Goal: Task Accomplishment & Management: Manage account settings

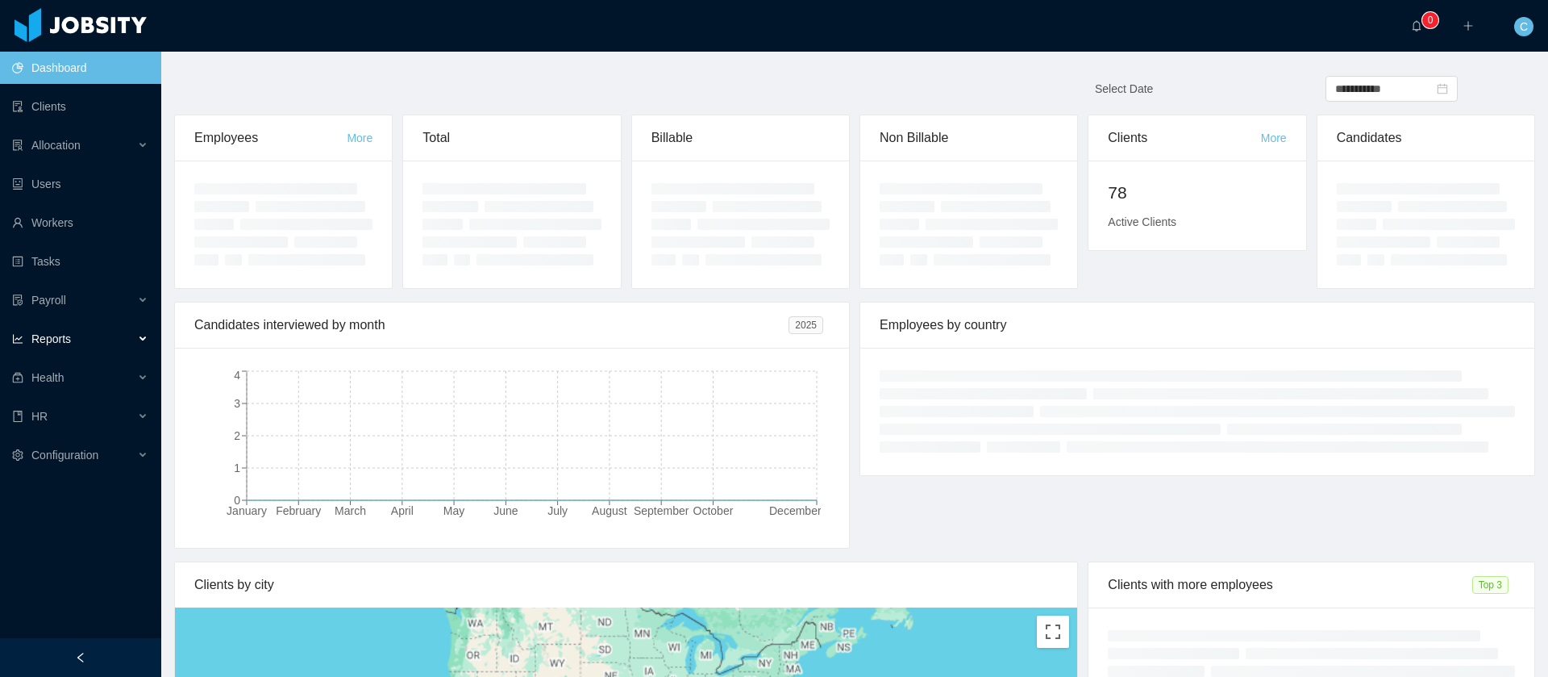
click at [65, 344] on span "Reports" at bounding box center [51, 338] width 40 height 13
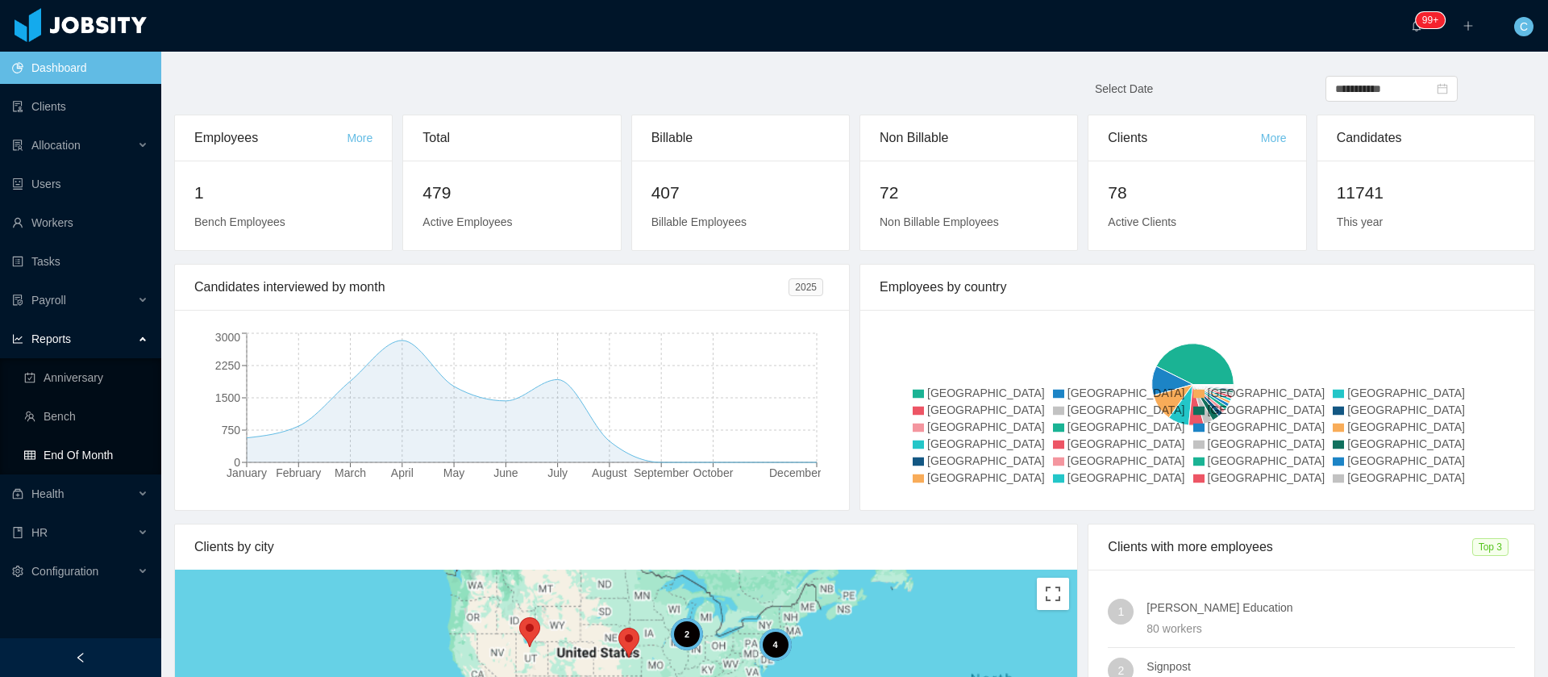
click at [40, 453] on link "End Of Month" at bounding box center [86, 455] width 124 height 32
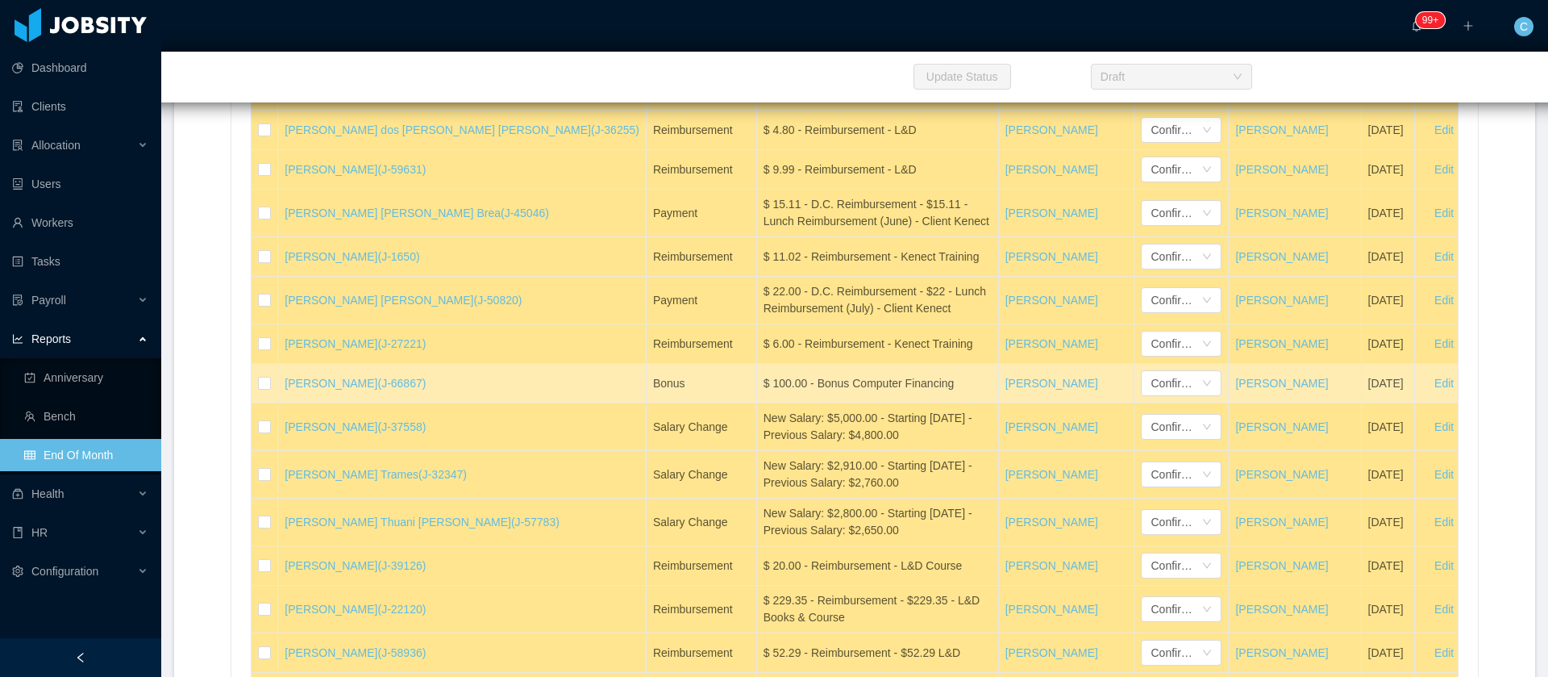
scroll to position [26829, 0]
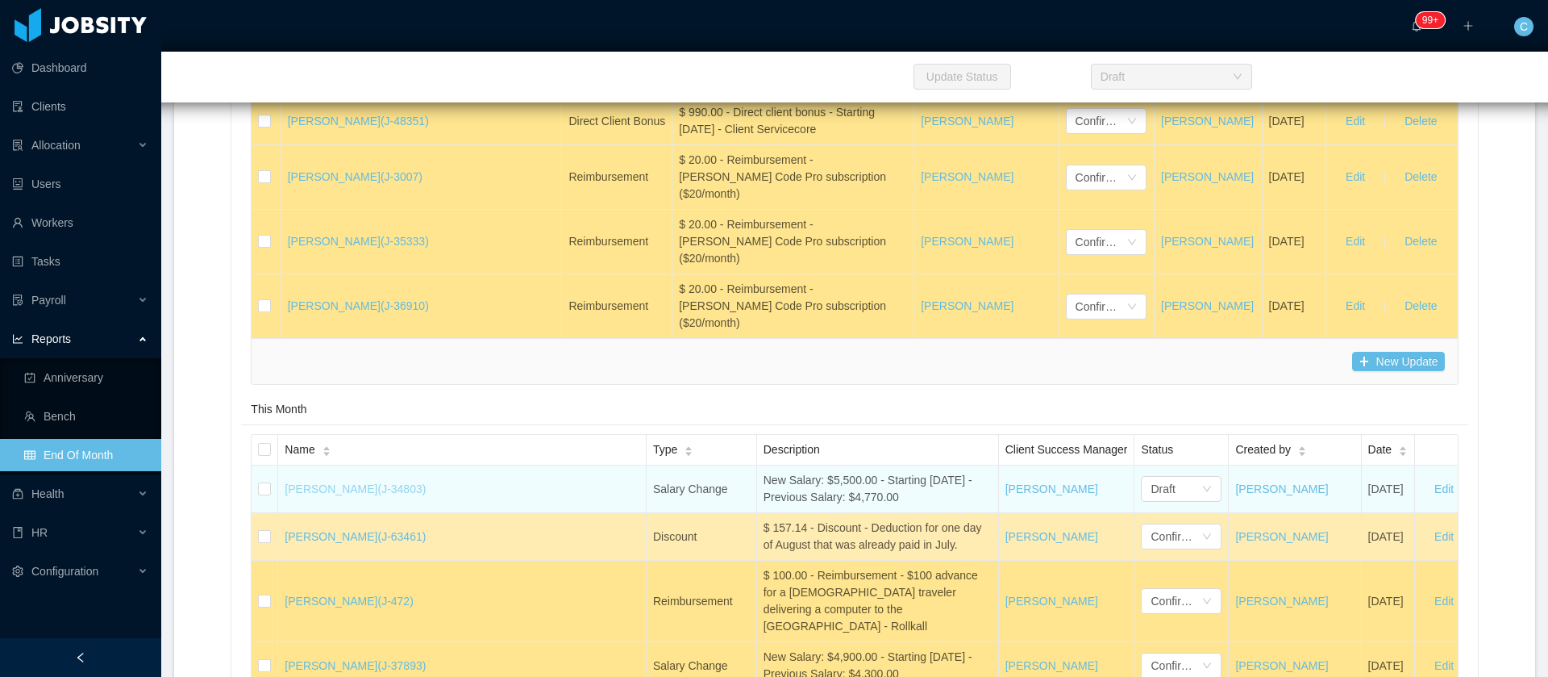
click at [320, 495] on link "Eduardo Augusto (J-34803)" at bounding box center [355, 488] width 141 height 13
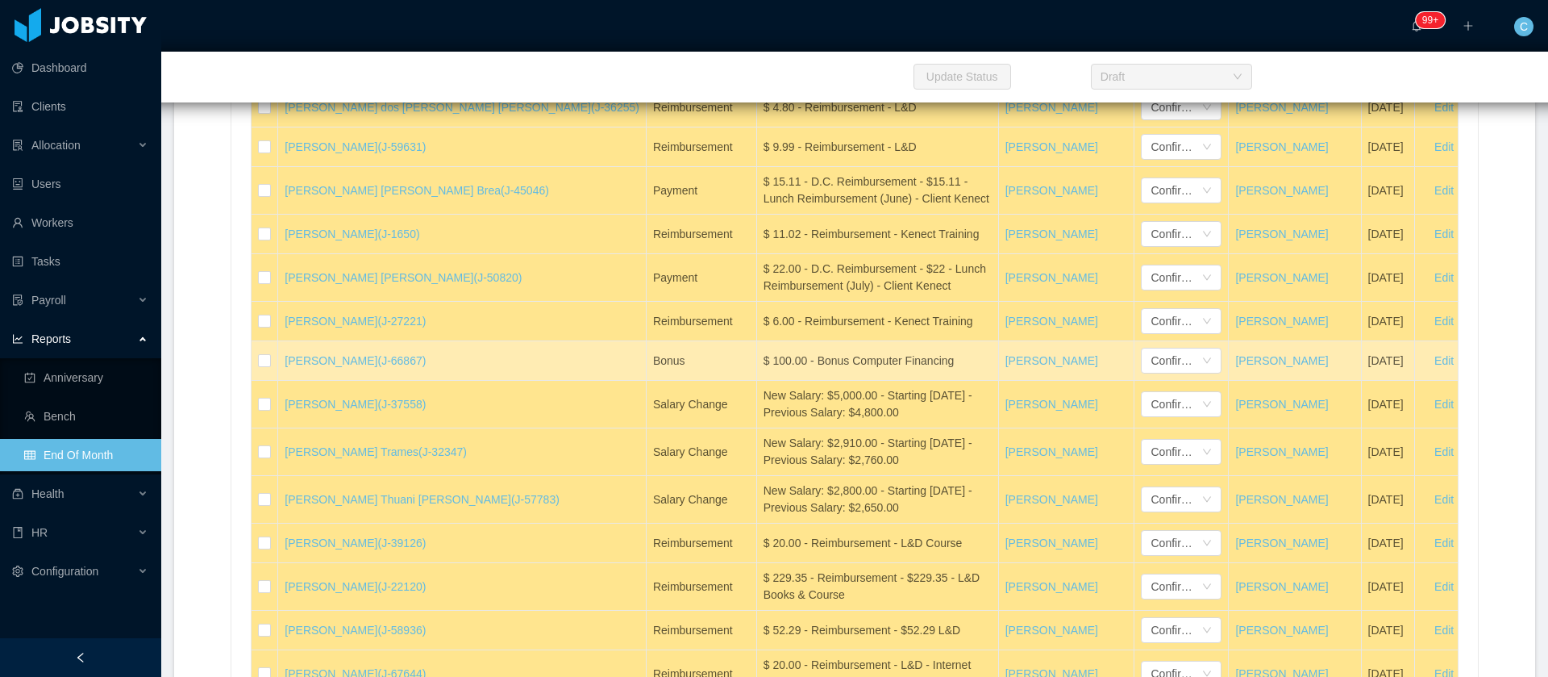
scroll to position [26812, 0]
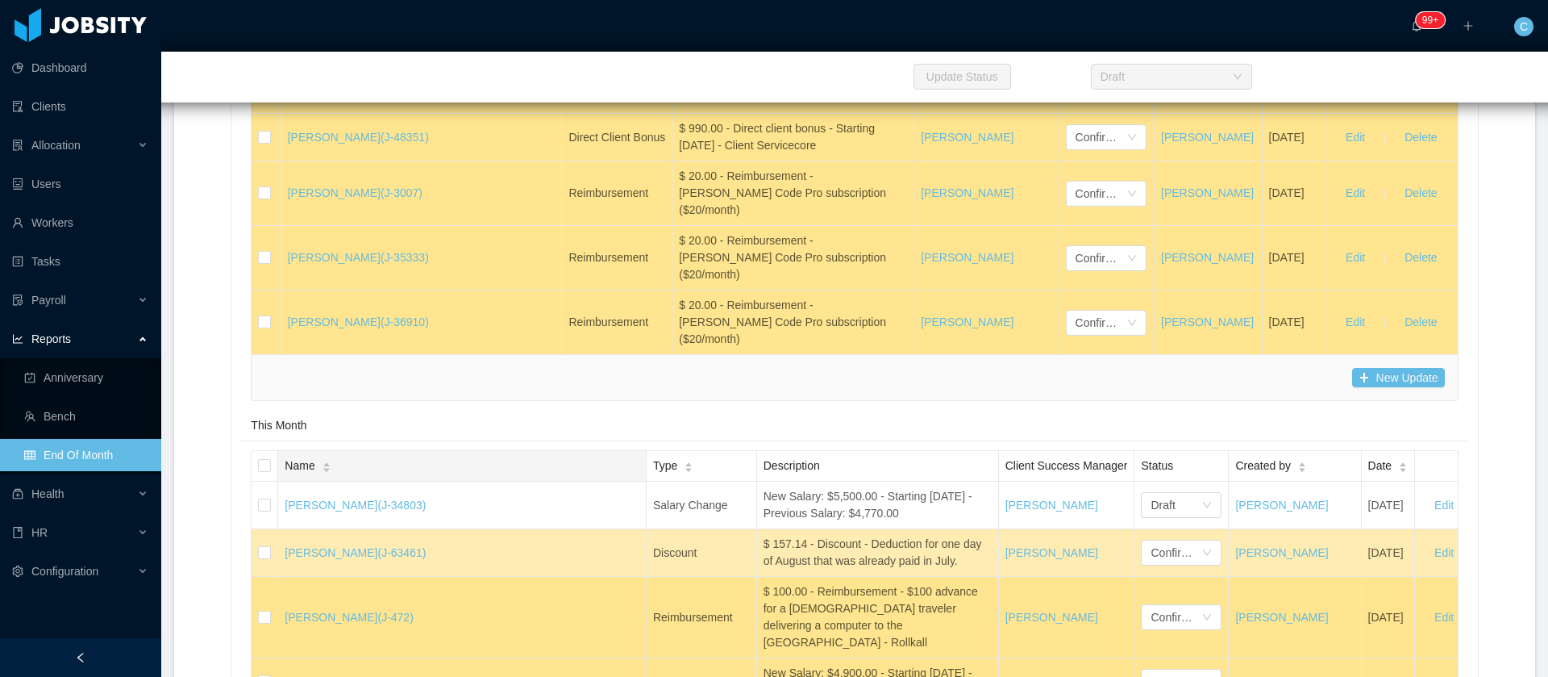
click at [311, 457] on span "Name" at bounding box center [300, 465] width 30 height 17
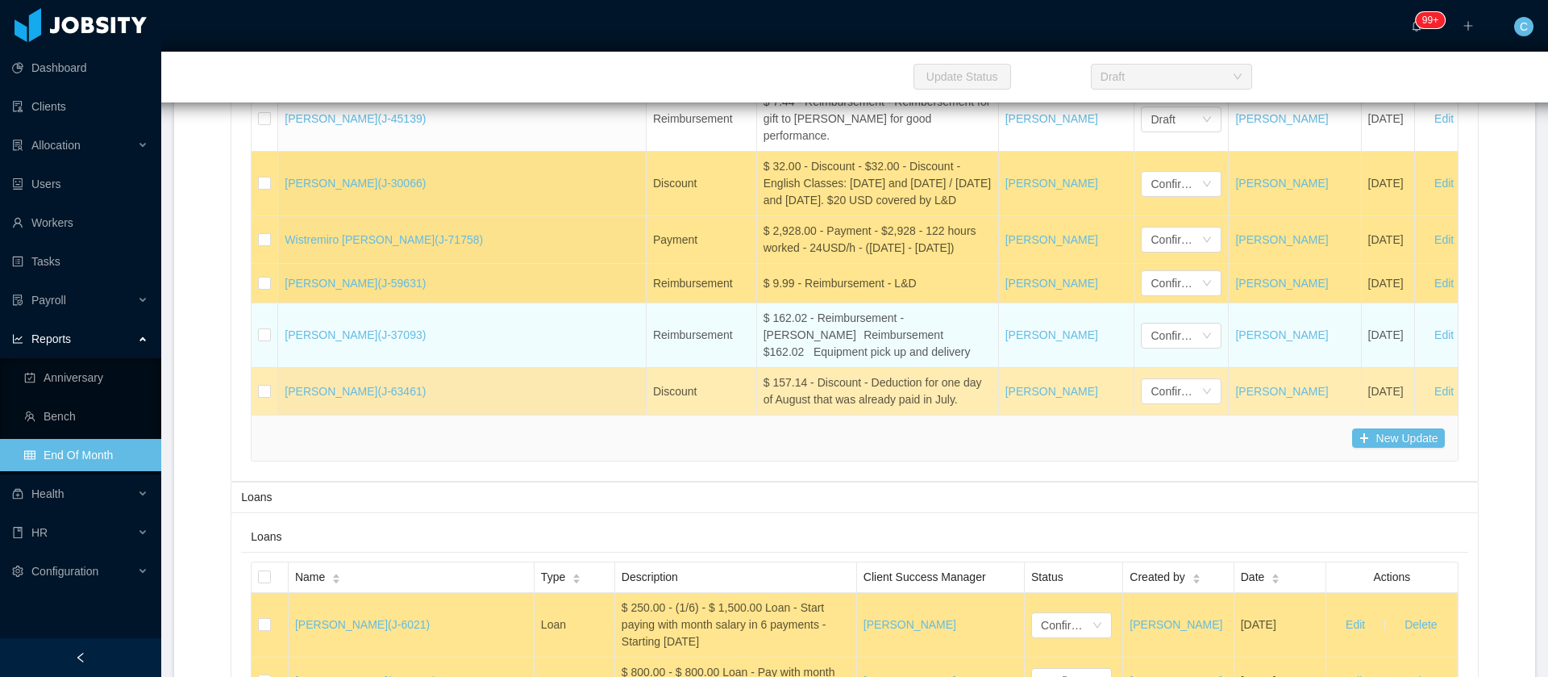
scroll to position [34662, 0]
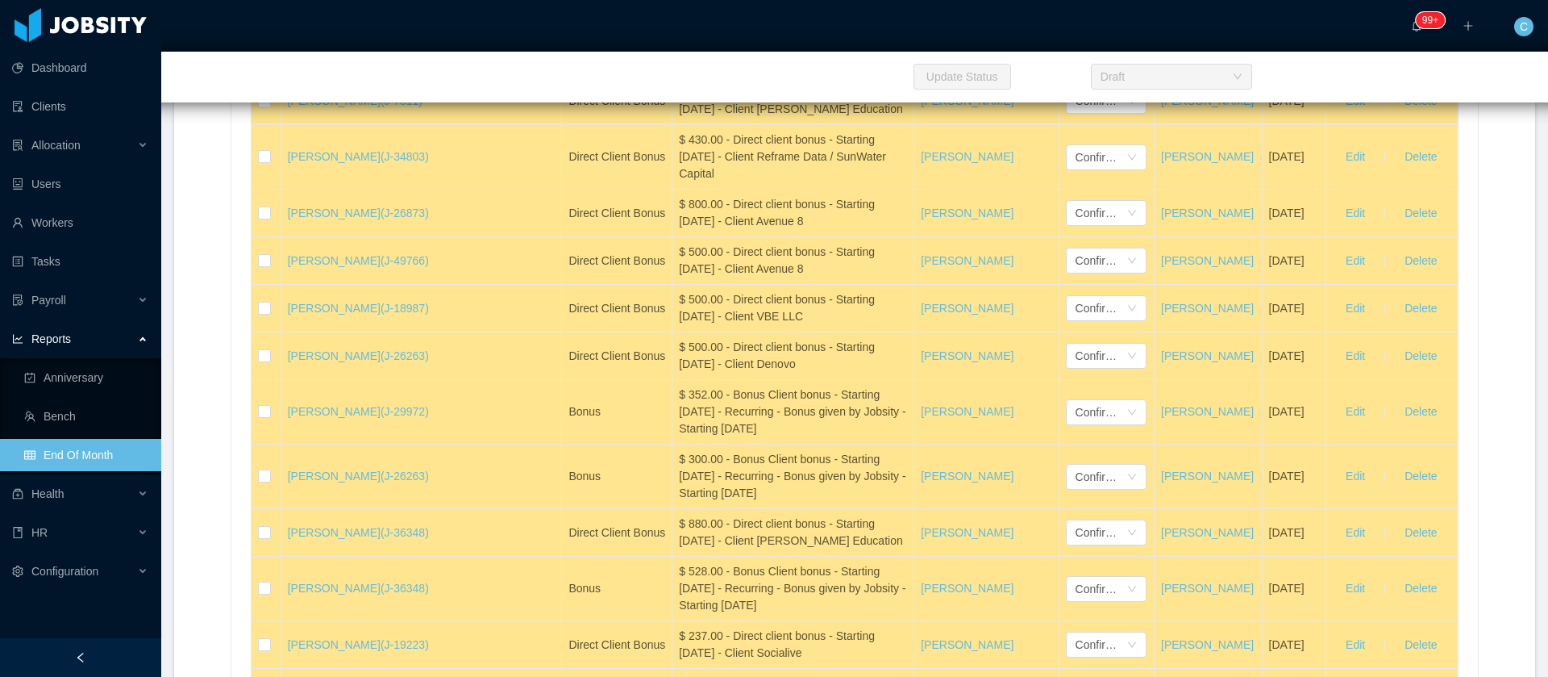
scroll to position [29541, 0]
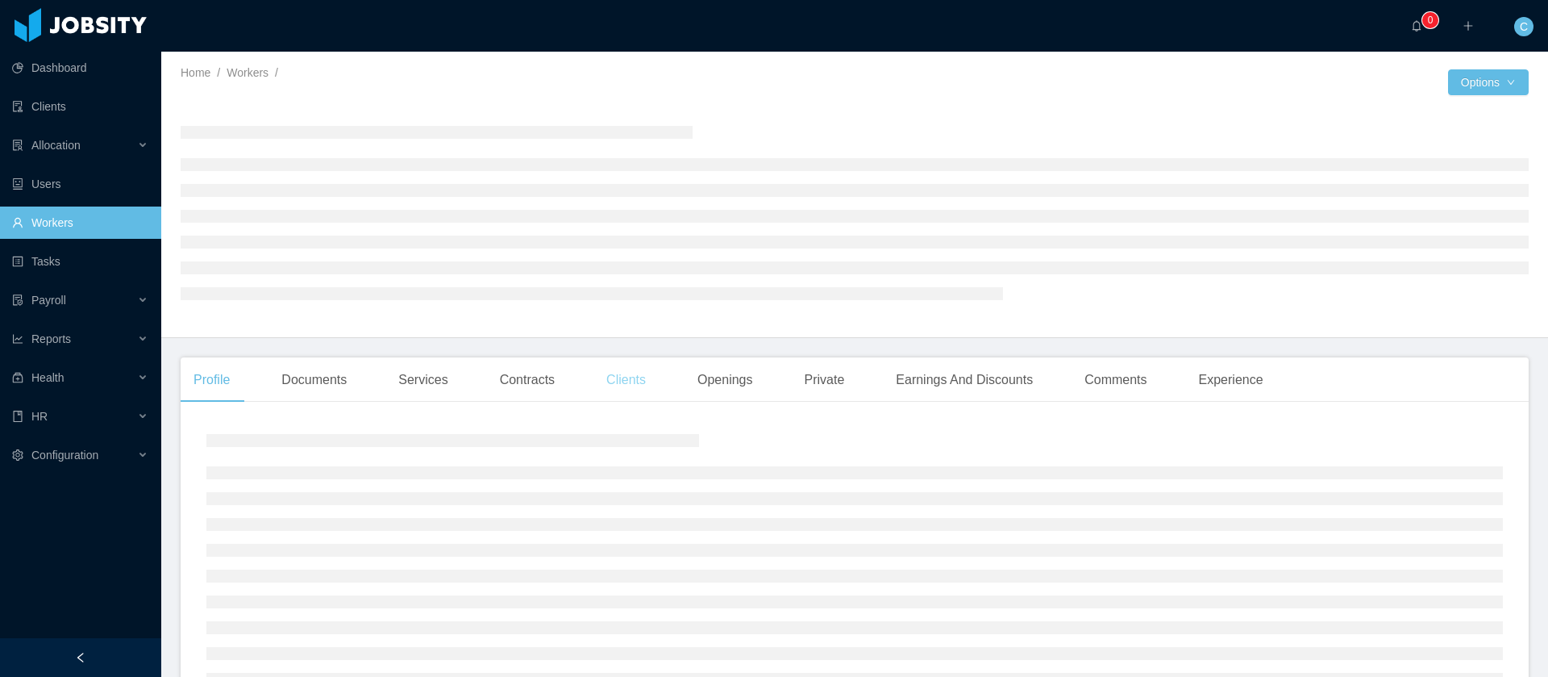
click at [610, 391] on div "Clients" at bounding box center [626, 379] width 65 height 45
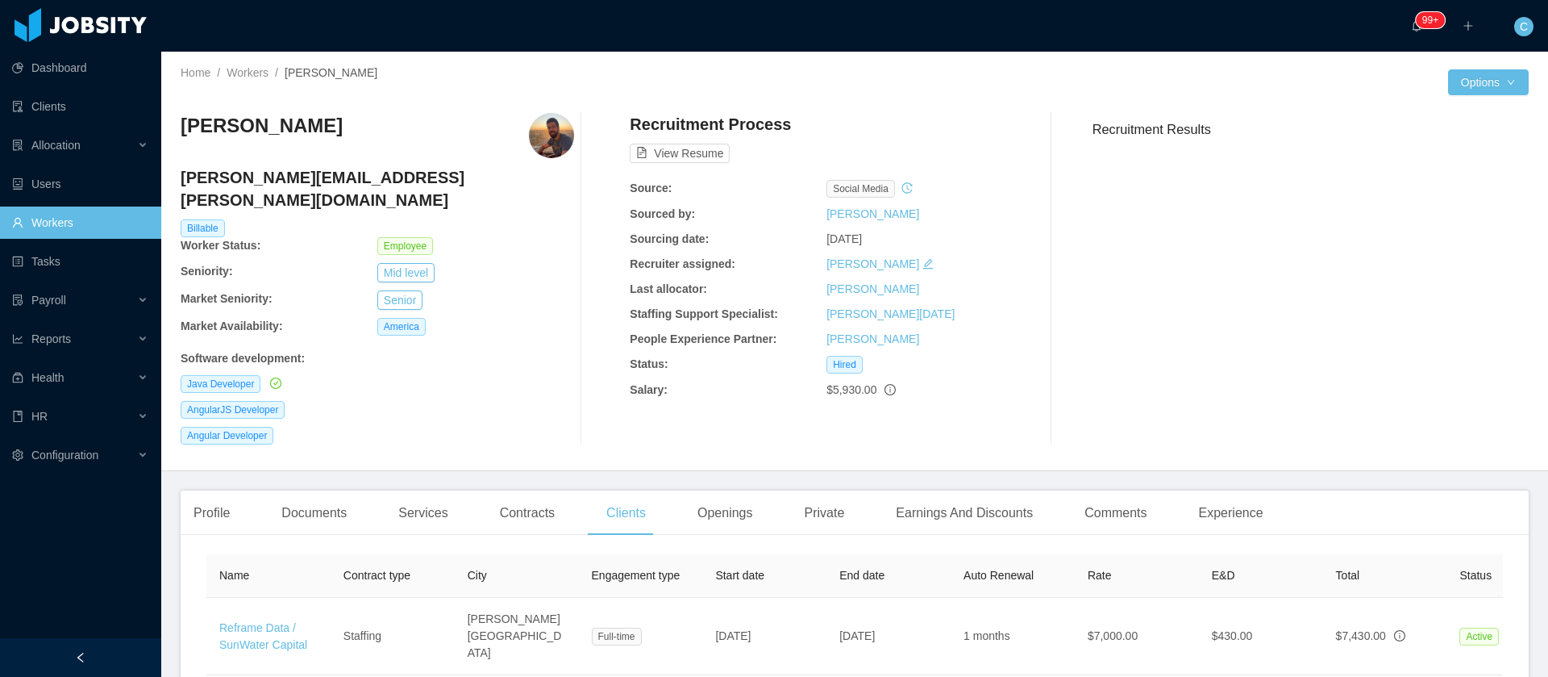
scroll to position [0, 3]
click at [533, 510] on div "Contracts" at bounding box center [527, 512] width 81 height 45
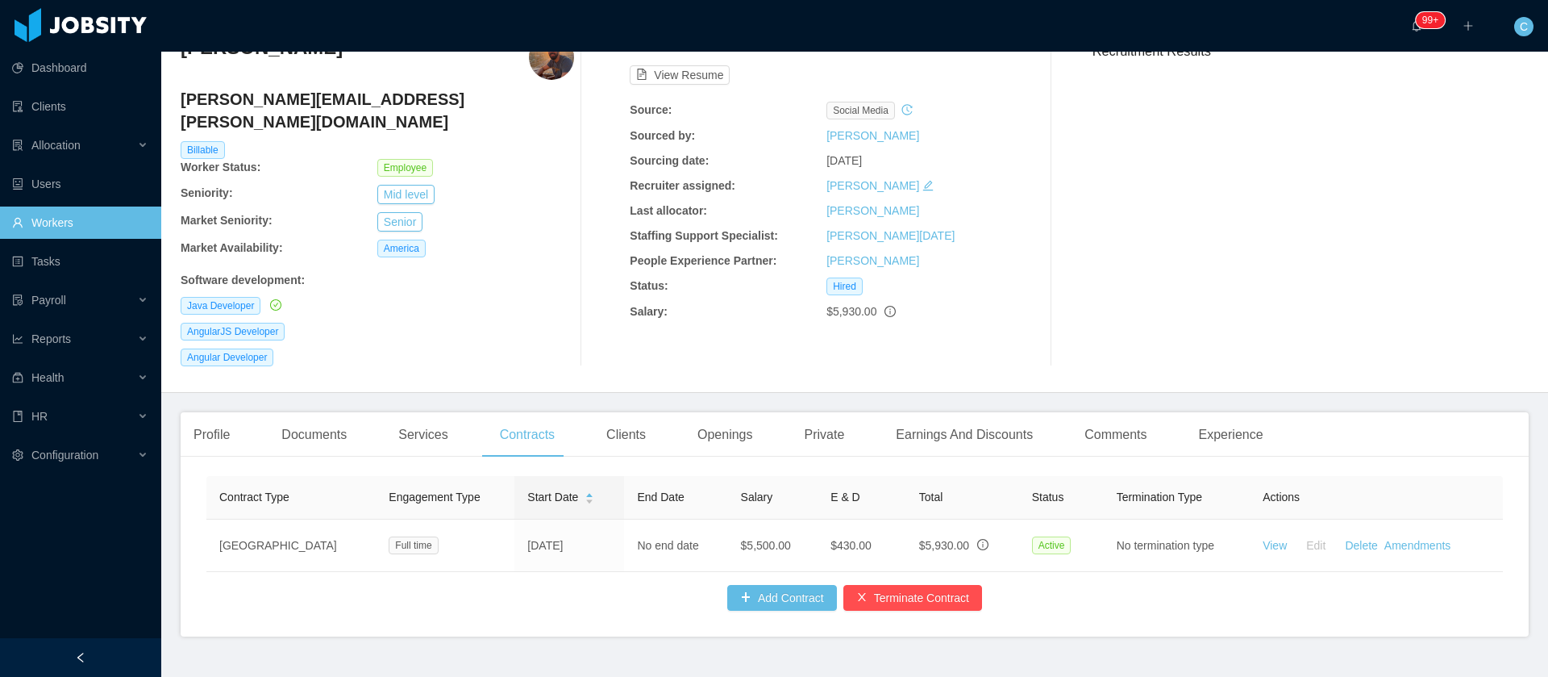
scroll to position [109, 0]
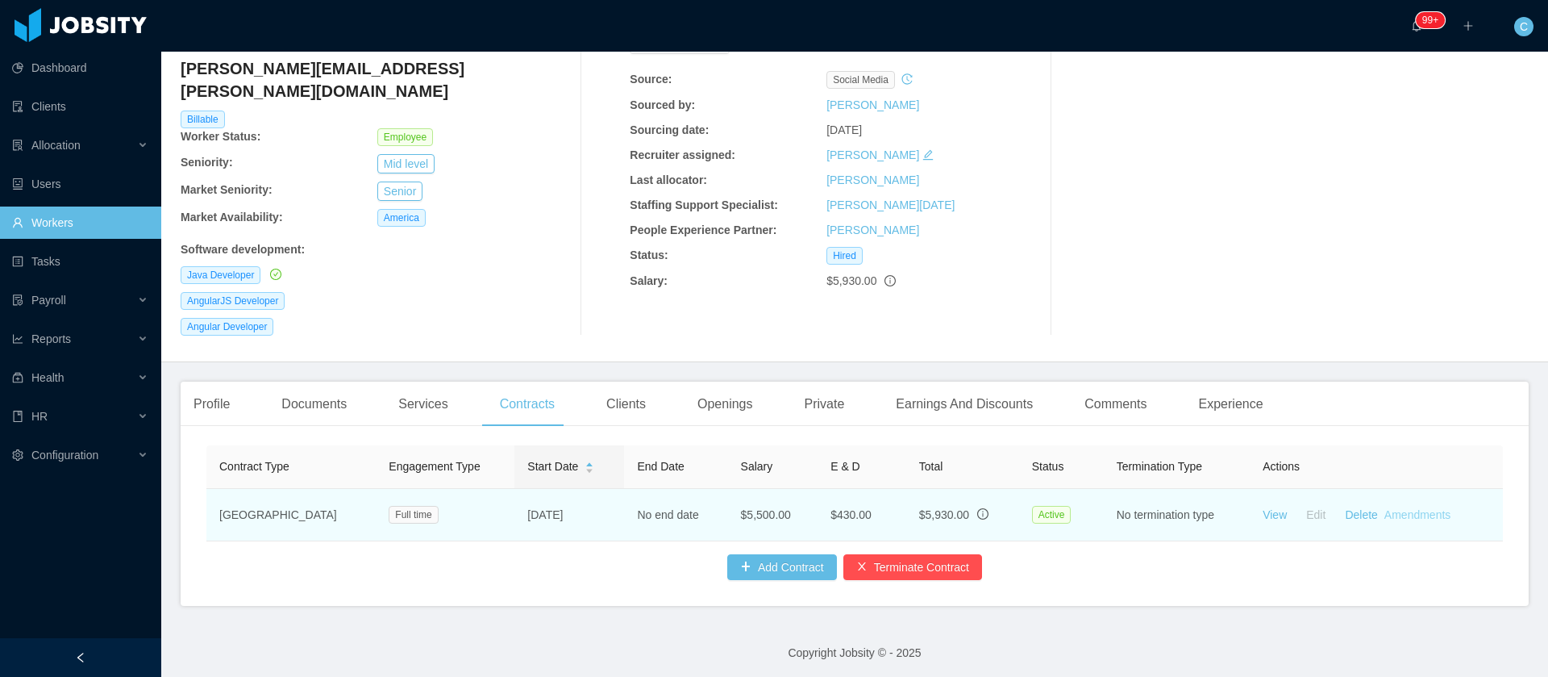
click at [1401, 508] on link "Amendments" at bounding box center [1418, 514] width 66 height 13
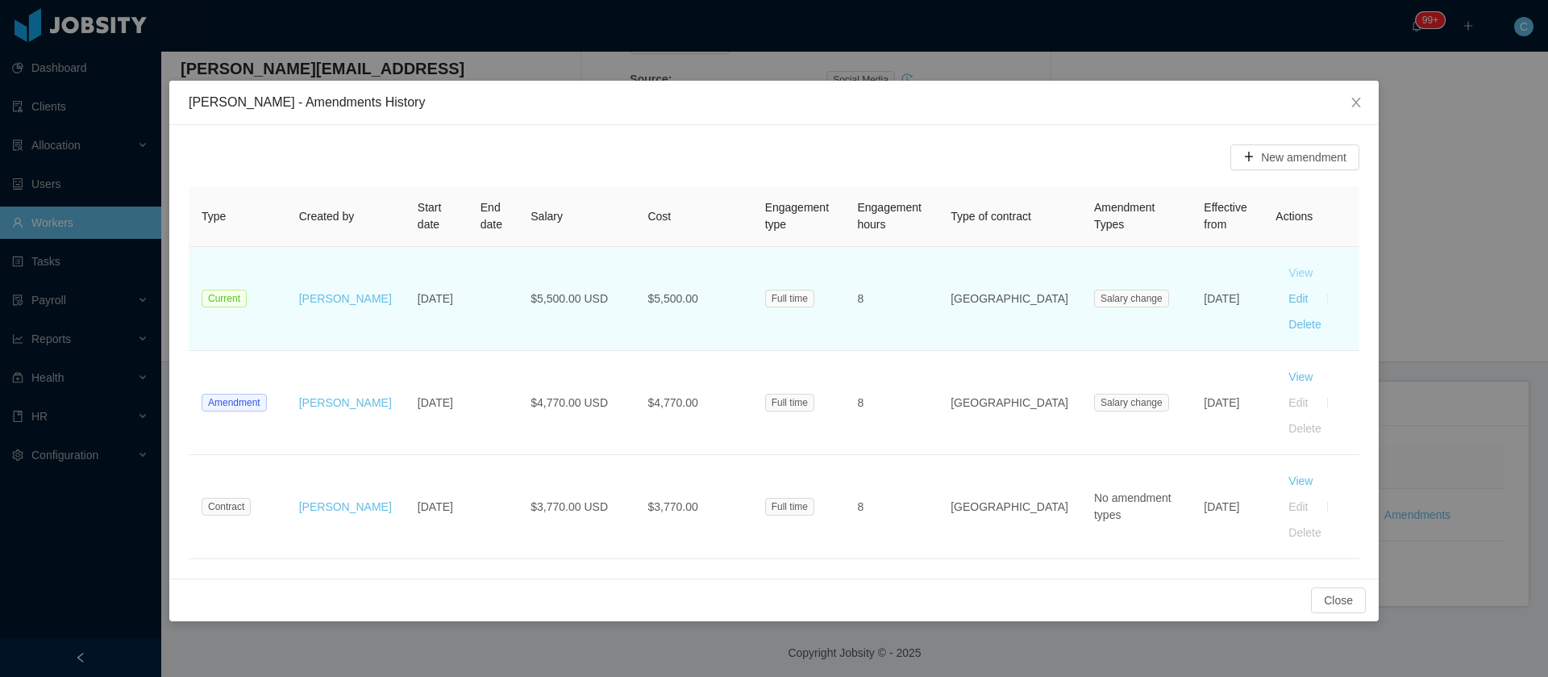
click at [1276, 275] on button "View" at bounding box center [1301, 273] width 50 height 26
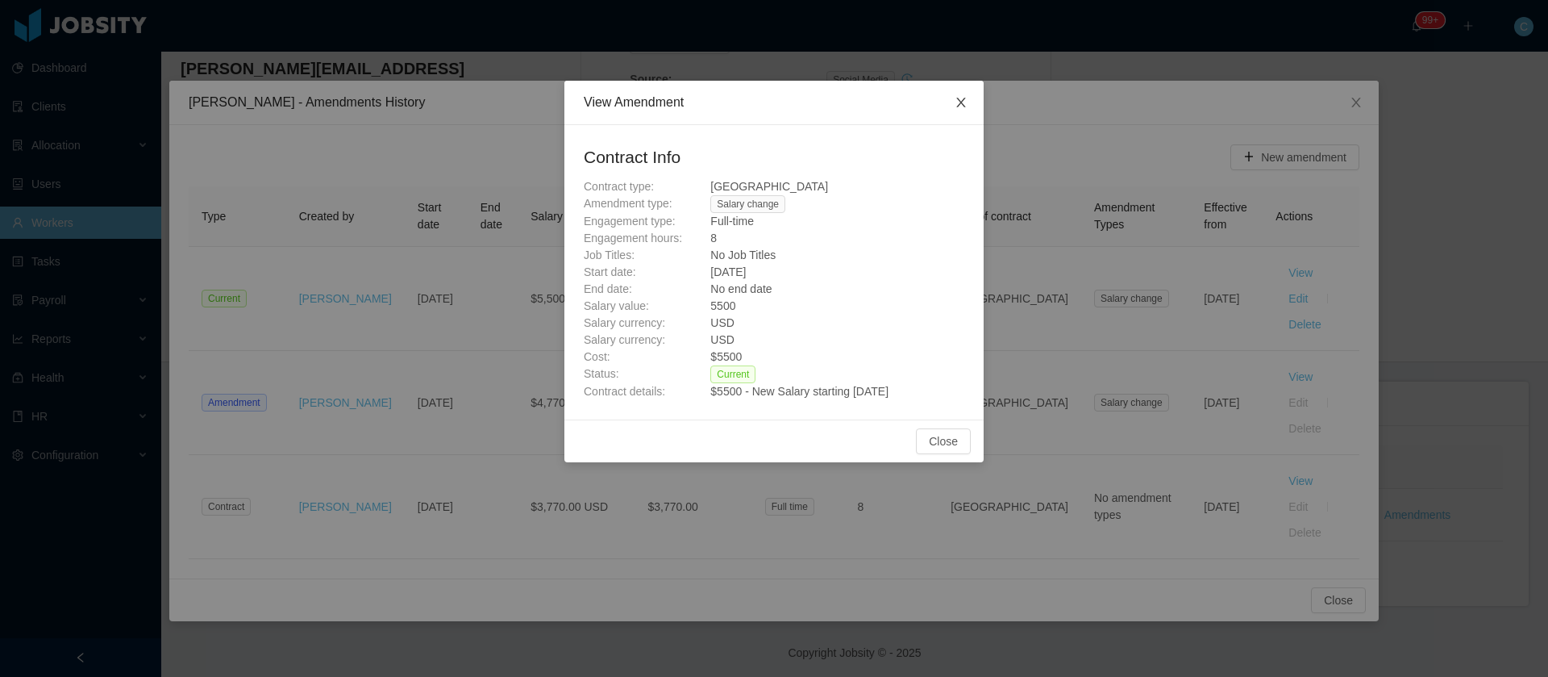
click at [967, 99] on icon "icon: close" at bounding box center [961, 102] width 13 height 13
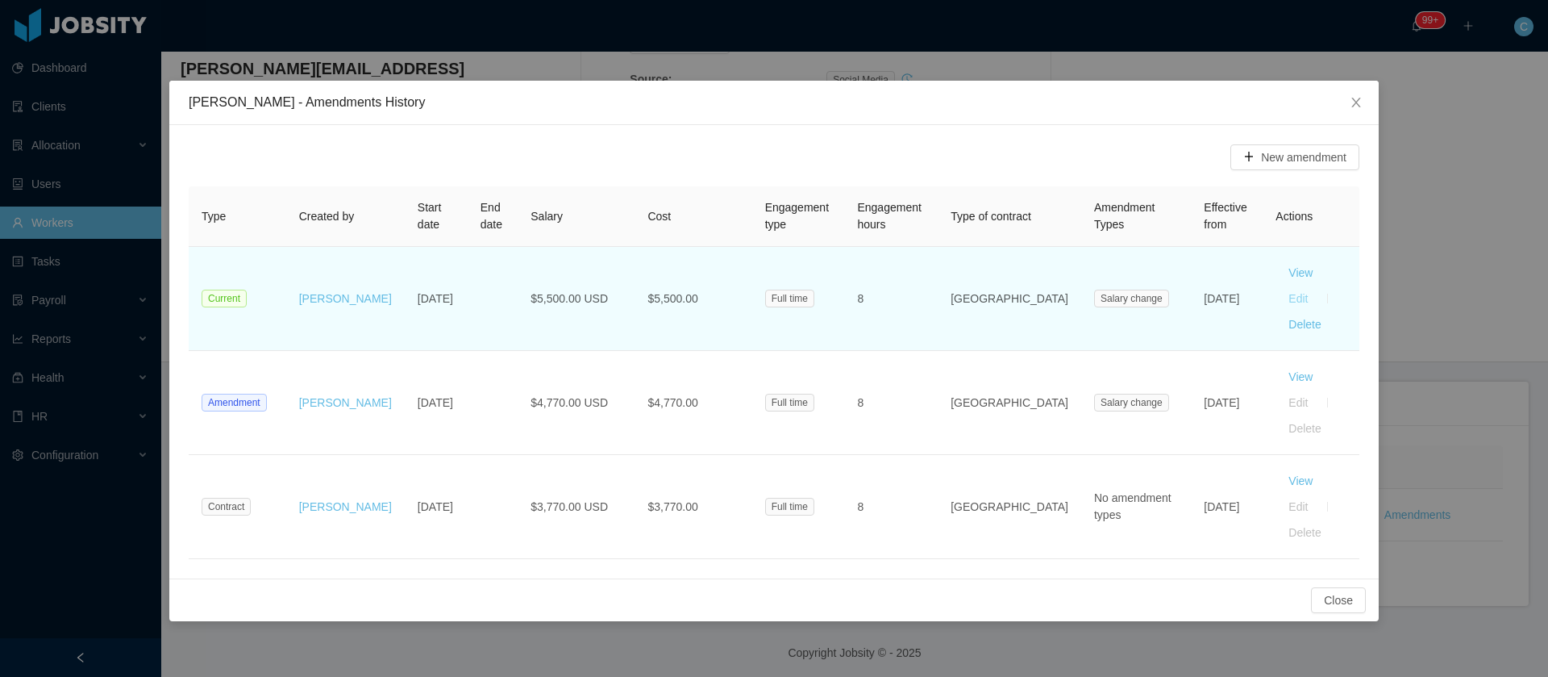
click at [1318, 285] on button "Edit" at bounding box center [1298, 298] width 45 height 26
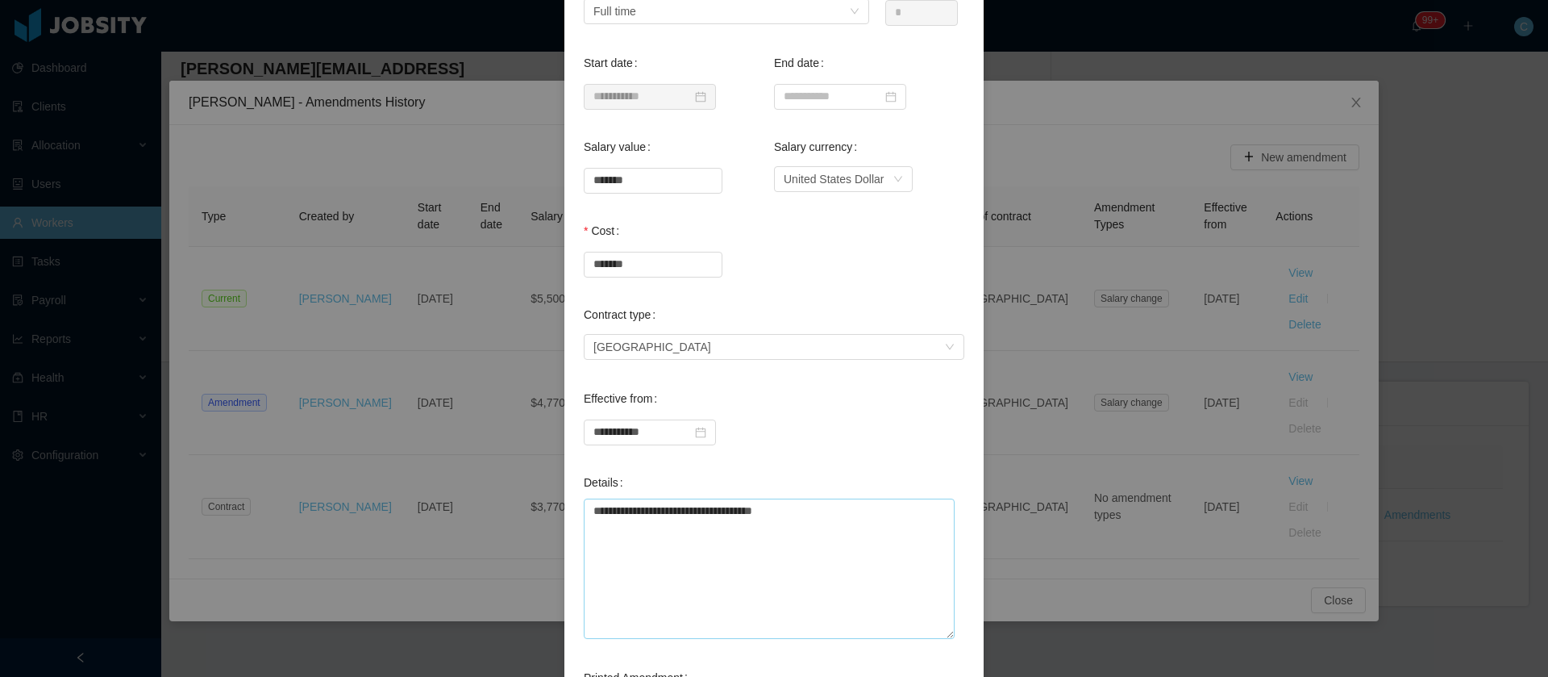
scroll to position [64, 0]
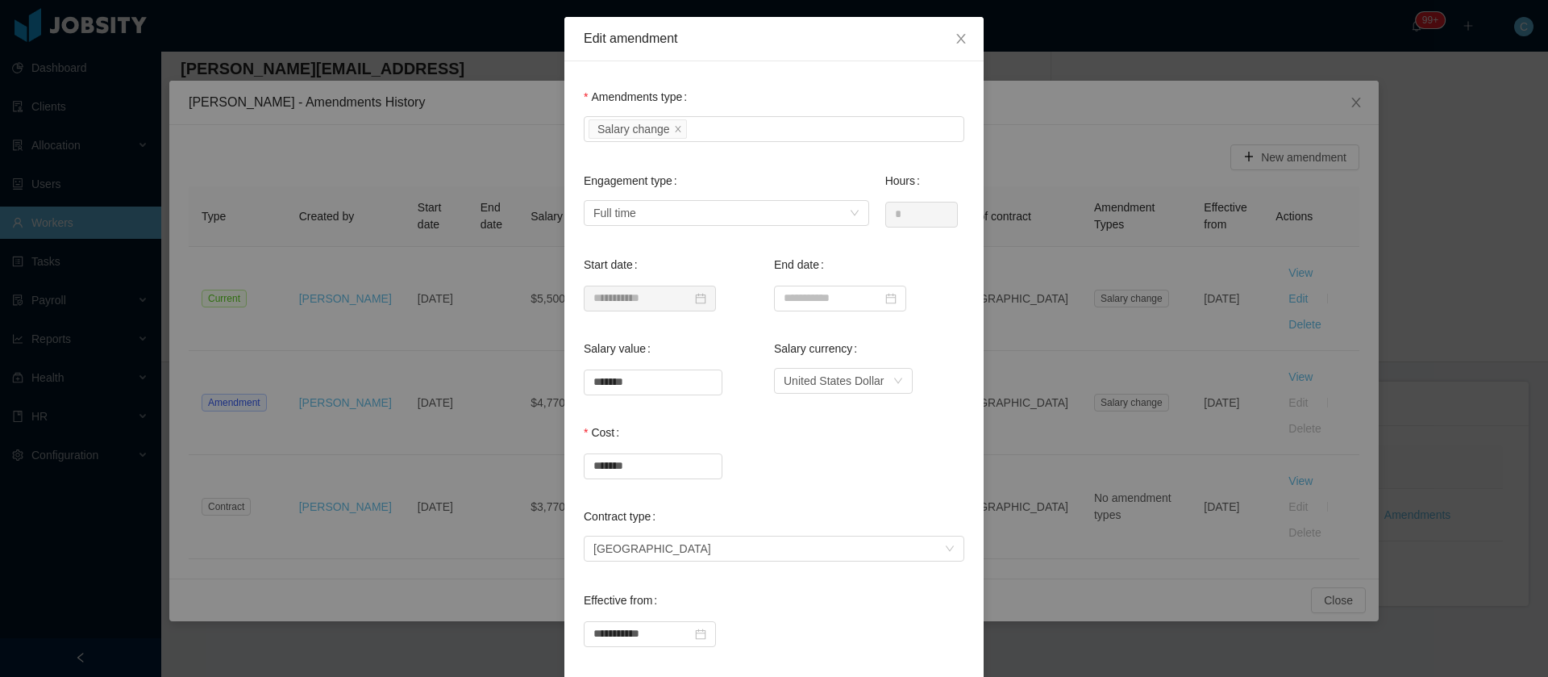
click at [1119, 88] on div "**********" at bounding box center [774, 338] width 1548 height 677
type input "**********"
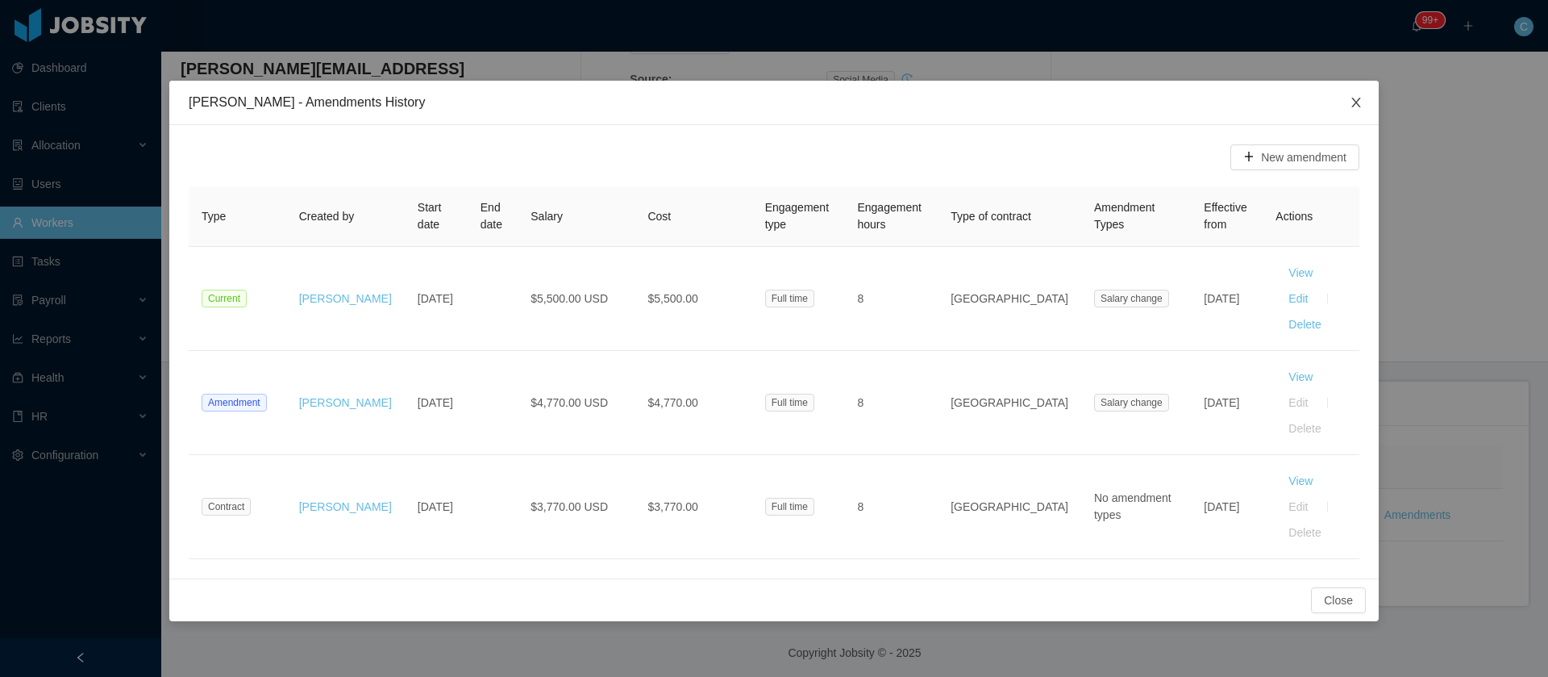
click at [1350, 98] on icon "icon: close" at bounding box center [1356, 102] width 13 height 13
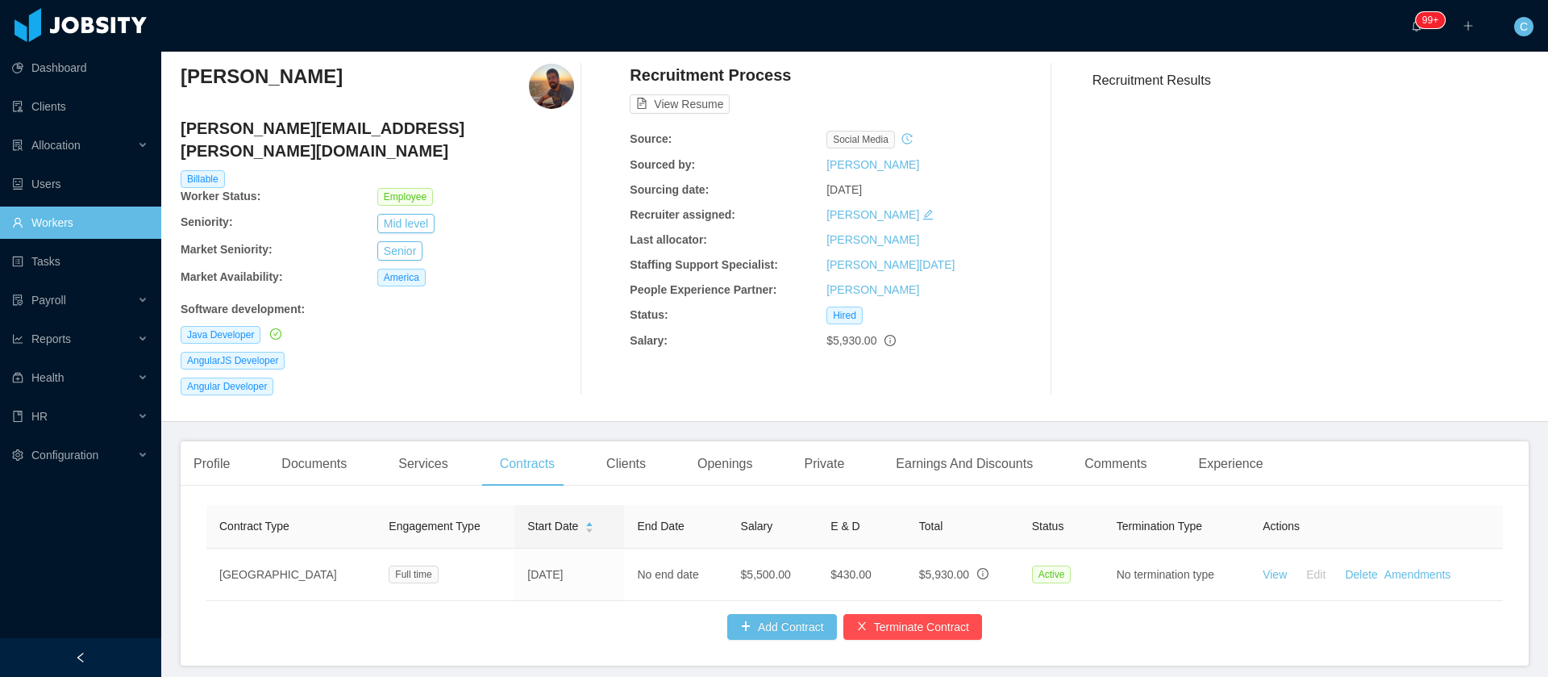
scroll to position [77, 0]
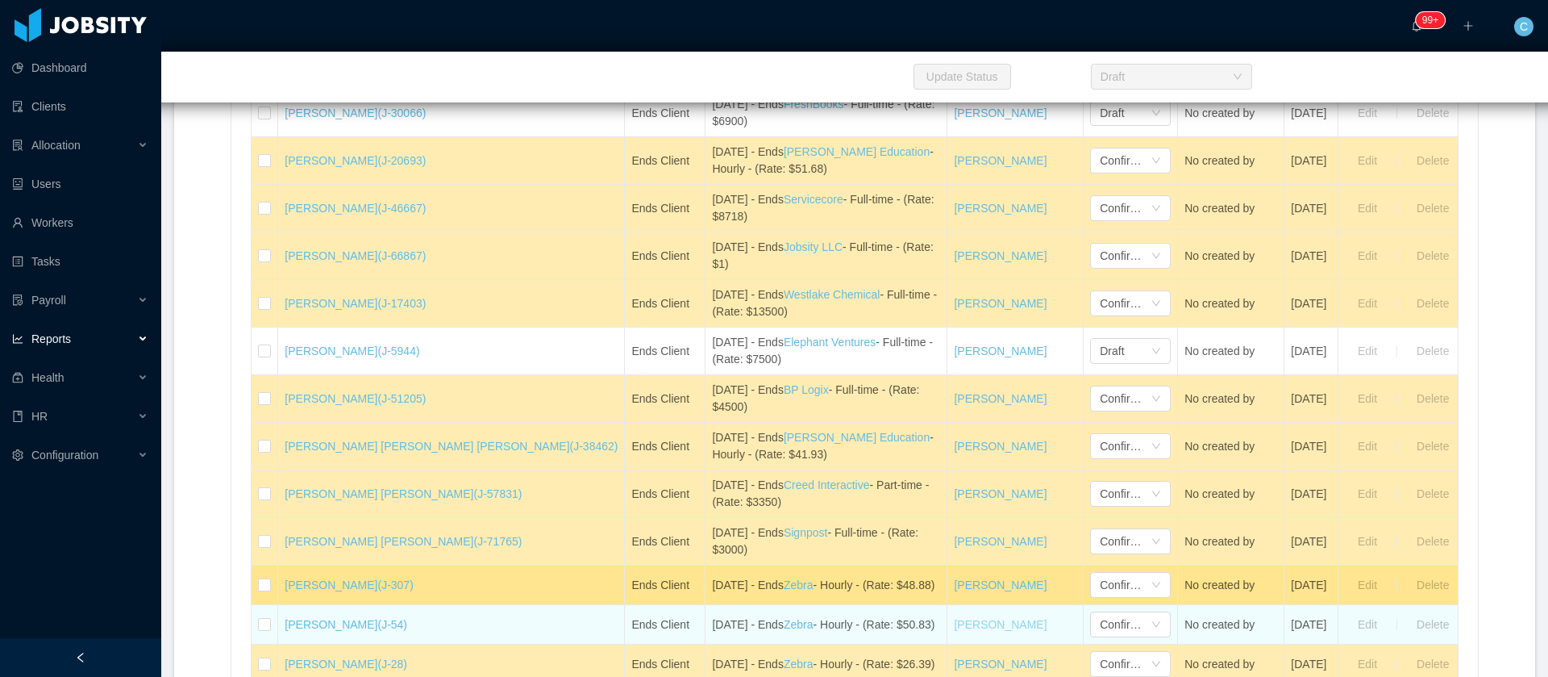
scroll to position [4329, 0]
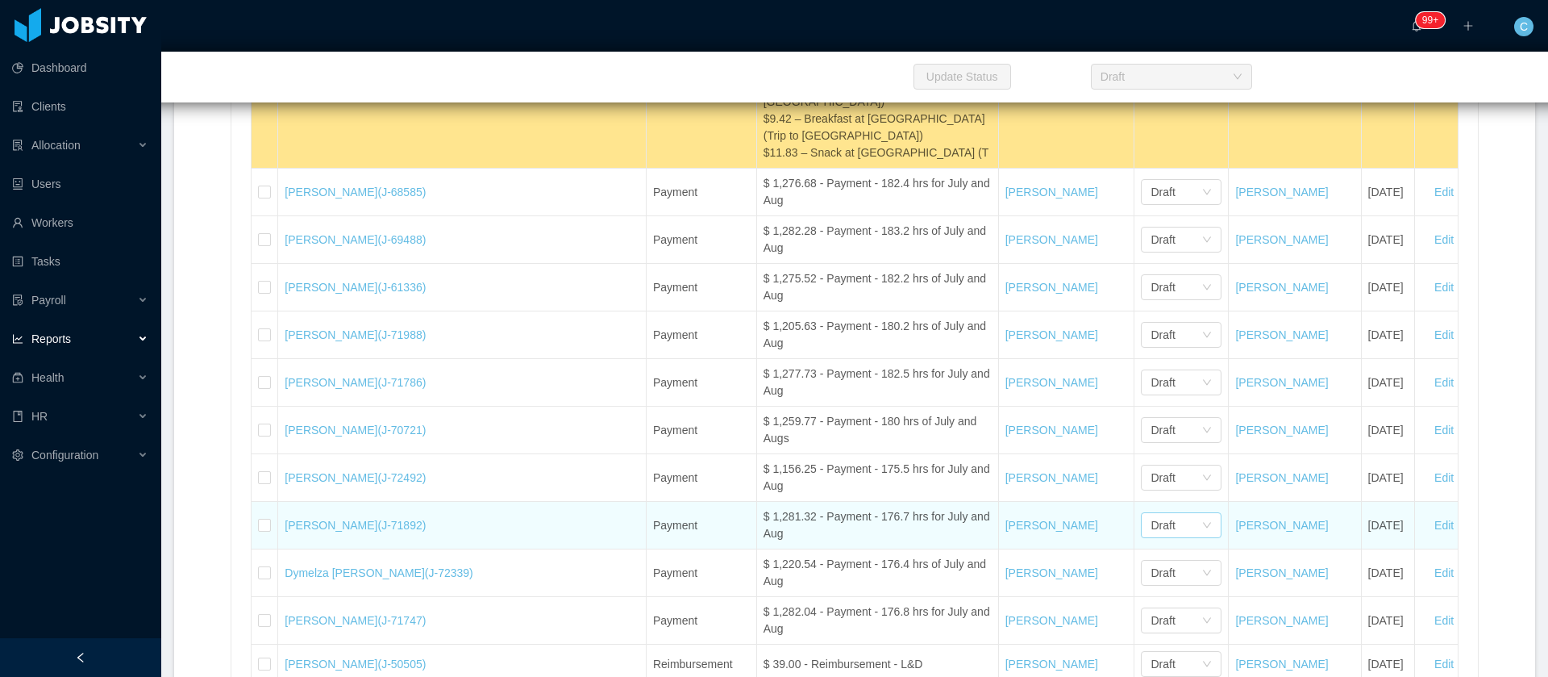
scroll to position [34553, 0]
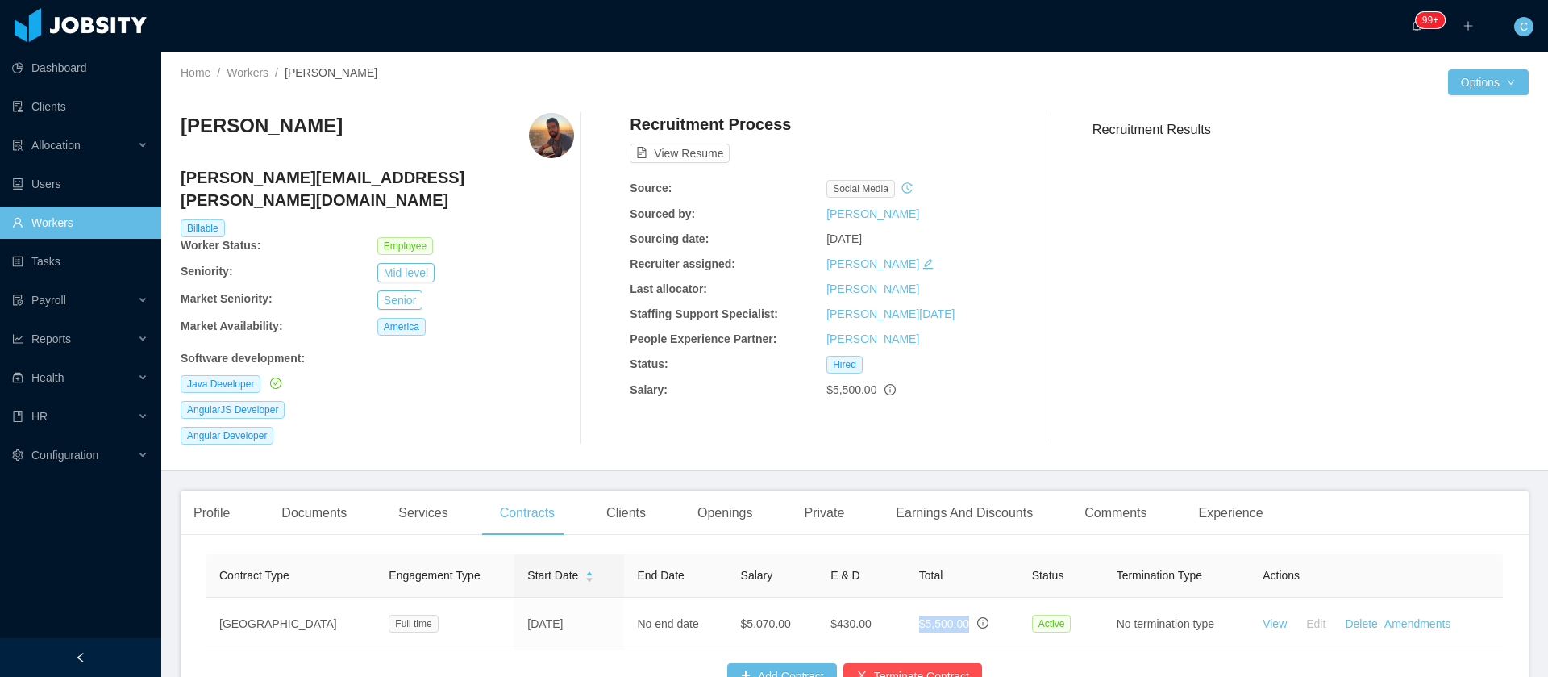
drag, startPoint x: 893, startPoint y: 606, endPoint x: 932, endPoint y: 653, distance: 61.8
click at [934, 598] on td "$5,500.00" at bounding box center [962, 624] width 113 height 52
click at [116, 156] on div "Allocation" at bounding box center [80, 145] width 161 height 32
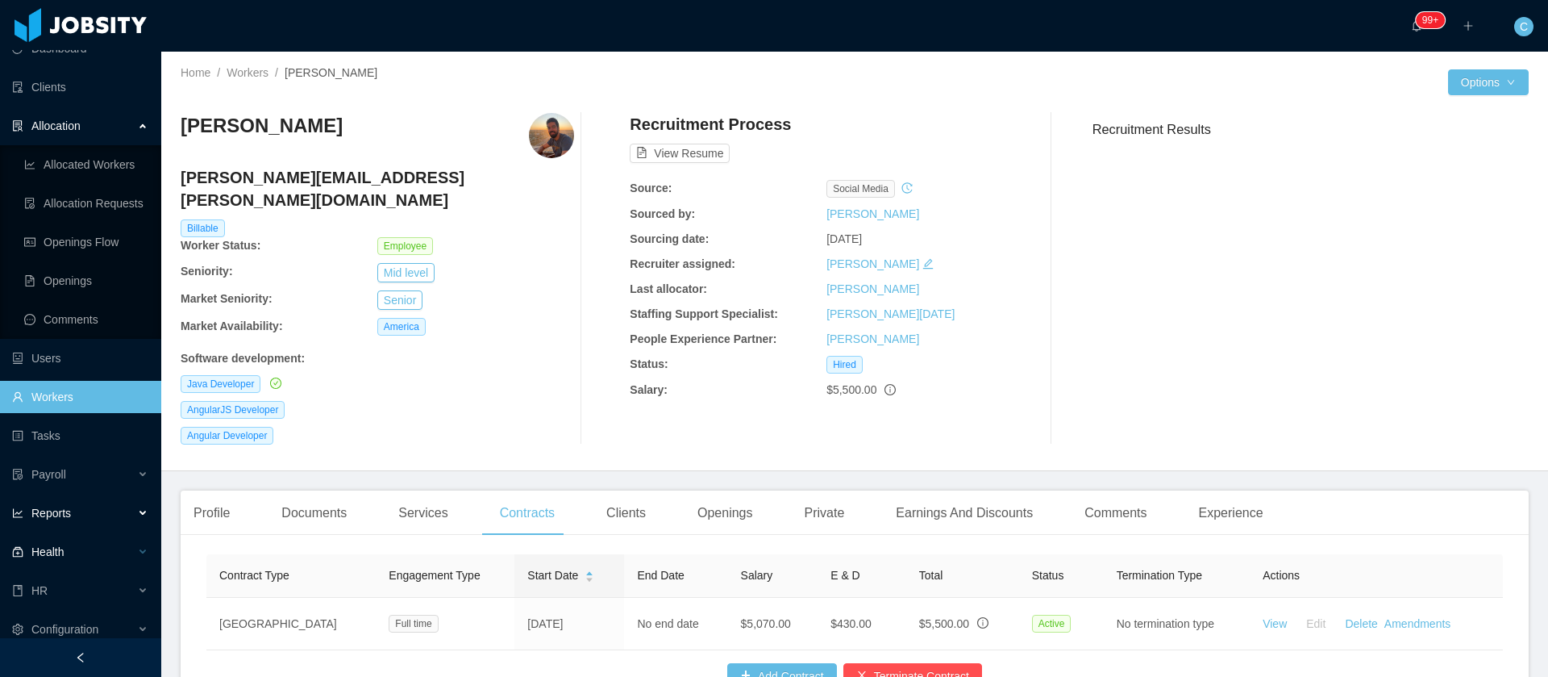
scroll to position [30, 0]
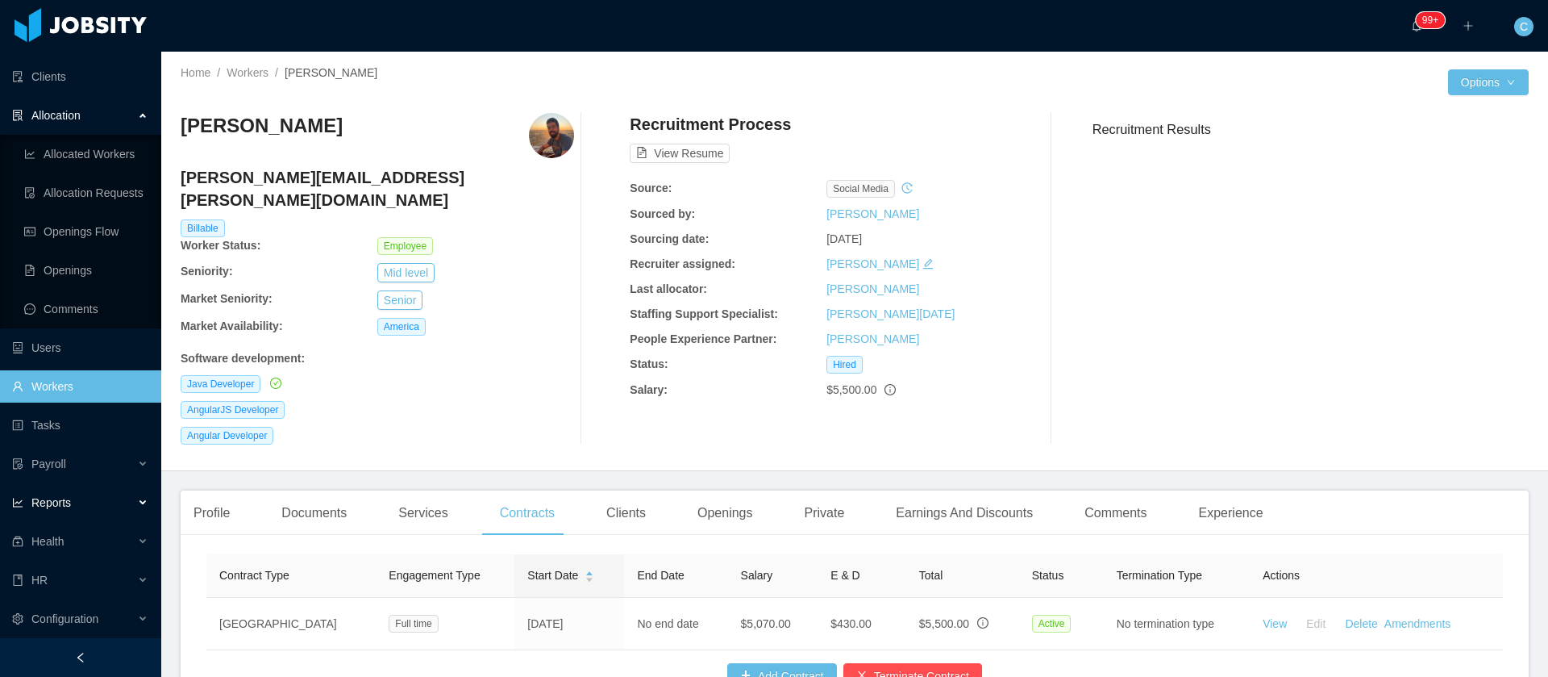
click at [78, 510] on div "Reports" at bounding box center [80, 502] width 161 height 32
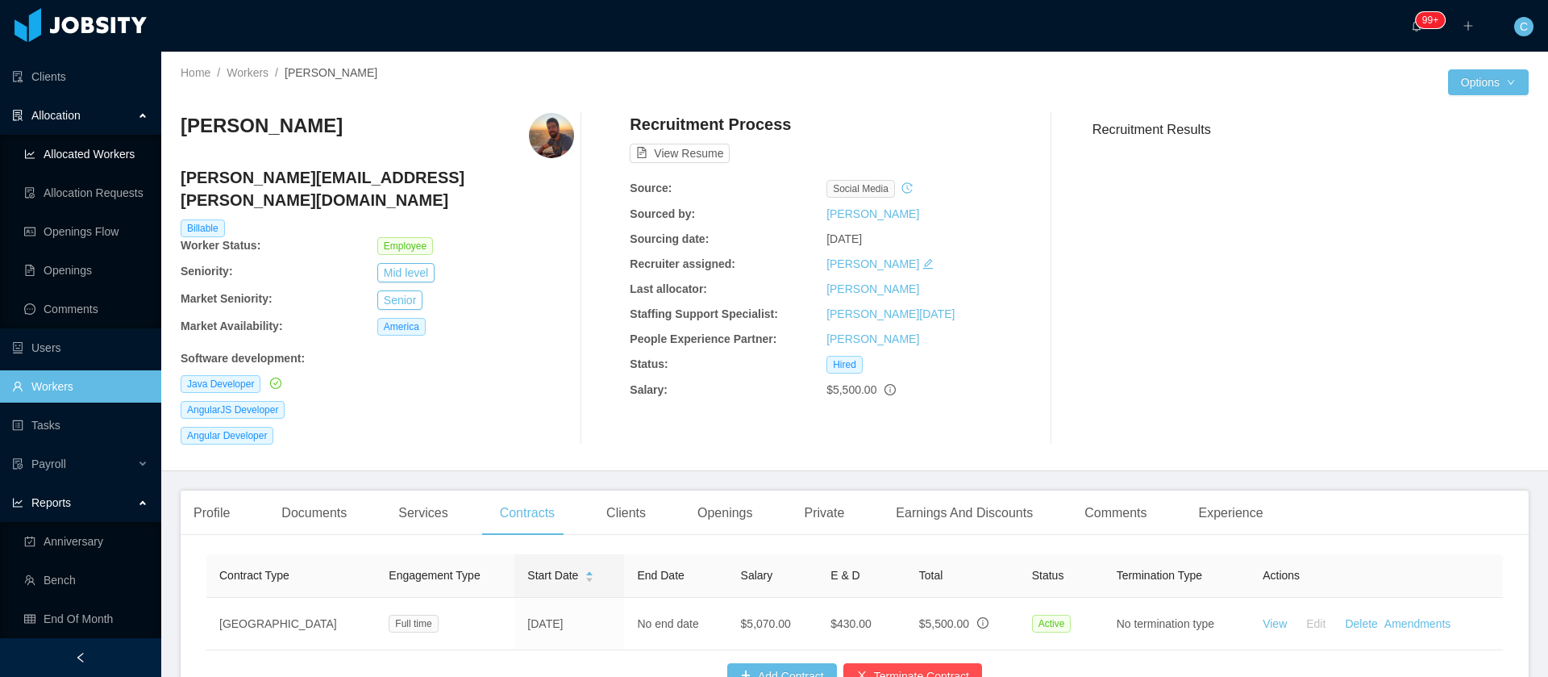
click at [114, 155] on link "Allocated Workers" at bounding box center [86, 154] width 124 height 32
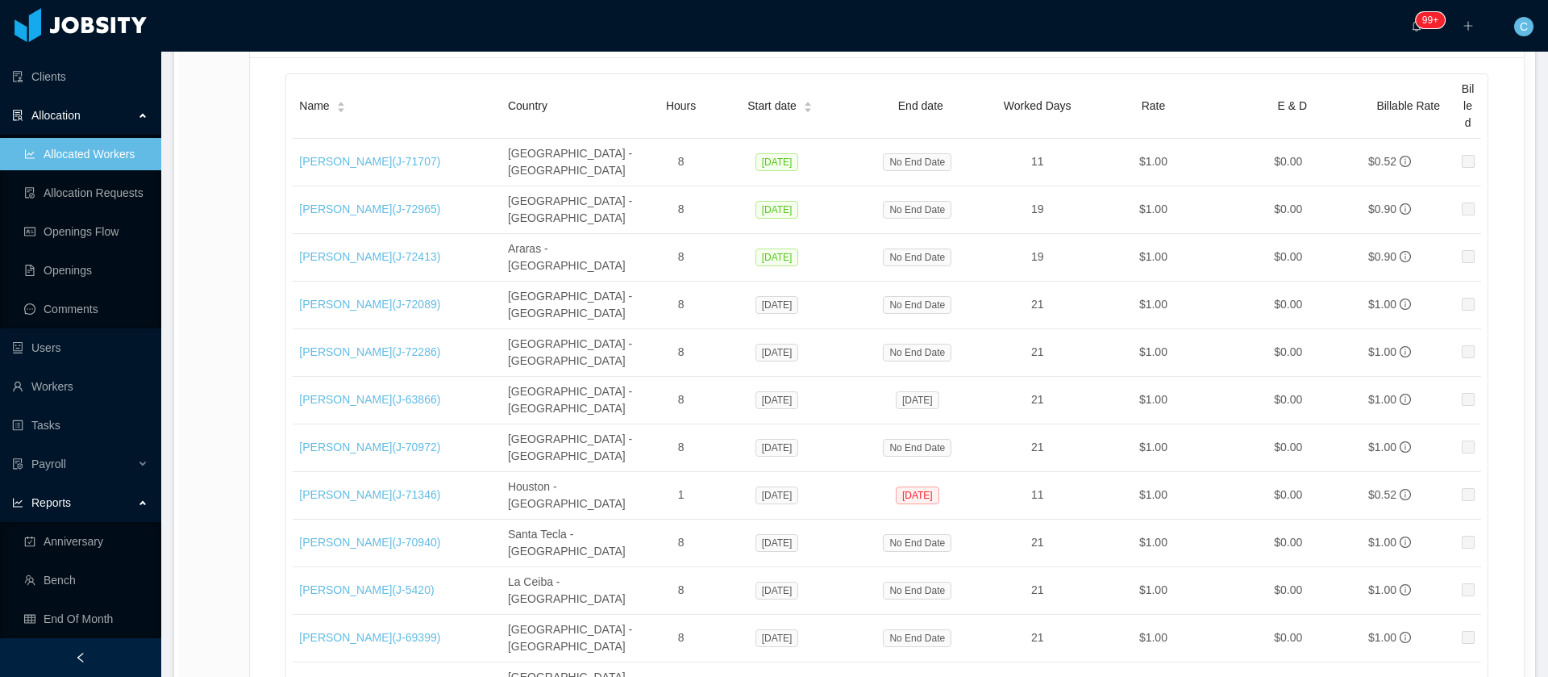
scroll to position [121, 0]
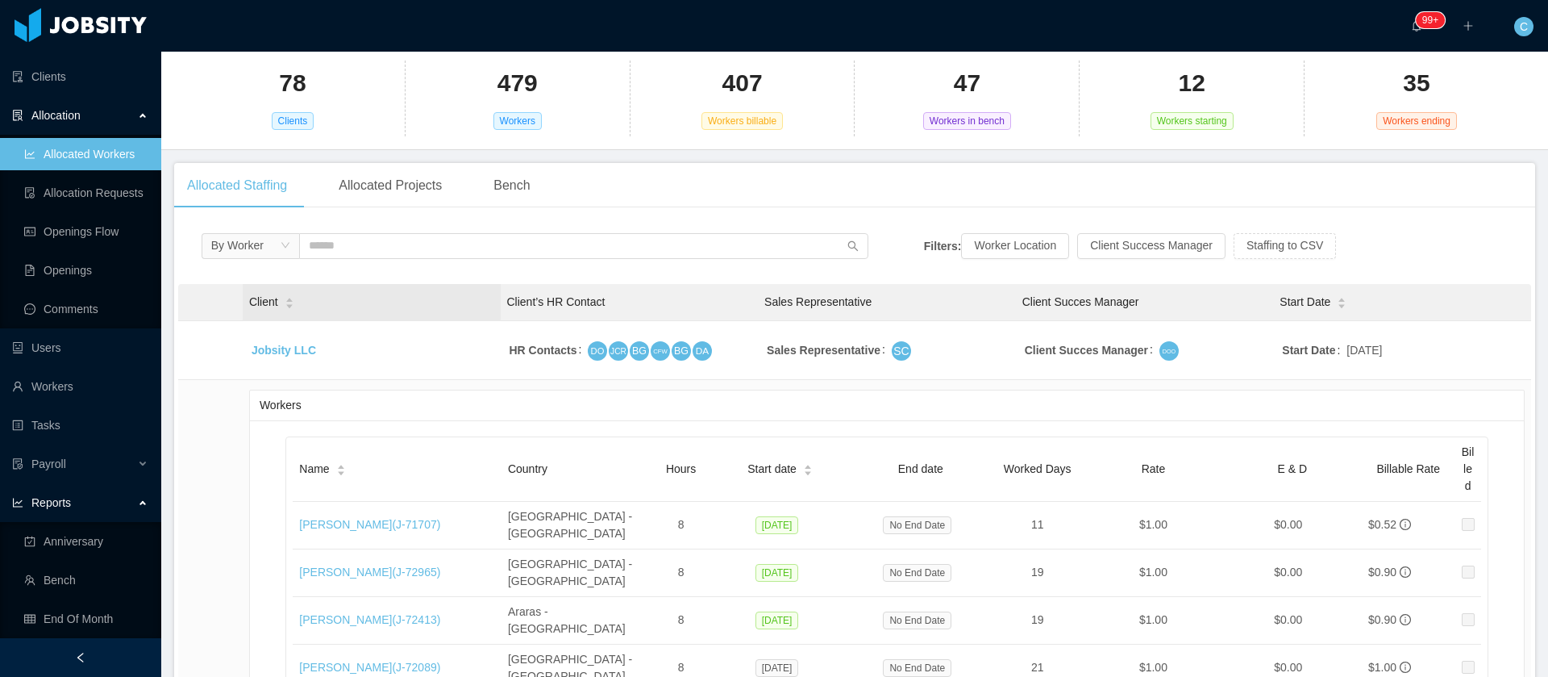
click at [287, 298] on icon "icon: caret-up" at bounding box center [289, 300] width 9 height 9
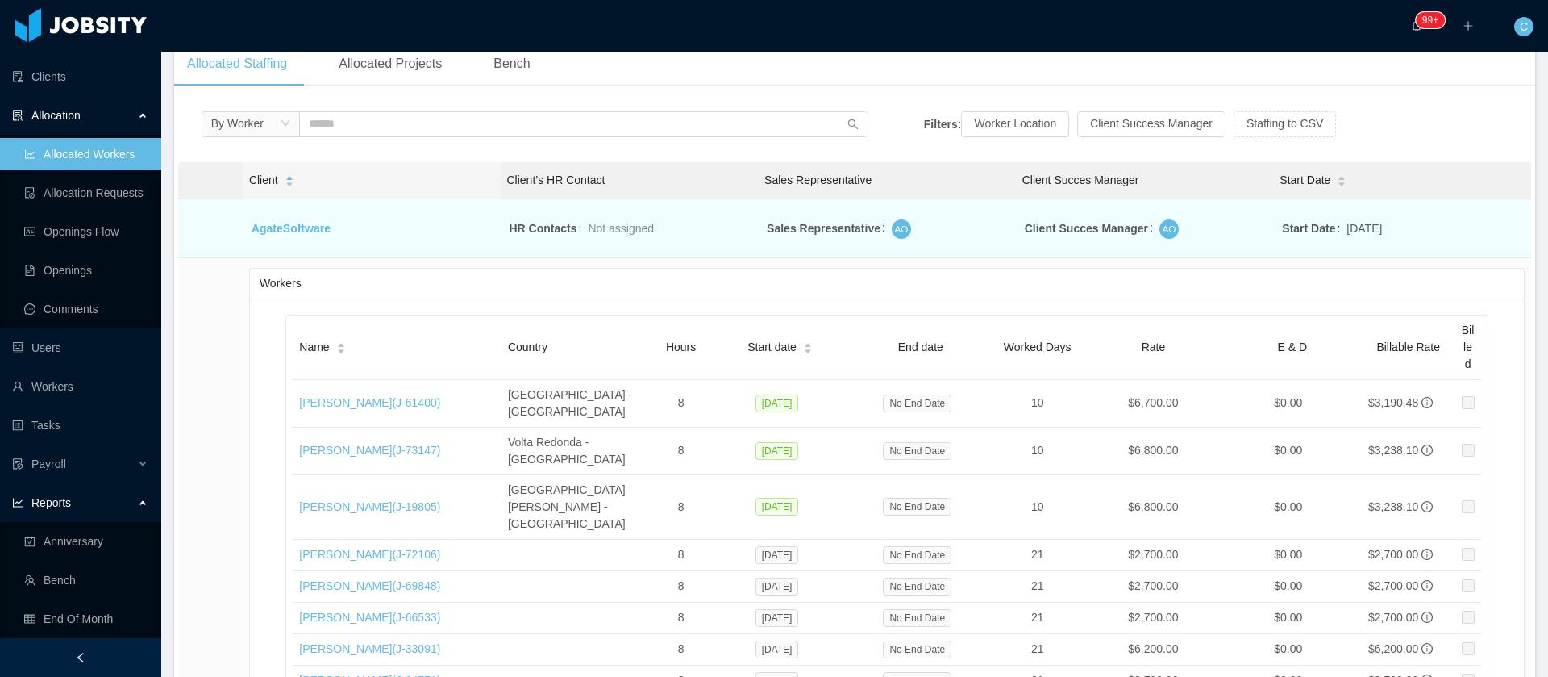
scroll to position [242, 0]
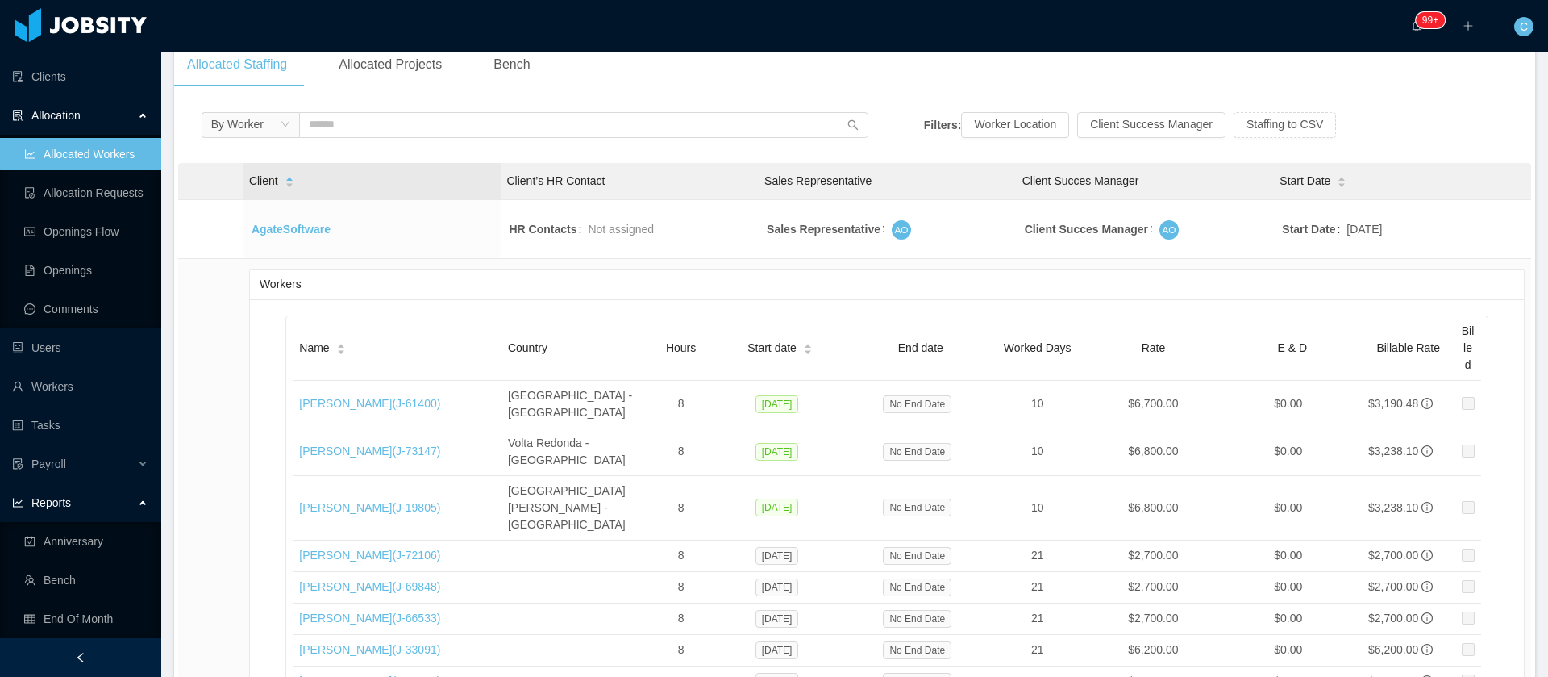
click at [287, 178] on icon "icon: caret-up" at bounding box center [289, 179] width 9 height 9
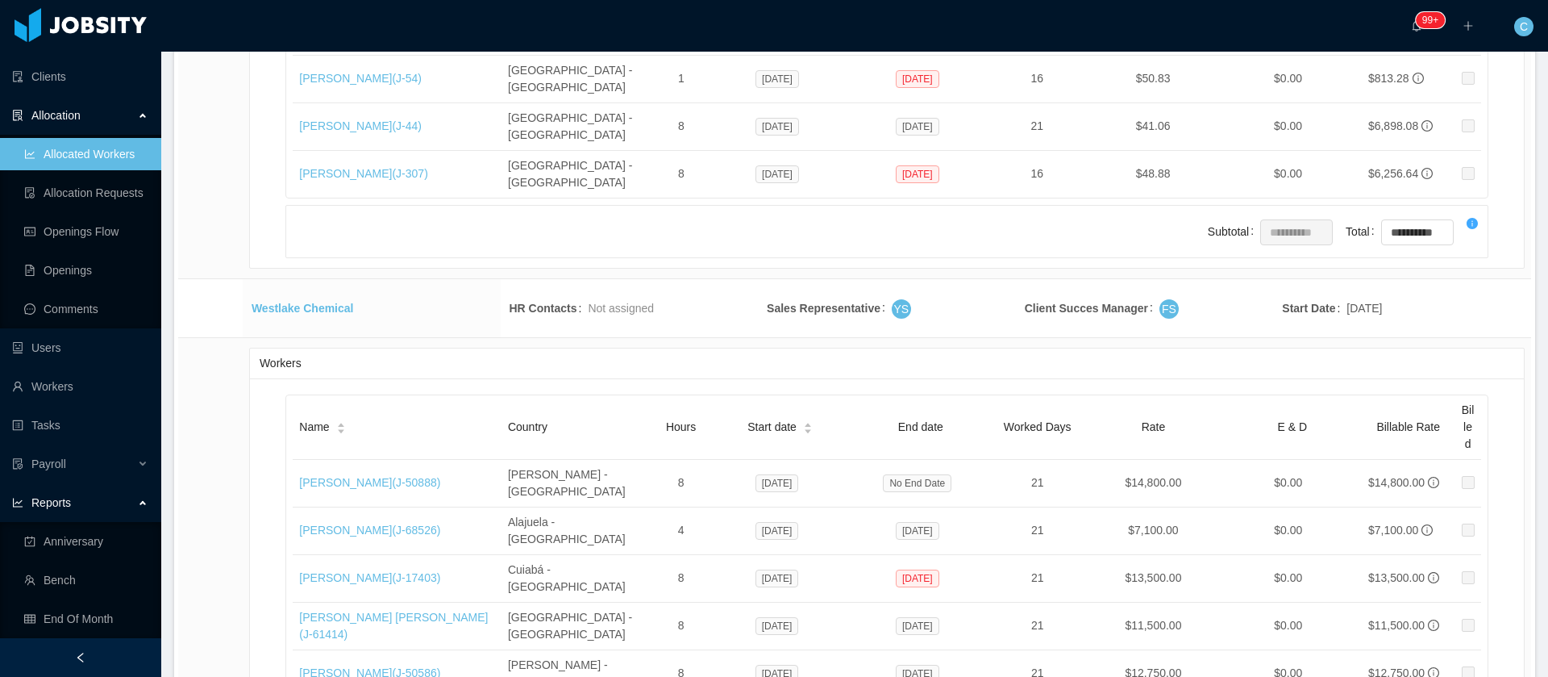
scroll to position [1693, 0]
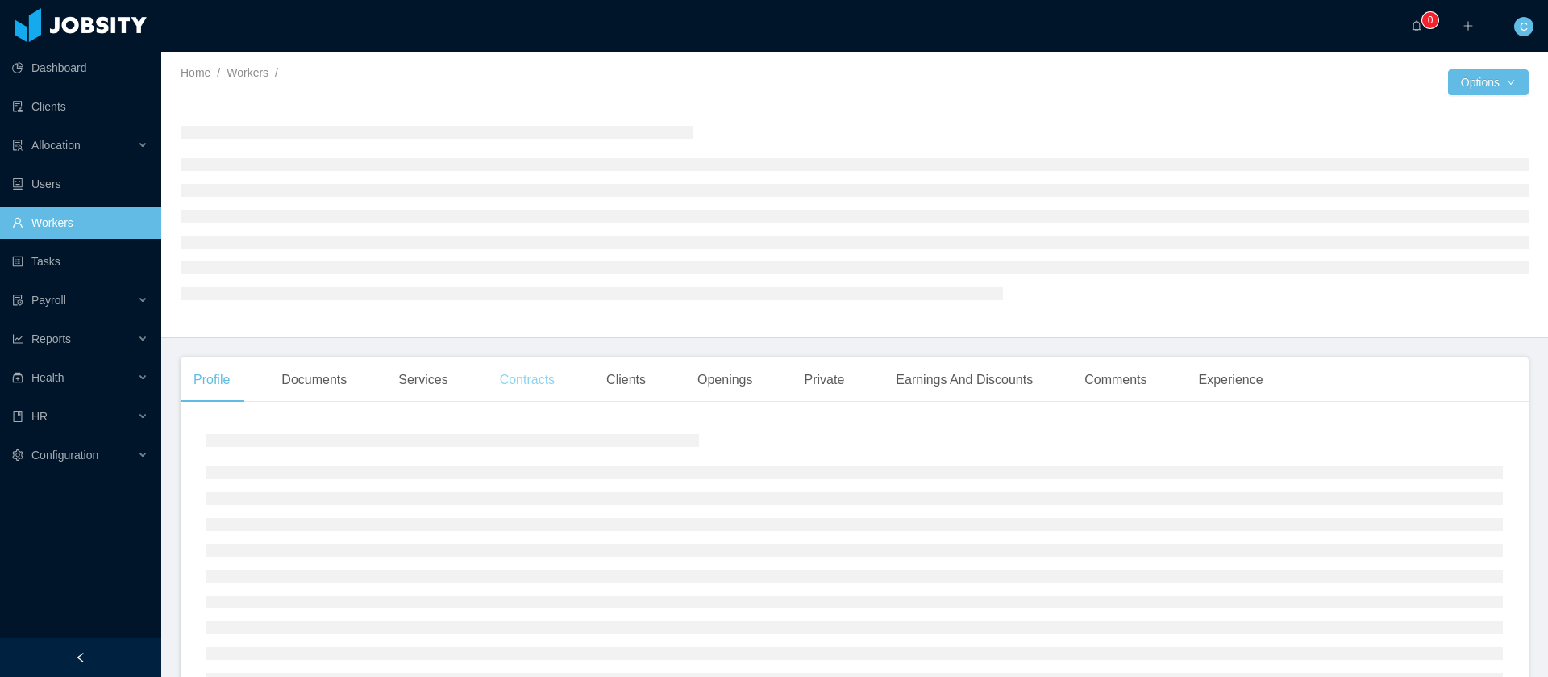
click at [503, 364] on div "Contracts" at bounding box center [527, 379] width 81 height 45
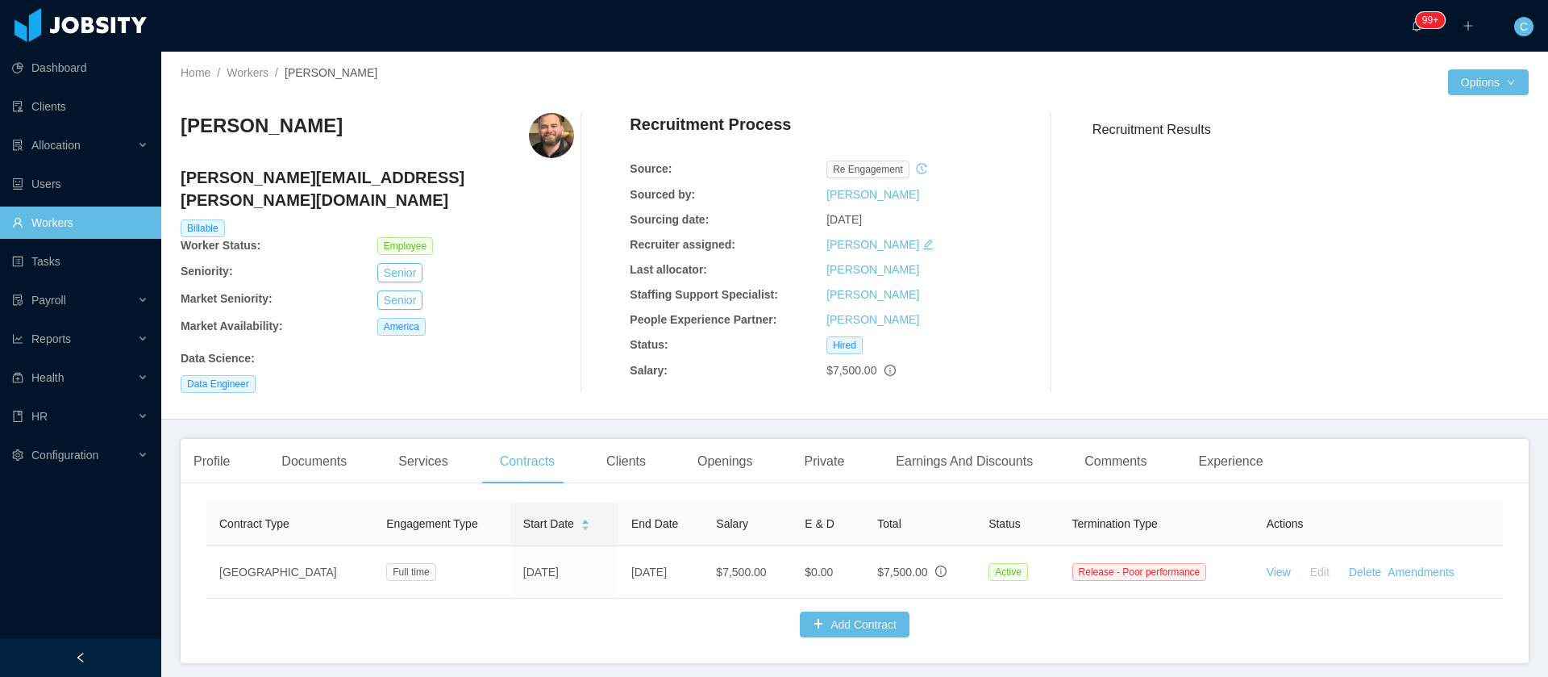
drag, startPoint x: 381, startPoint y: 135, endPoint x: 398, endPoint y: 139, distance: 17.4
click at [405, 140] on div "[PERSON_NAME]" at bounding box center [378, 135] width 394 height 45
copy h3 "[PERSON_NAME]"
click at [936, 453] on div "Earnings And Discounts" at bounding box center [964, 461] width 163 height 45
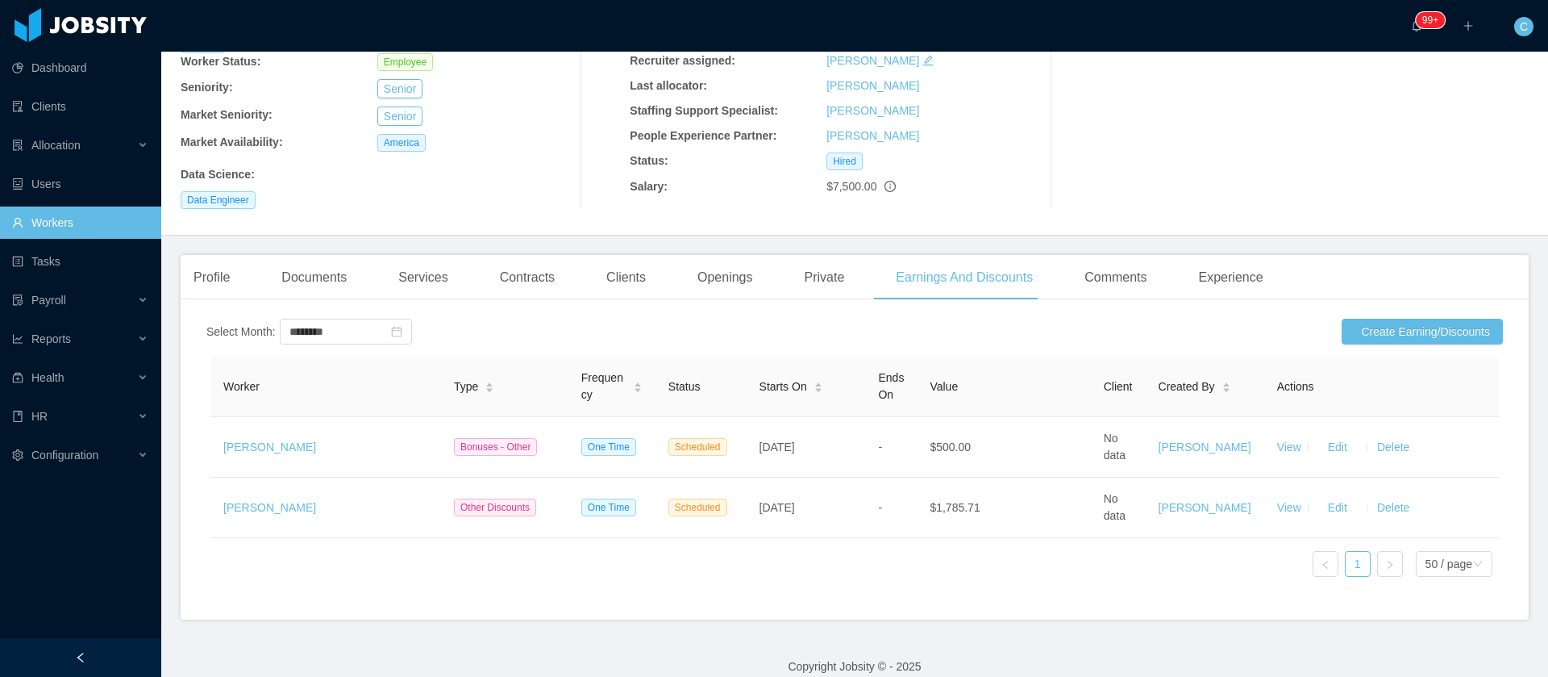
scroll to position [206, 0]
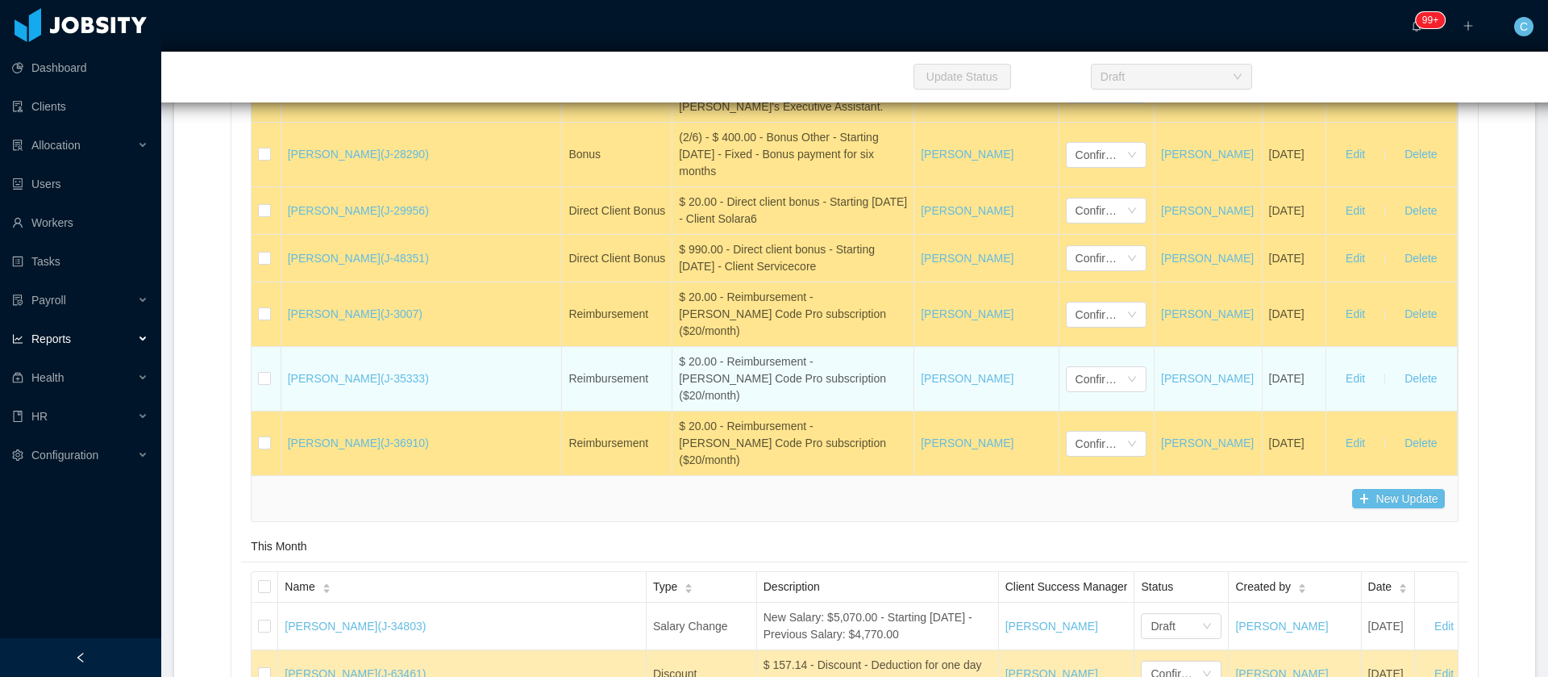
scroll to position [27054, 0]
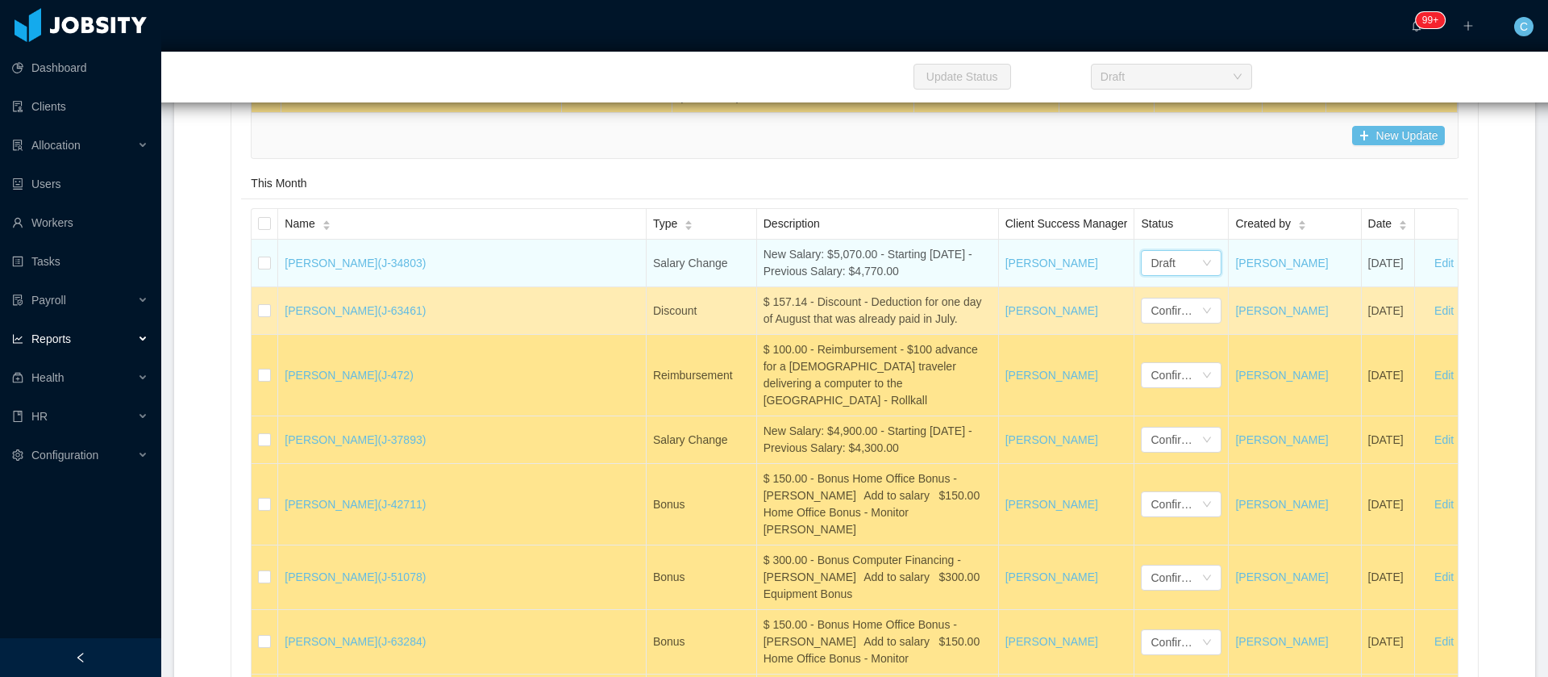
click at [1151, 275] on div "Draft" at bounding box center [1163, 263] width 24 height 24
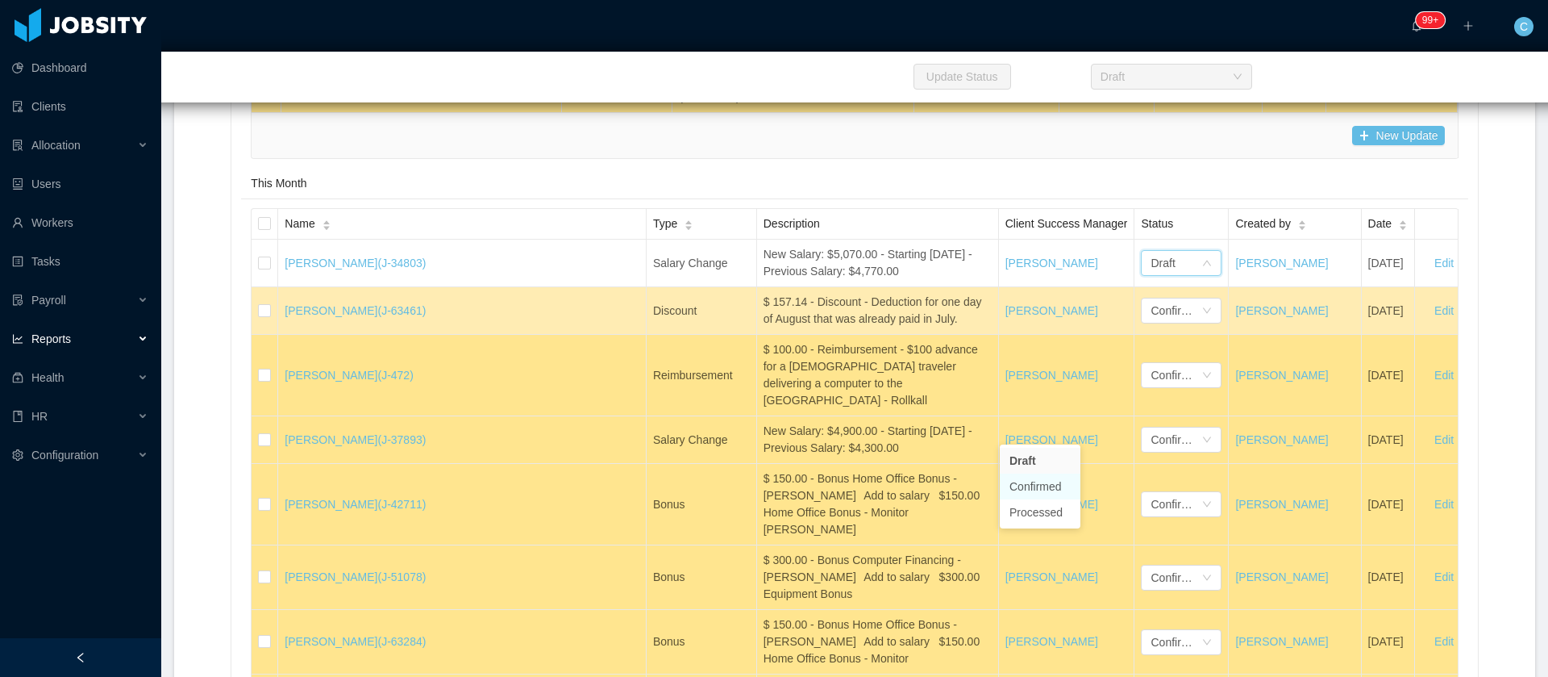
click at [1050, 488] on li "Confirmed" at bounding box center [1040, 486] width 81 height 26
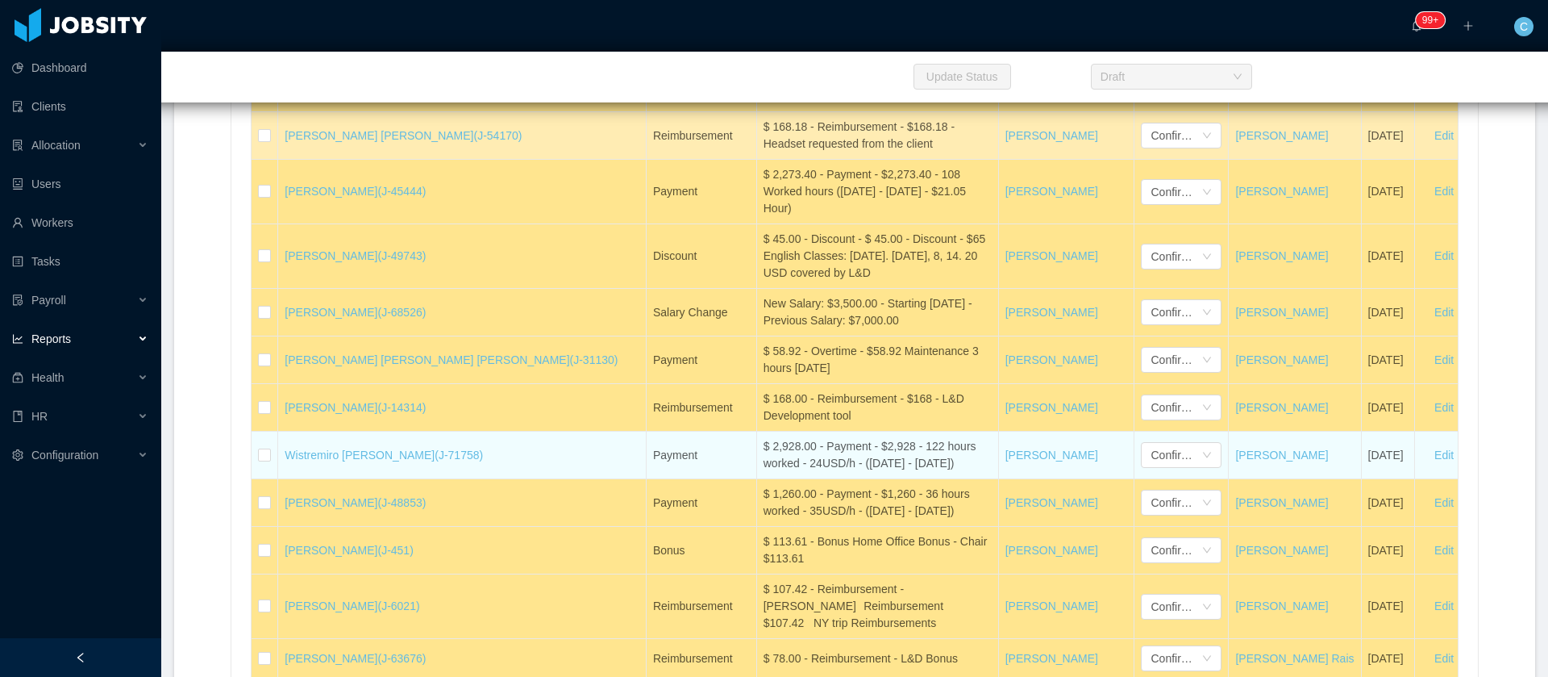
scroll to position [31772, 0]
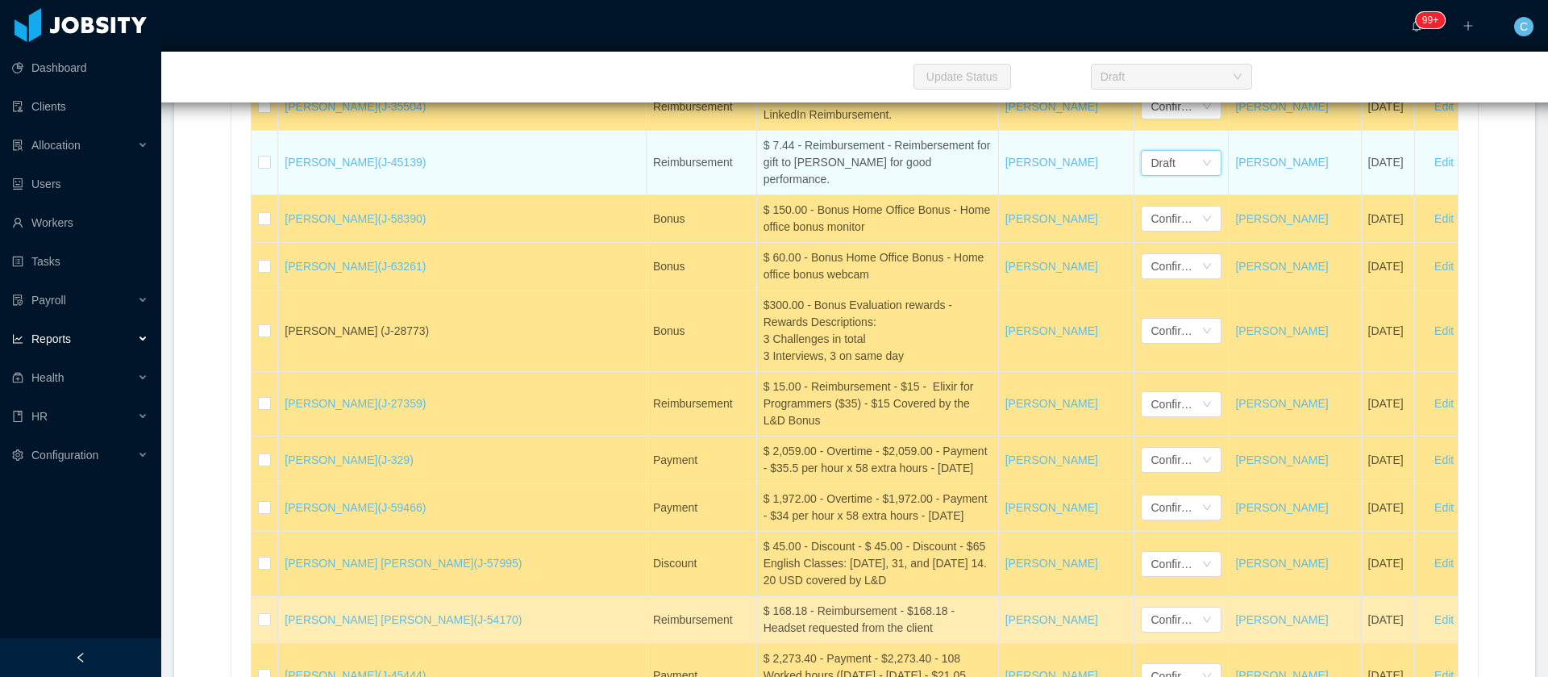
click at [1141, 176] on div "Draft" at bounding box center [1181, 163] width 81 height 26
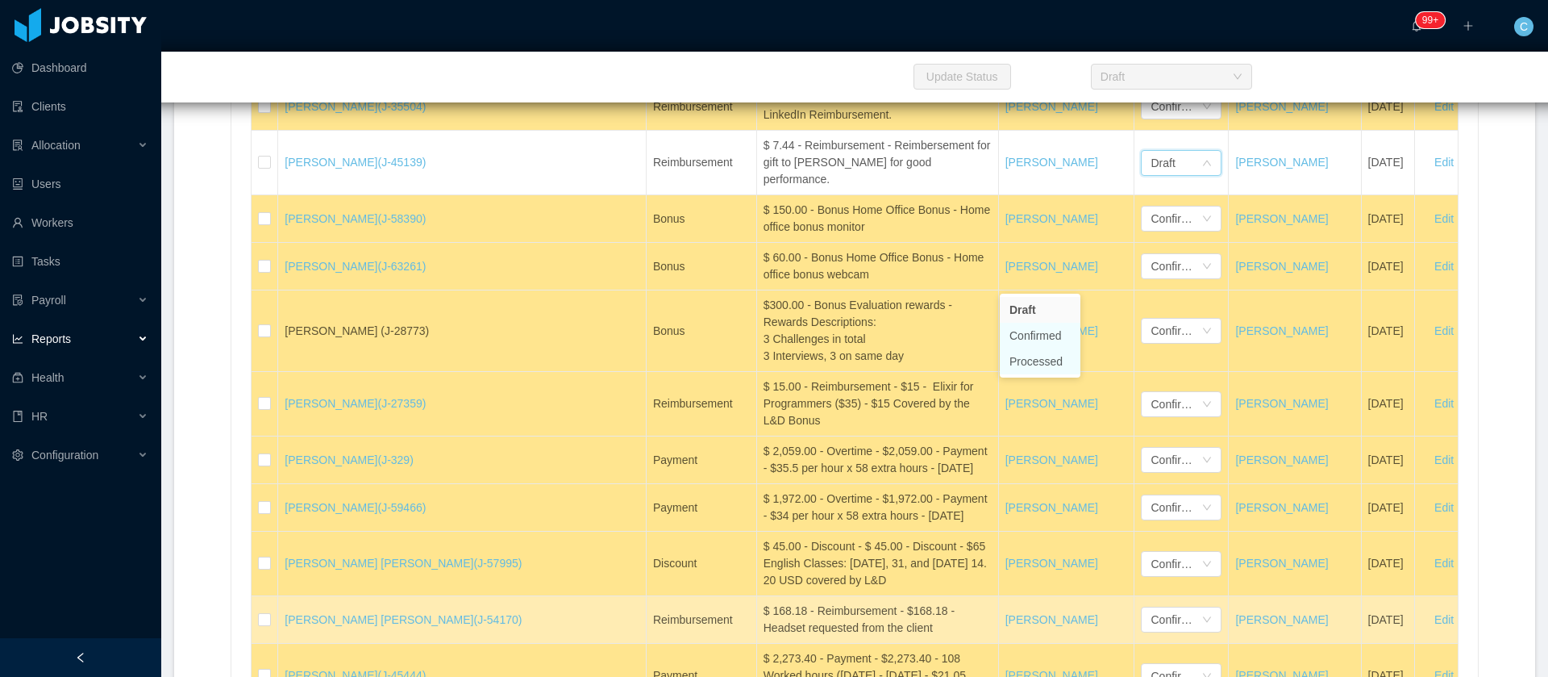
click at [1044, 337] on li "Confirmed" at bounding box center [1040, 336] width 81 height 26
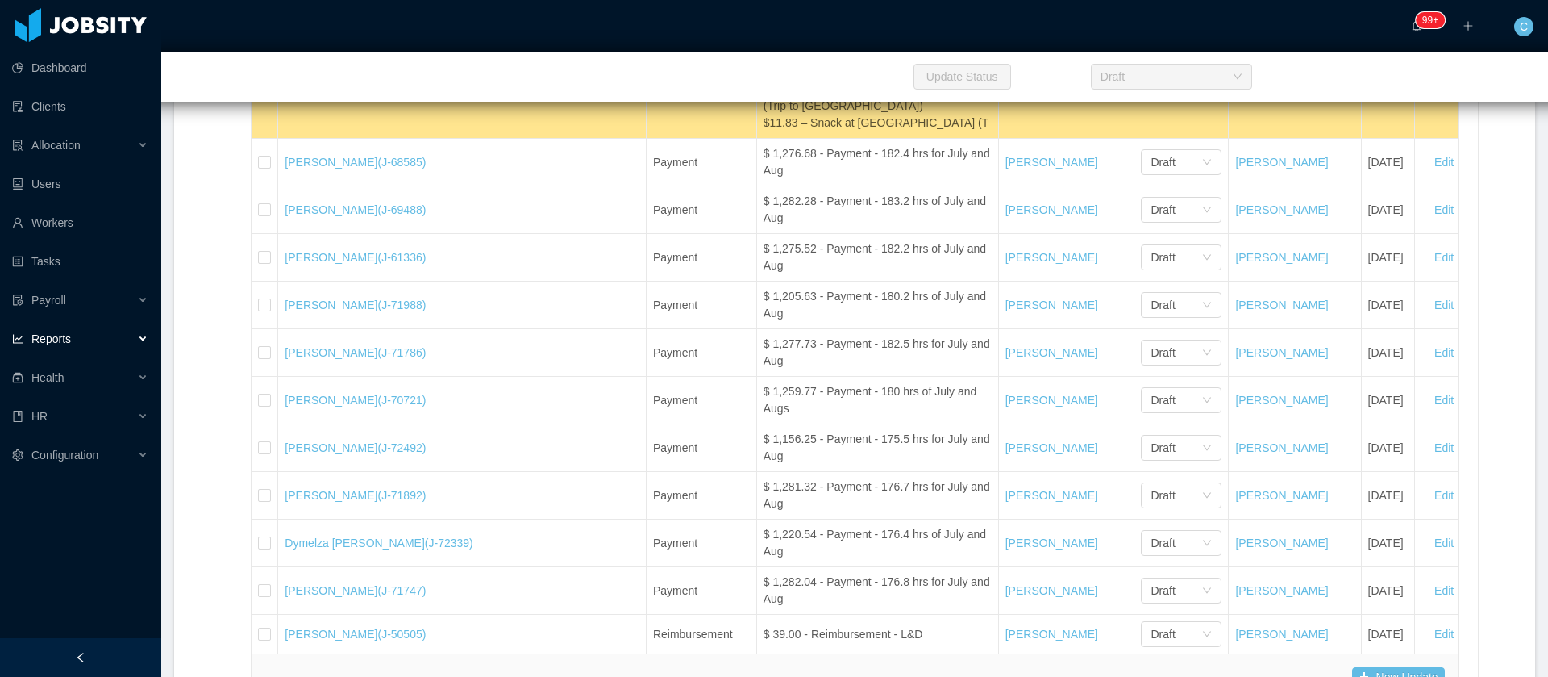
scroll to position [34675, 0]
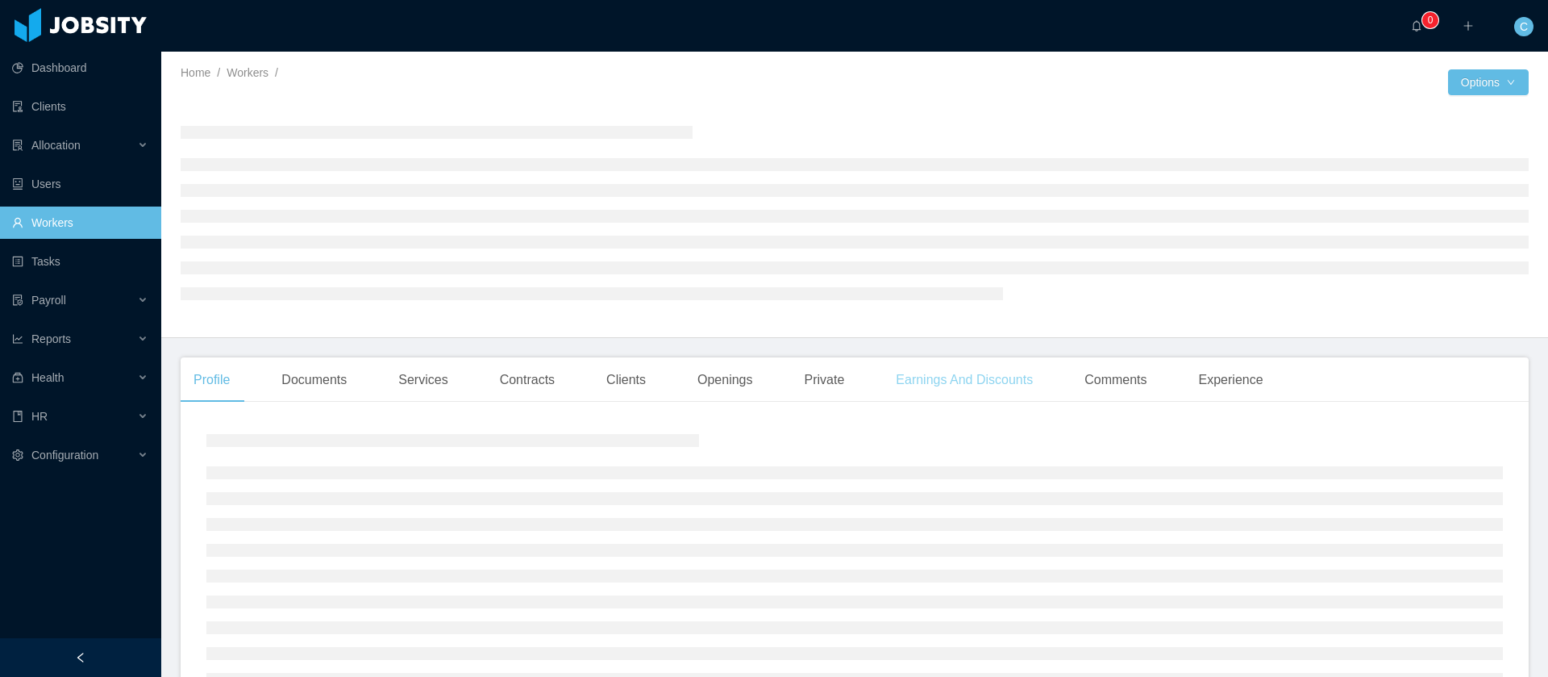
click at [917, 389] on div "Earnings And Discounts" at bounding box center [964, 379] width 163 height 45
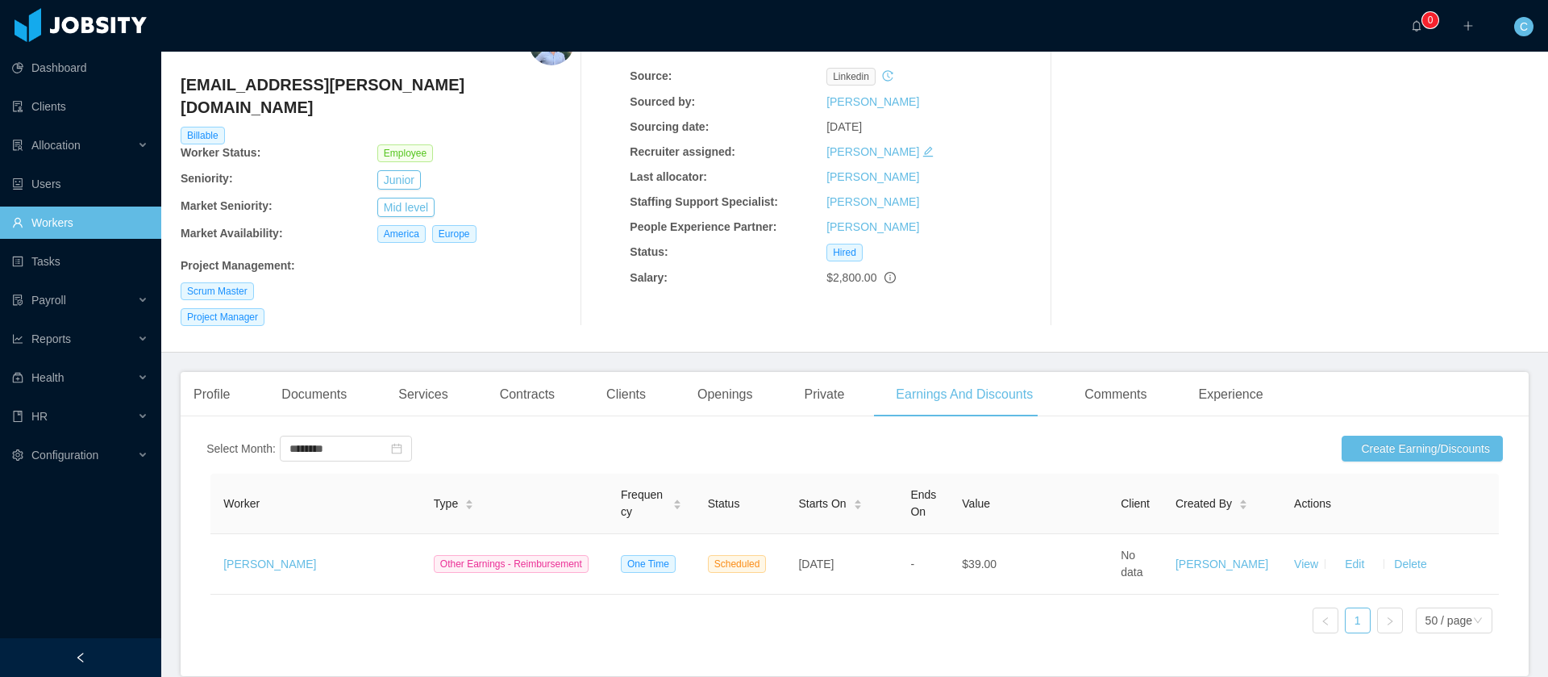
scroll to position [163, 0]
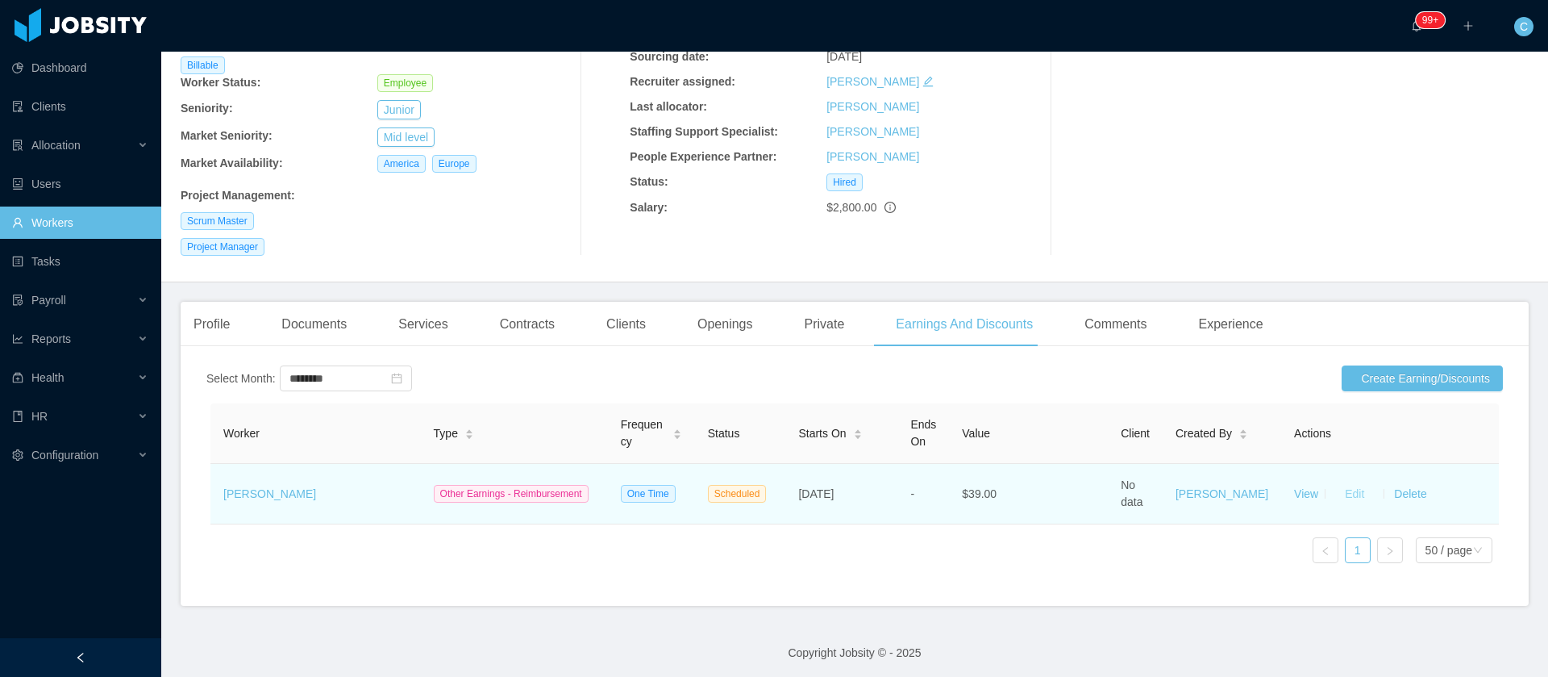
click at [1337, 481] on button "Edit" at bounding box center [1354, 494] width 45 height 26
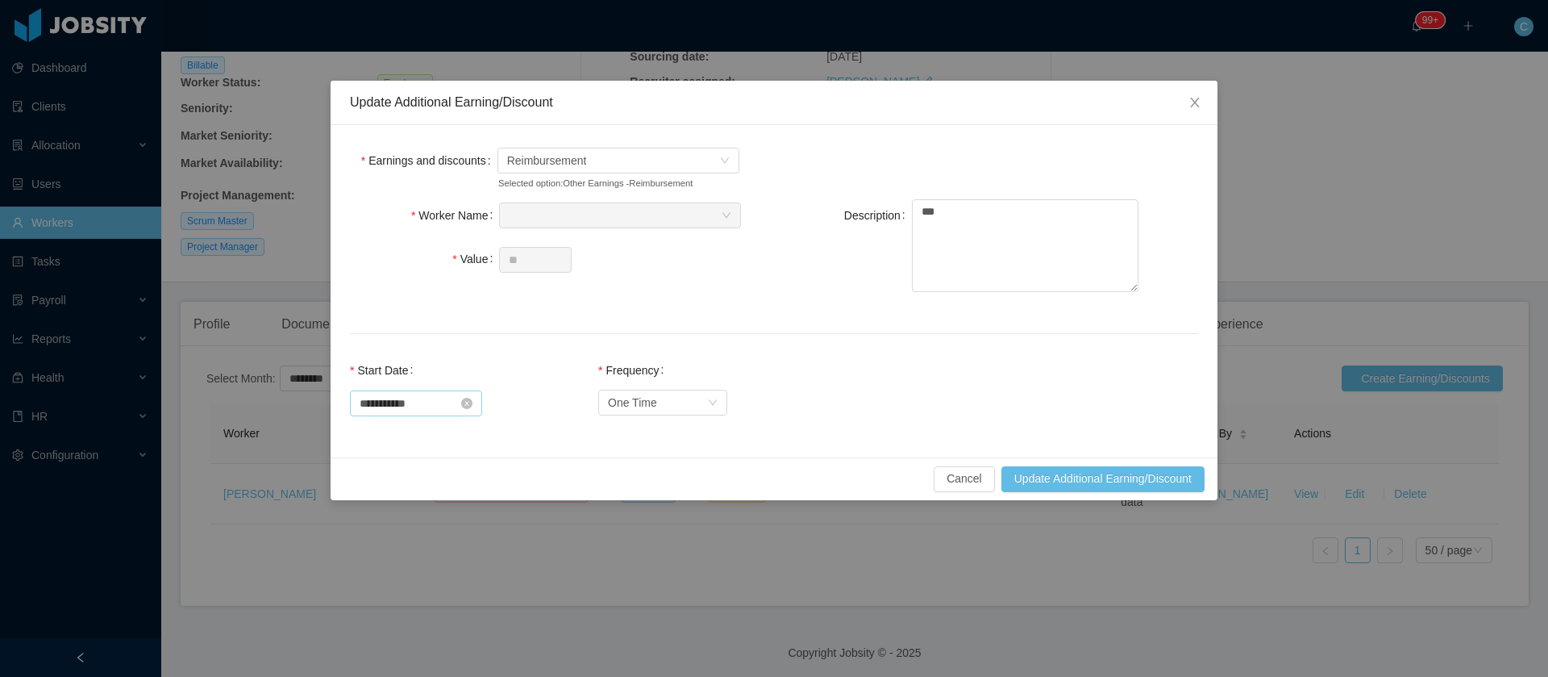
click at [473, 398] on icon "icon: close-circle" at bounding box center [466, 403] width 11 height 11
click at [415, 408] on input at bounding box center [416, 403] width 132 height 26
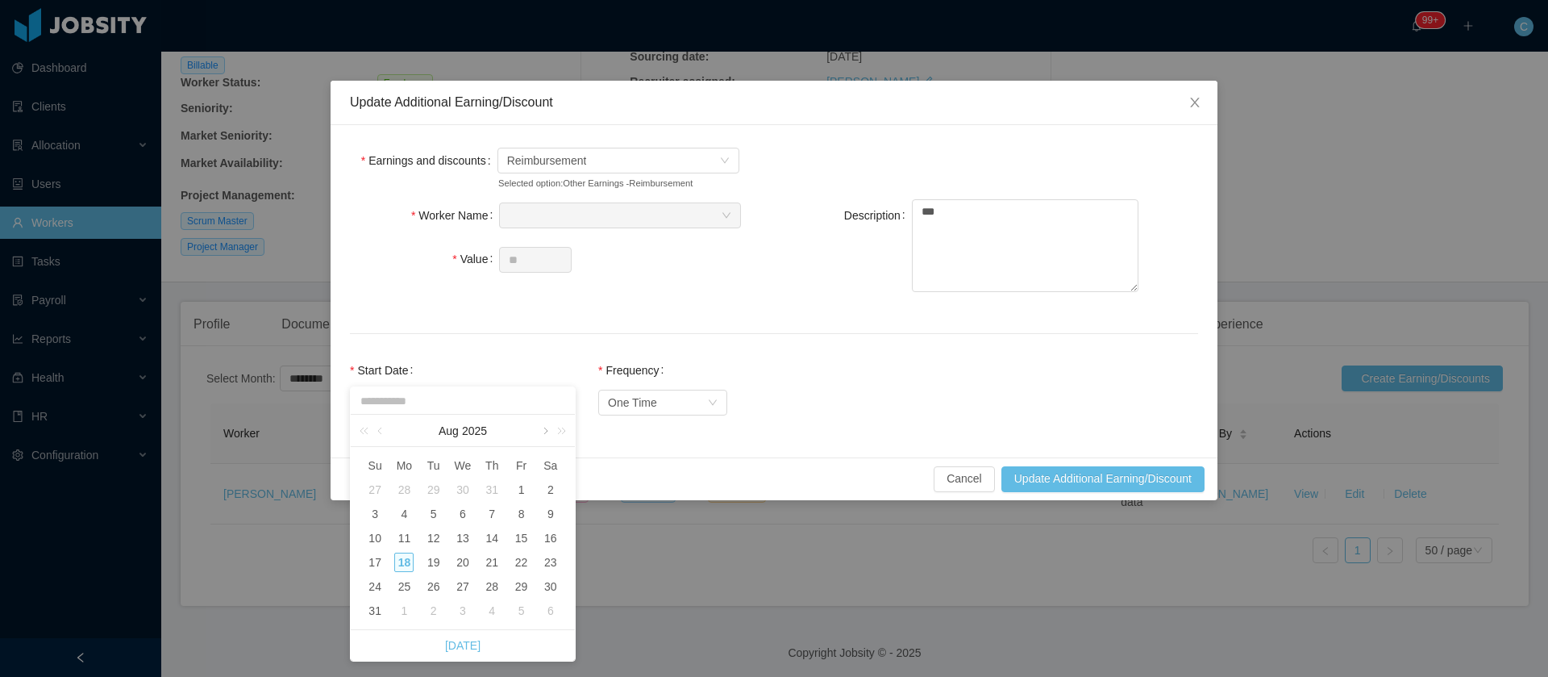
click at [544, 437] on link at bounding box center [544, 430] width 15 height 32
click at [399, 493] on div "1" at bounding box center [403, 489] width 19 height 19
type input "**********"
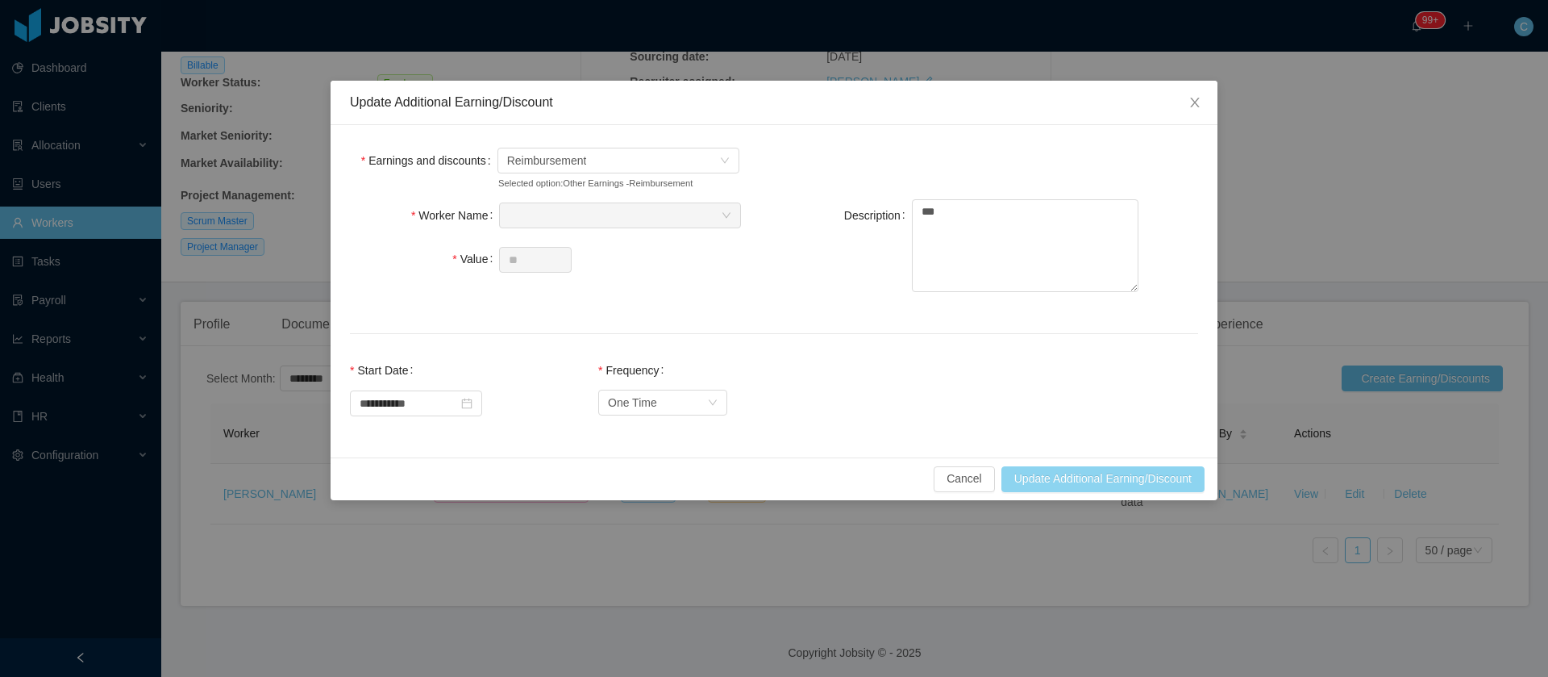
click at [1034, 486] on button "Update Additional Earning/Discount" at bounding box center [1103, 479] width 203 height 26
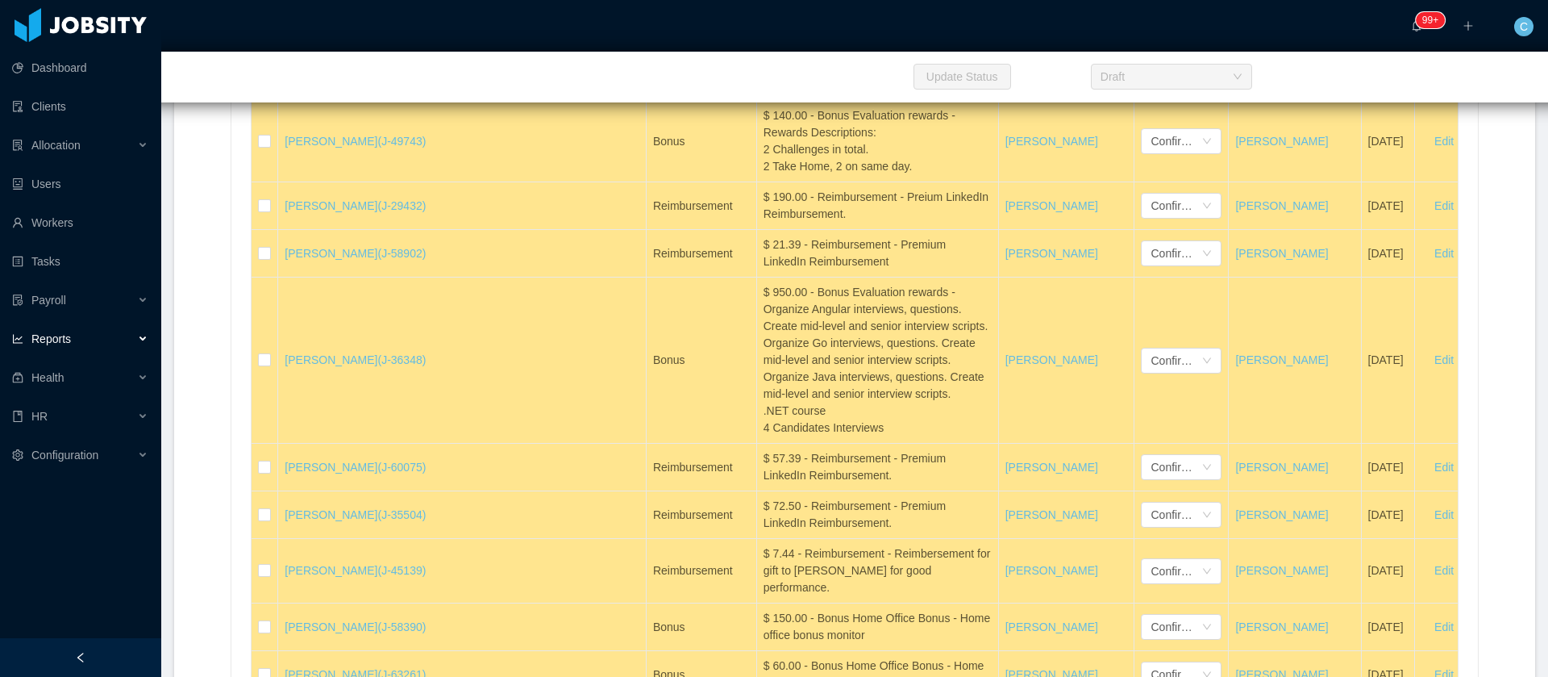
scroll to position [31825, 0]
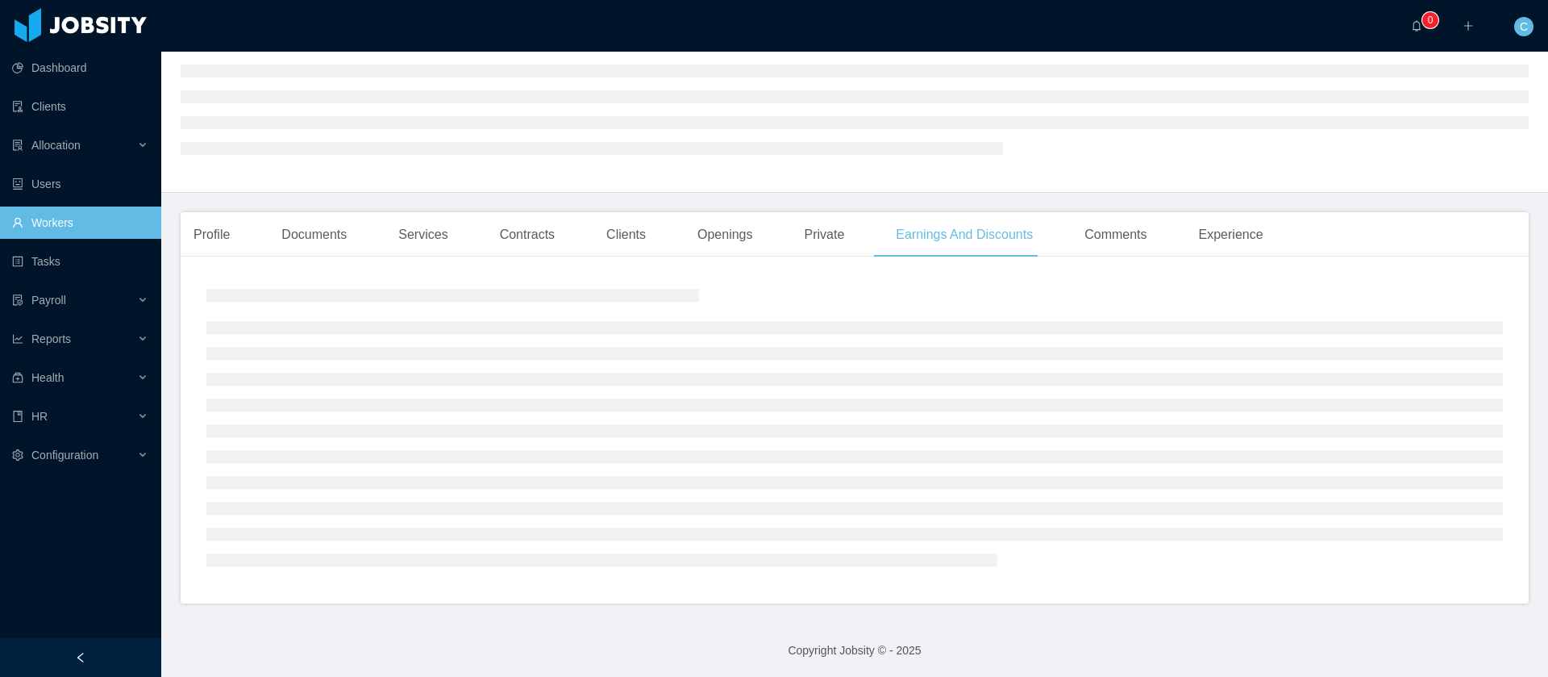
scroll to position [147, 0]
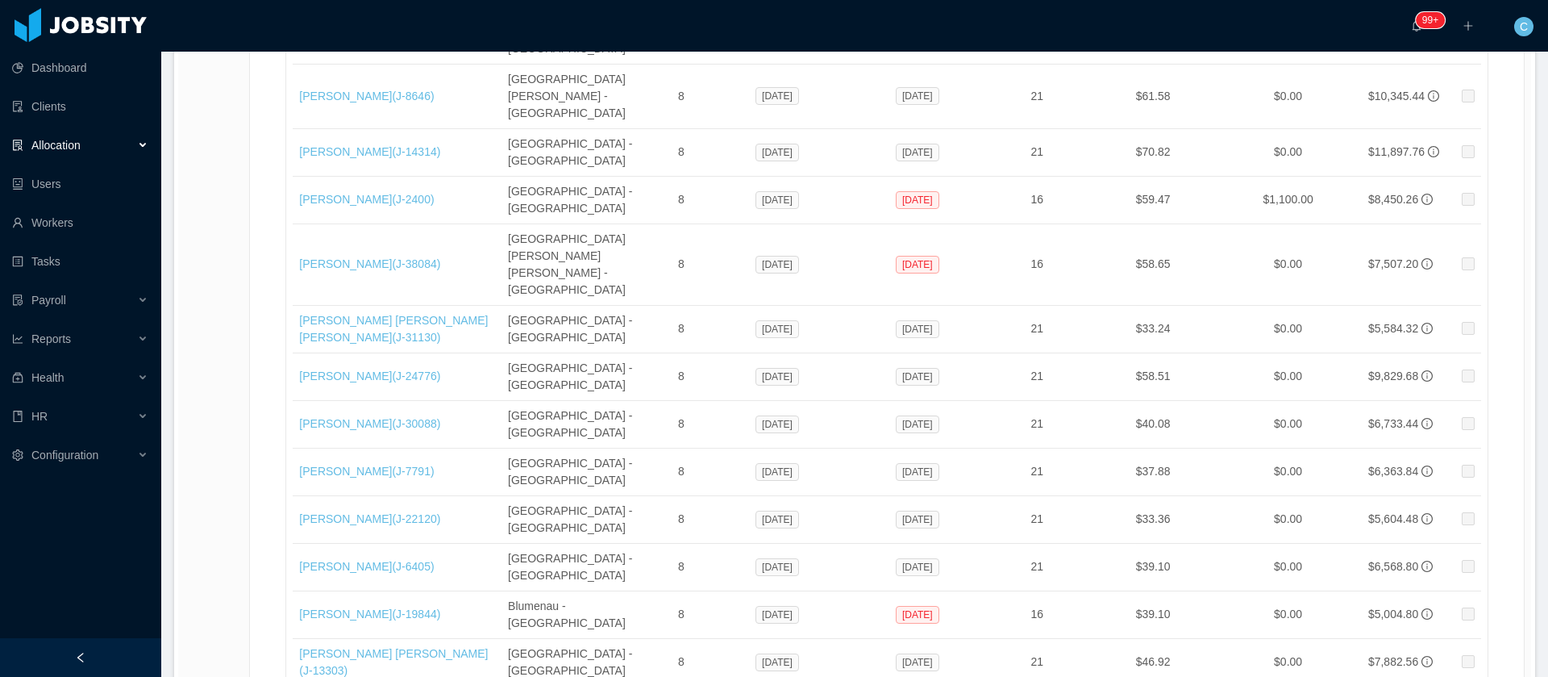
scroll to position [26103, 0]
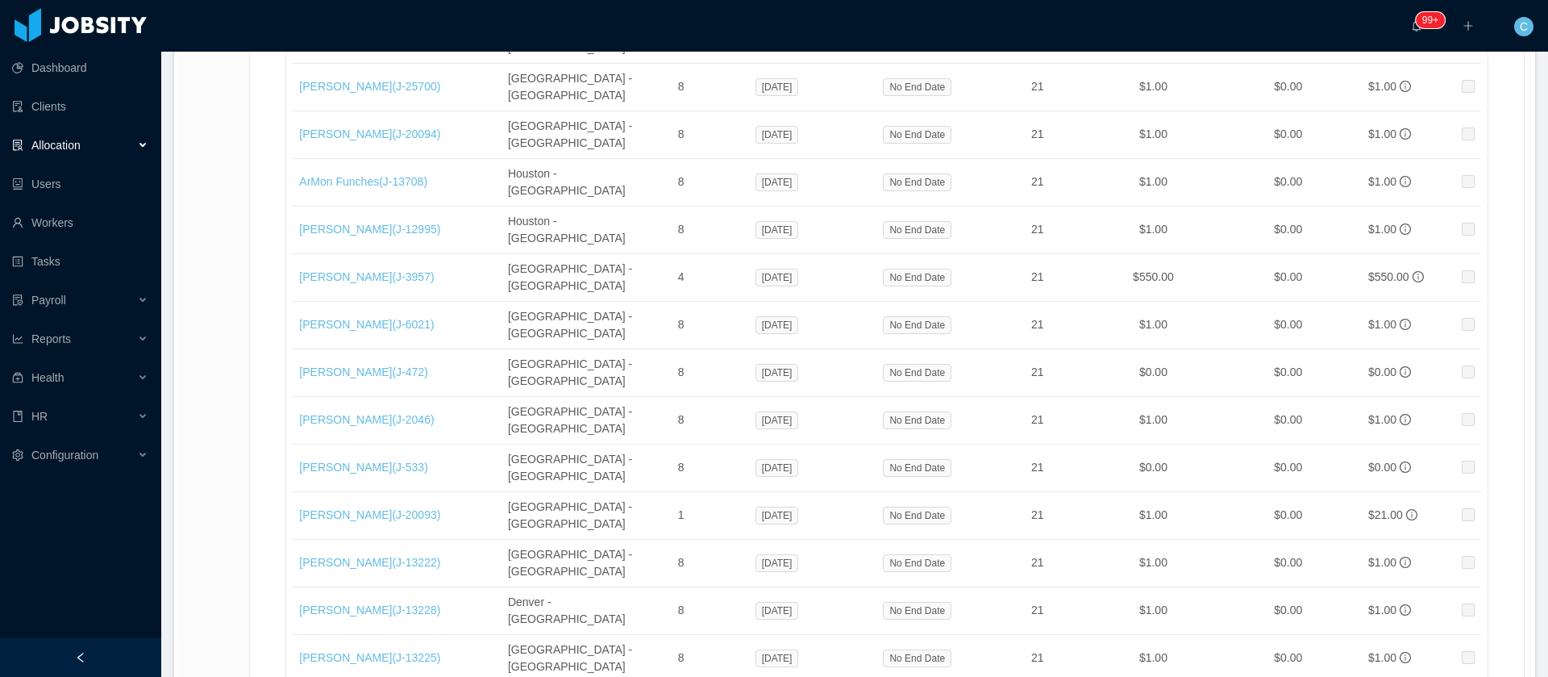
click at [1467, 556] on li "500 / page" at bounding box center [1468, 557] width 74 height 26
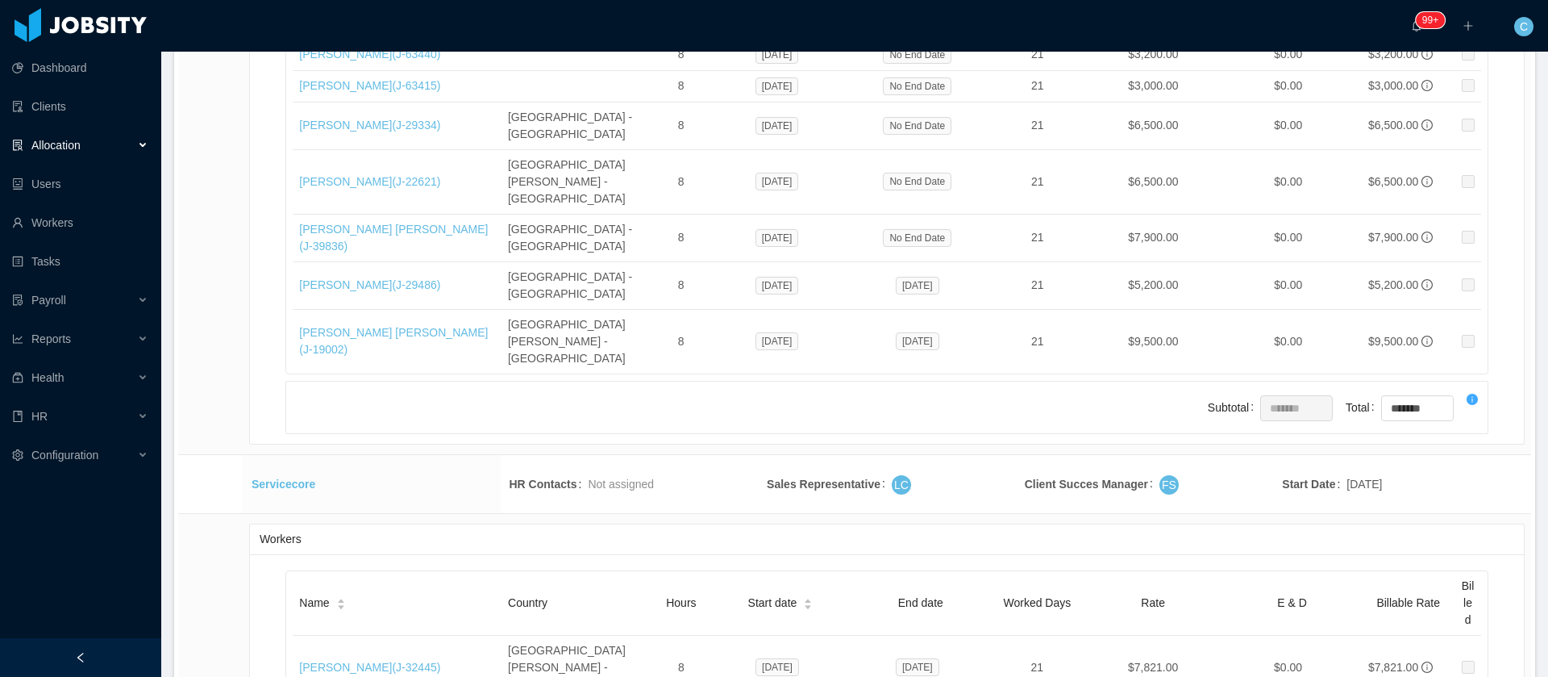
scroll to position [26103, 0]
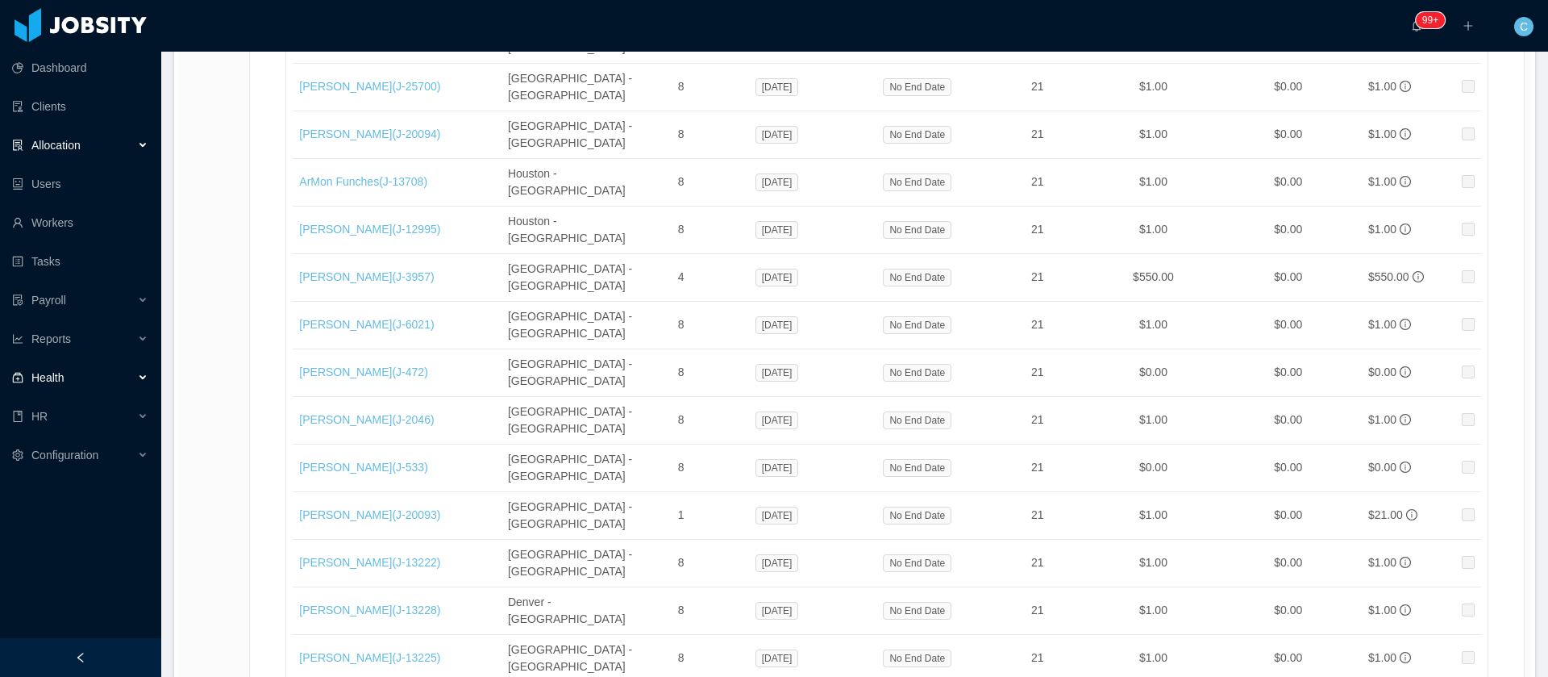
click at [123, 371] on div "Health" at bounding box center [80, 377] width 161 height 32
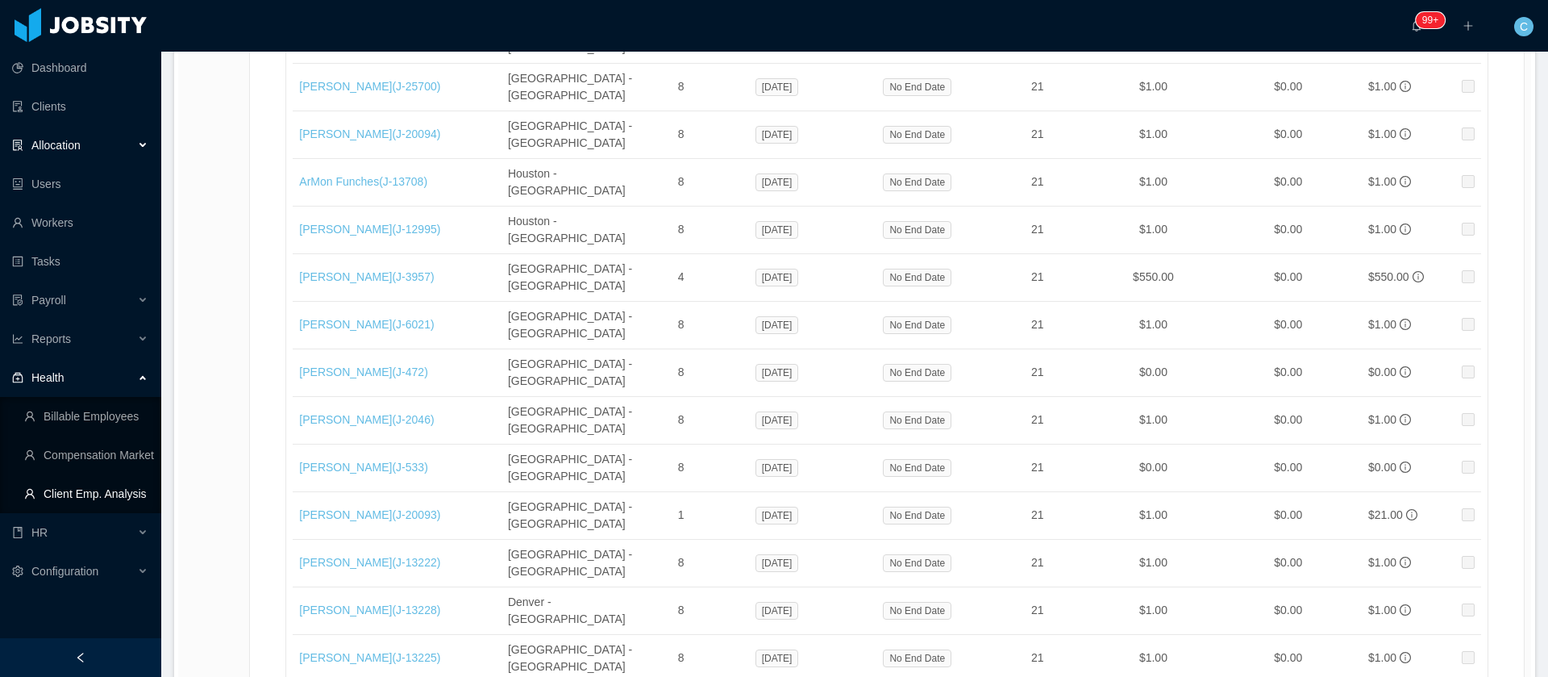
click at [106, 482] on link "Client Emp. Analysis" at bounding box center [86, 493] width 124 height 32
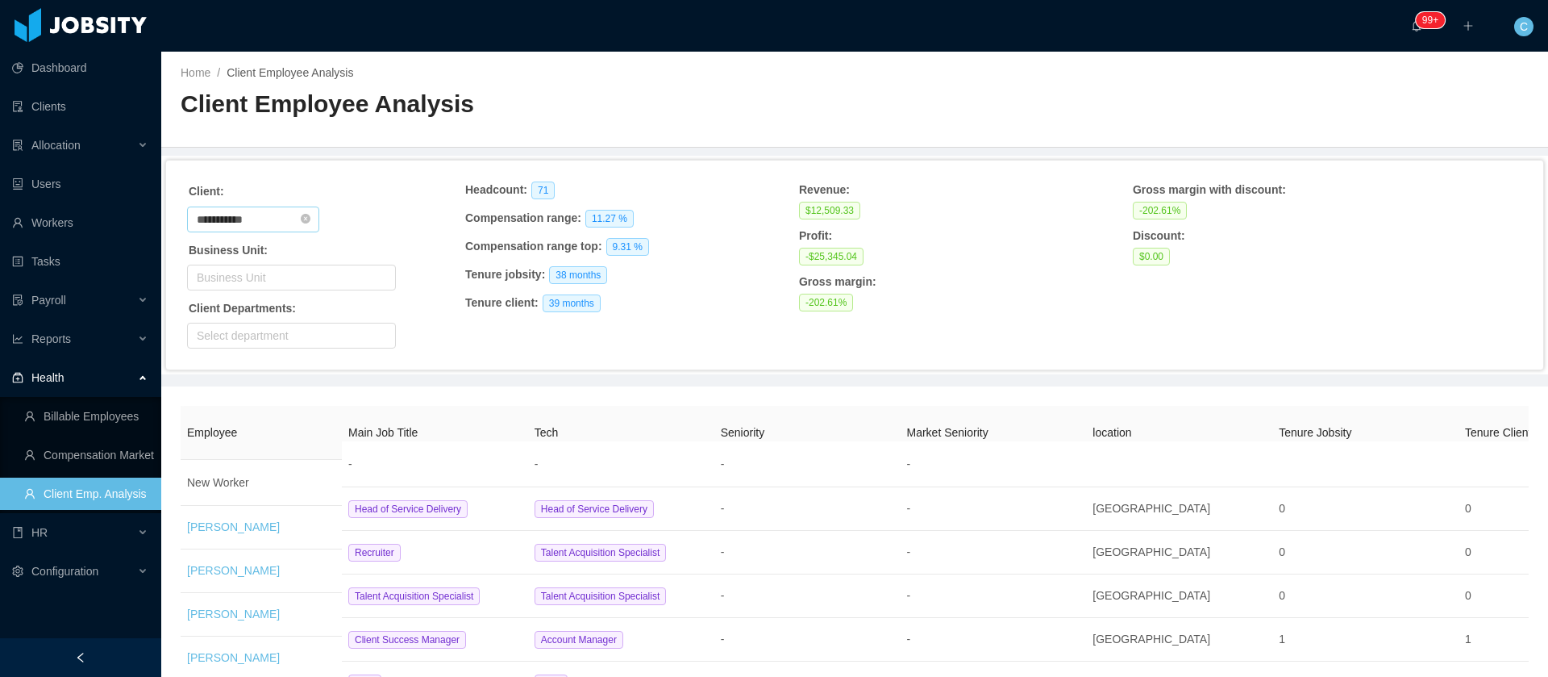
click at [229, 219] on input "**********" at bounding box center [253, 219] width 132 height 26
click at [249, 269] on li "Otto Connect, Inc." at bounding box center [261, 276] width 148 height 26
type input "**********"
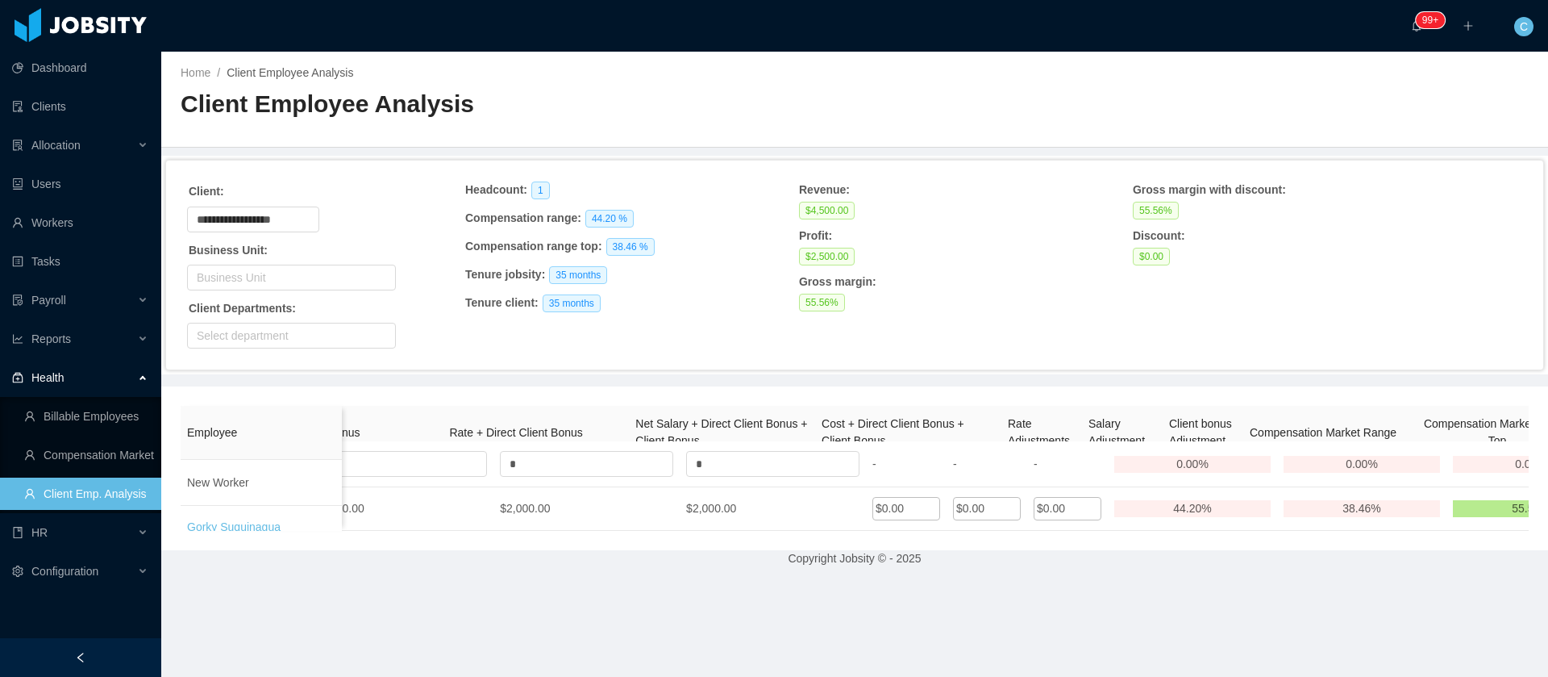
scroll to position [0, 1793]
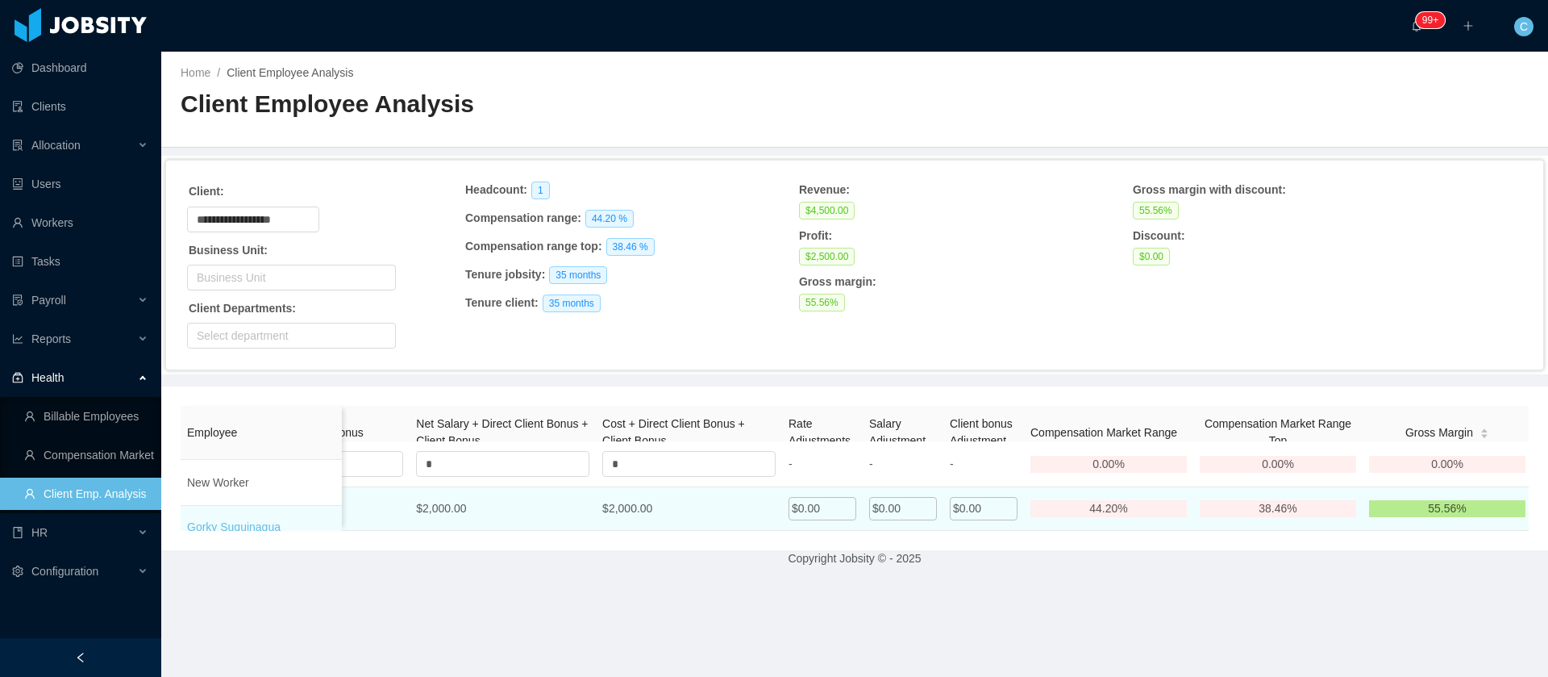
click at [839, 520] on div "$0.00" at bounding box center [823, 508] width 68 height 23
drag, startPoint x: 840, startPoint y: 533, endPoint x: 601, endPoint y: 519, distance: 239.9
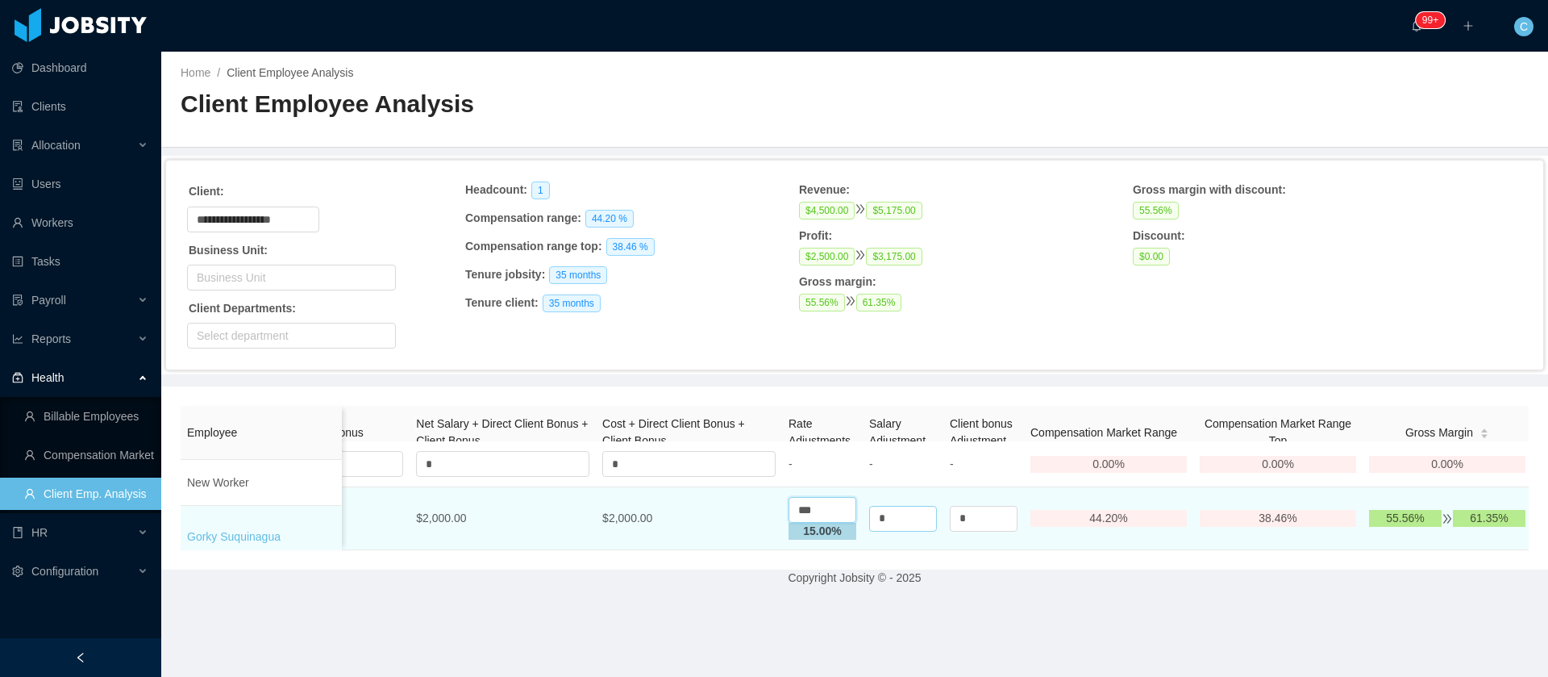
type input "***"
drag, startPoint x: 910, startPoint y: 541, endPoint x: 802, endPoint y: 523, distance: 110.3
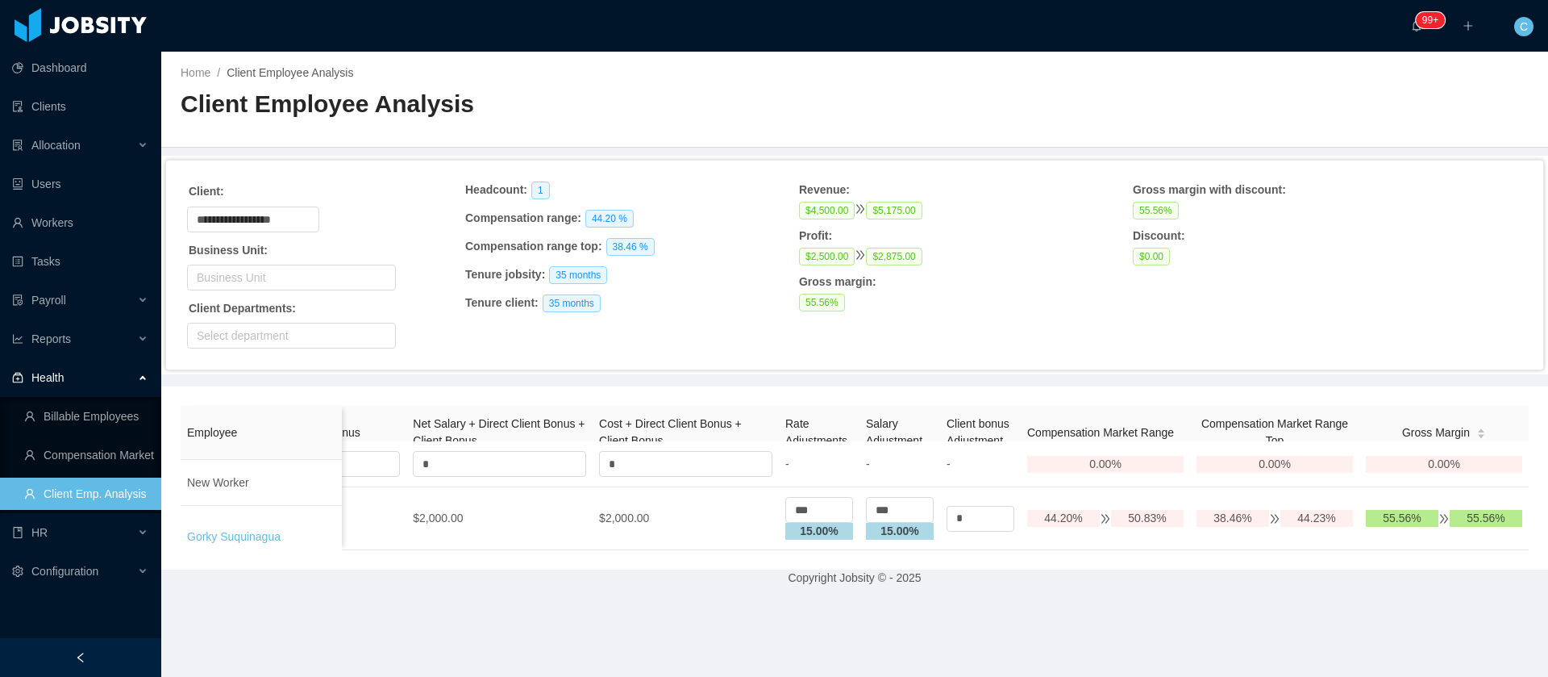
scroll to position [0, 0]
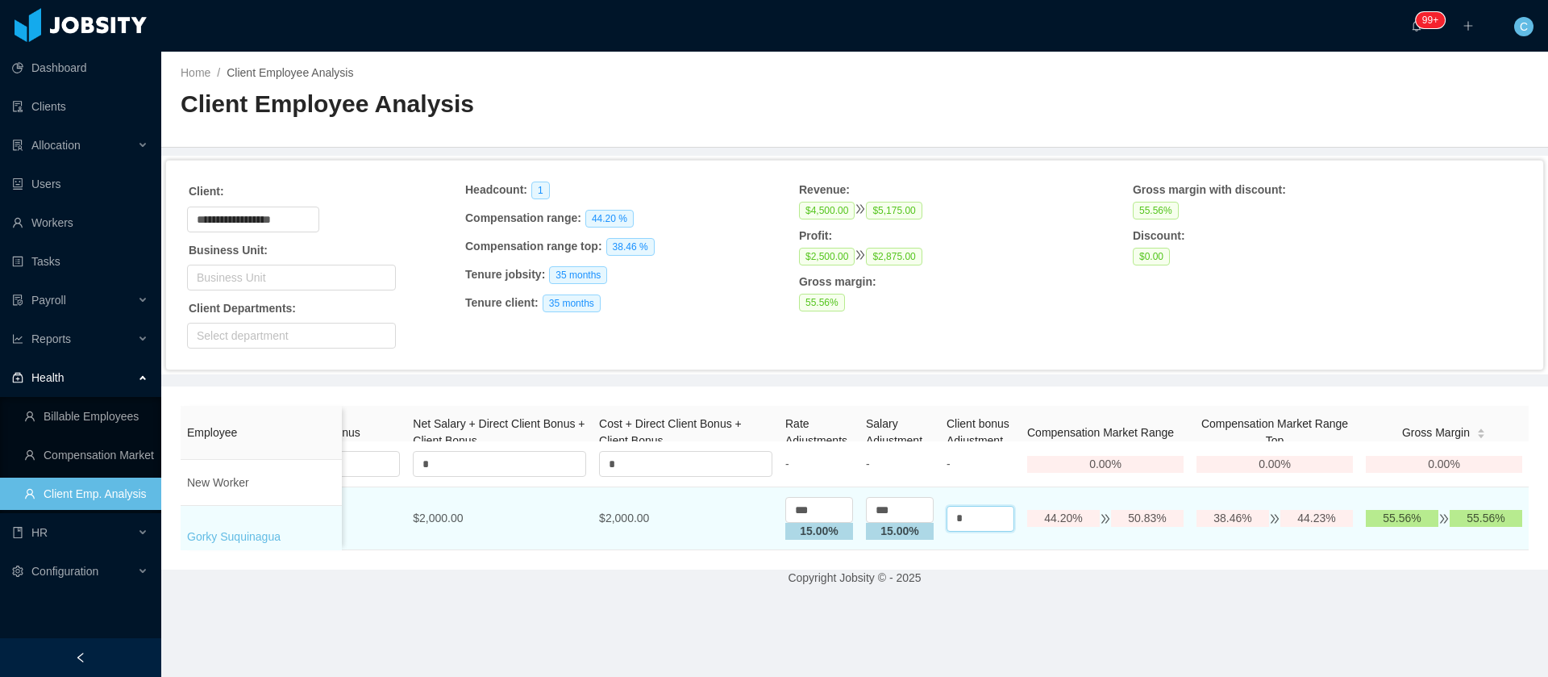
click at [947, 531] on input "*" at bounding box center [981, 519] width 68 height 26
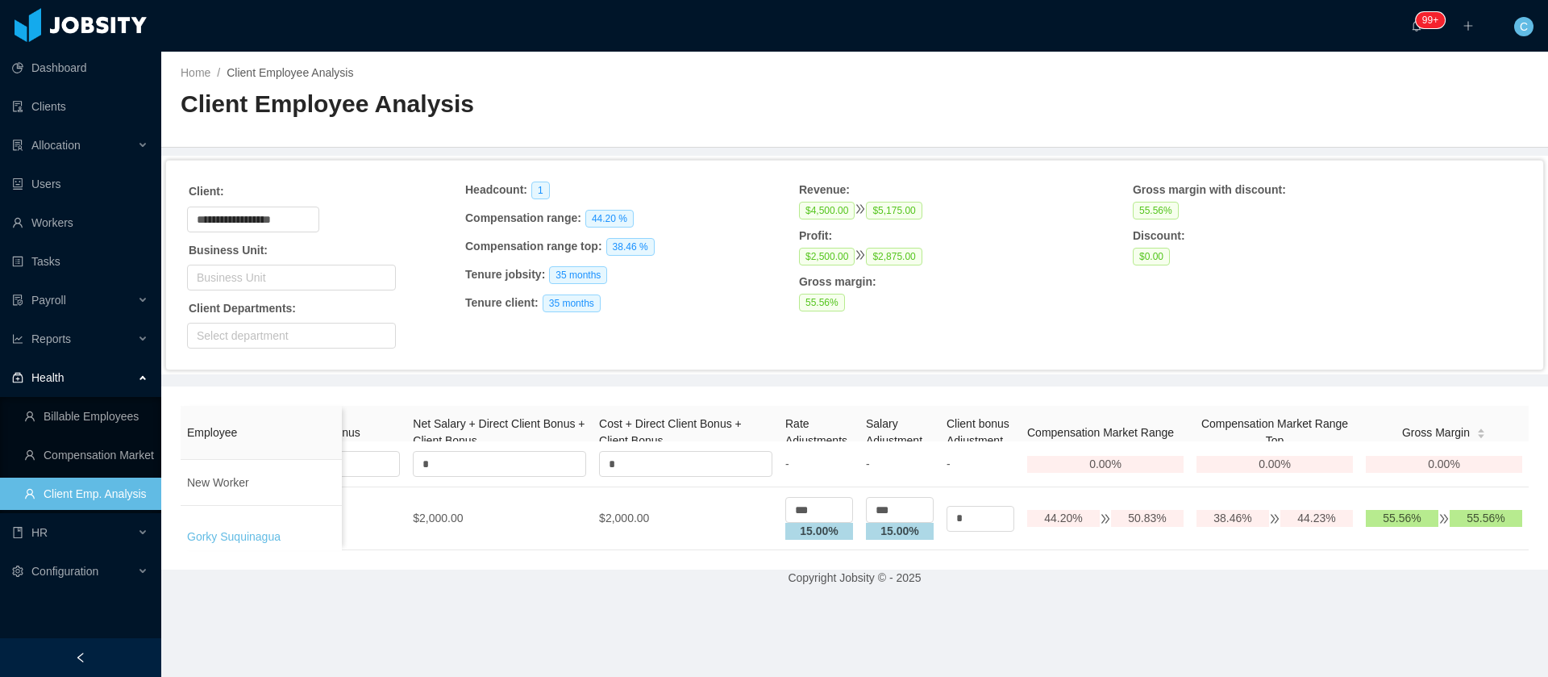
scroll to position [0, 1834]
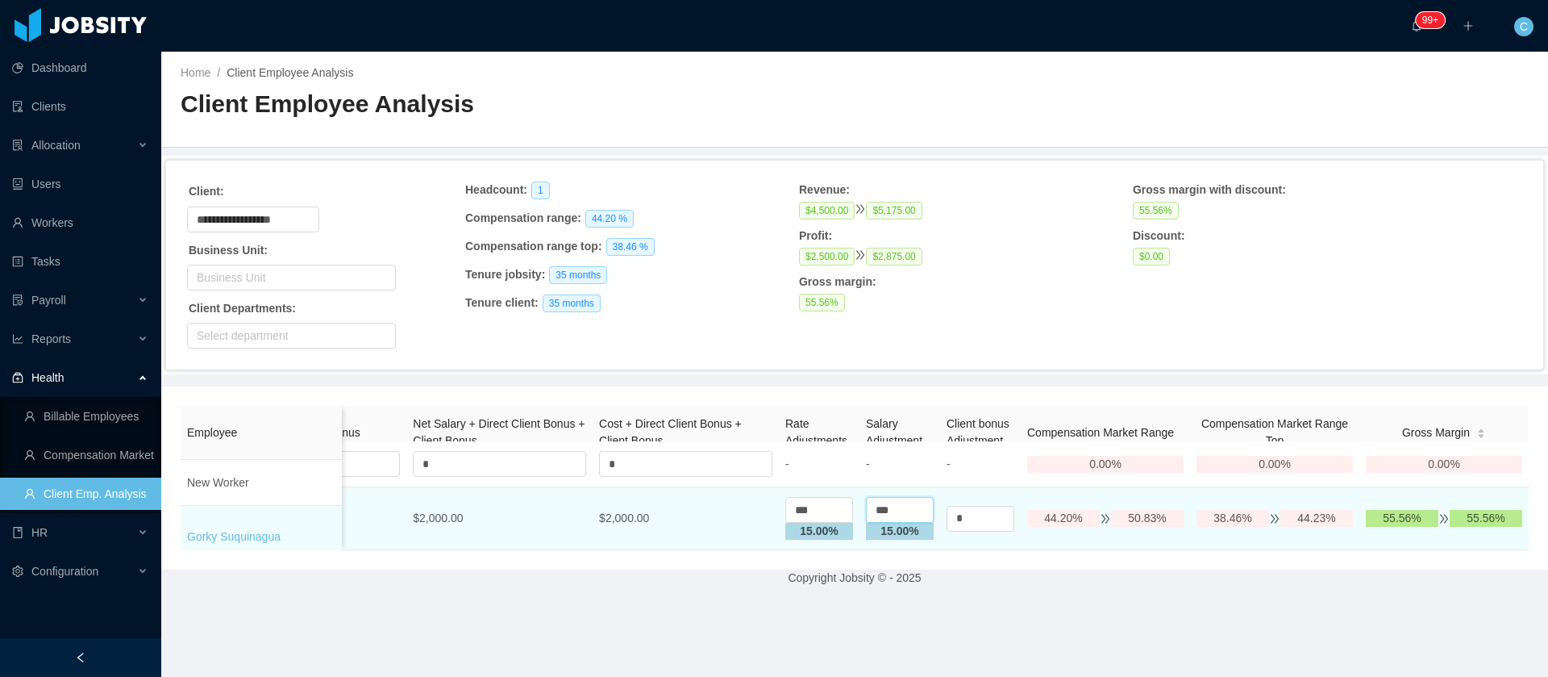
drag, startPoint x: 868, startPoint y: 531, endPoint x: 674, endPoint y: 518, distance: 194.0
drag, startPoint x: 869, startPoint y: 537, endPoint x: 811, endPoint y: 523, distance: 59.8
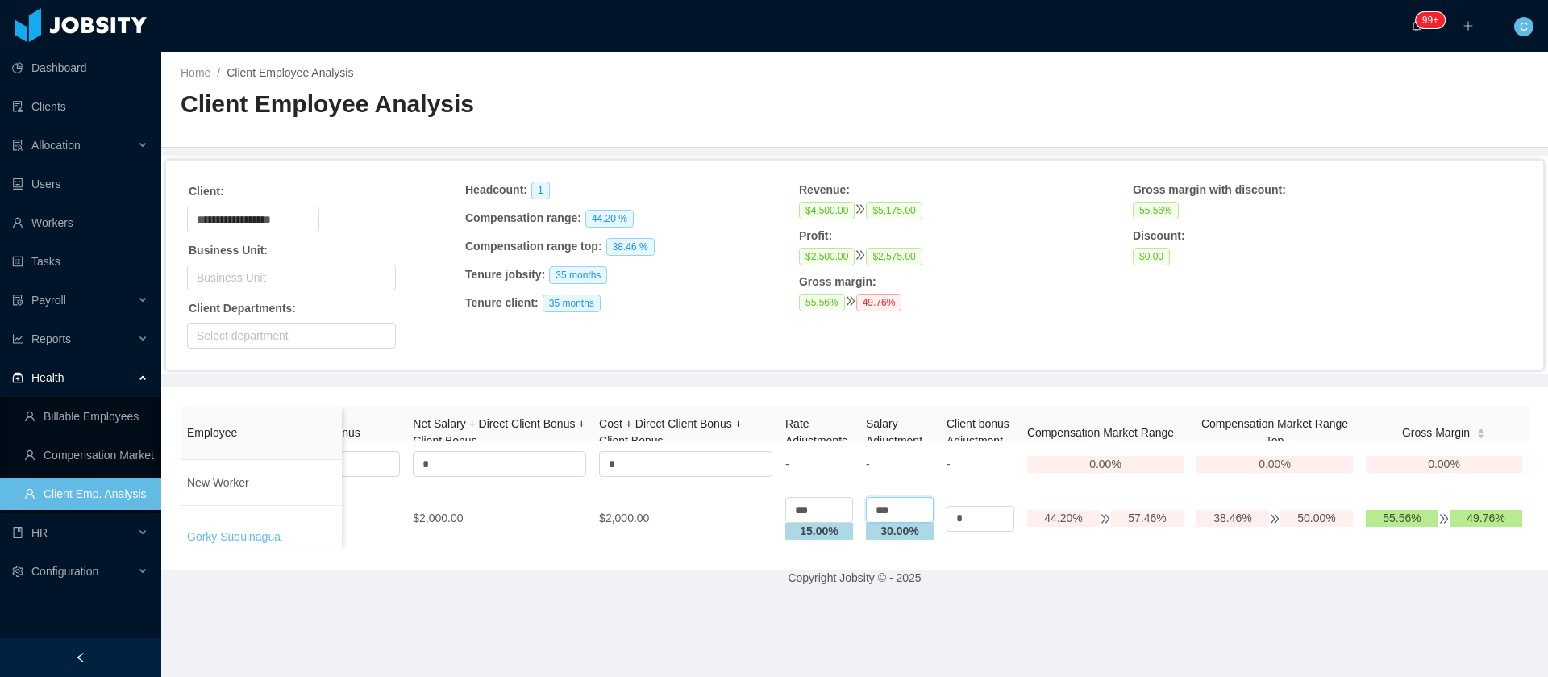
type input "***"
click at [84, 142] on div "Allocation" at bounding box center [80, 145] width 161 height 32
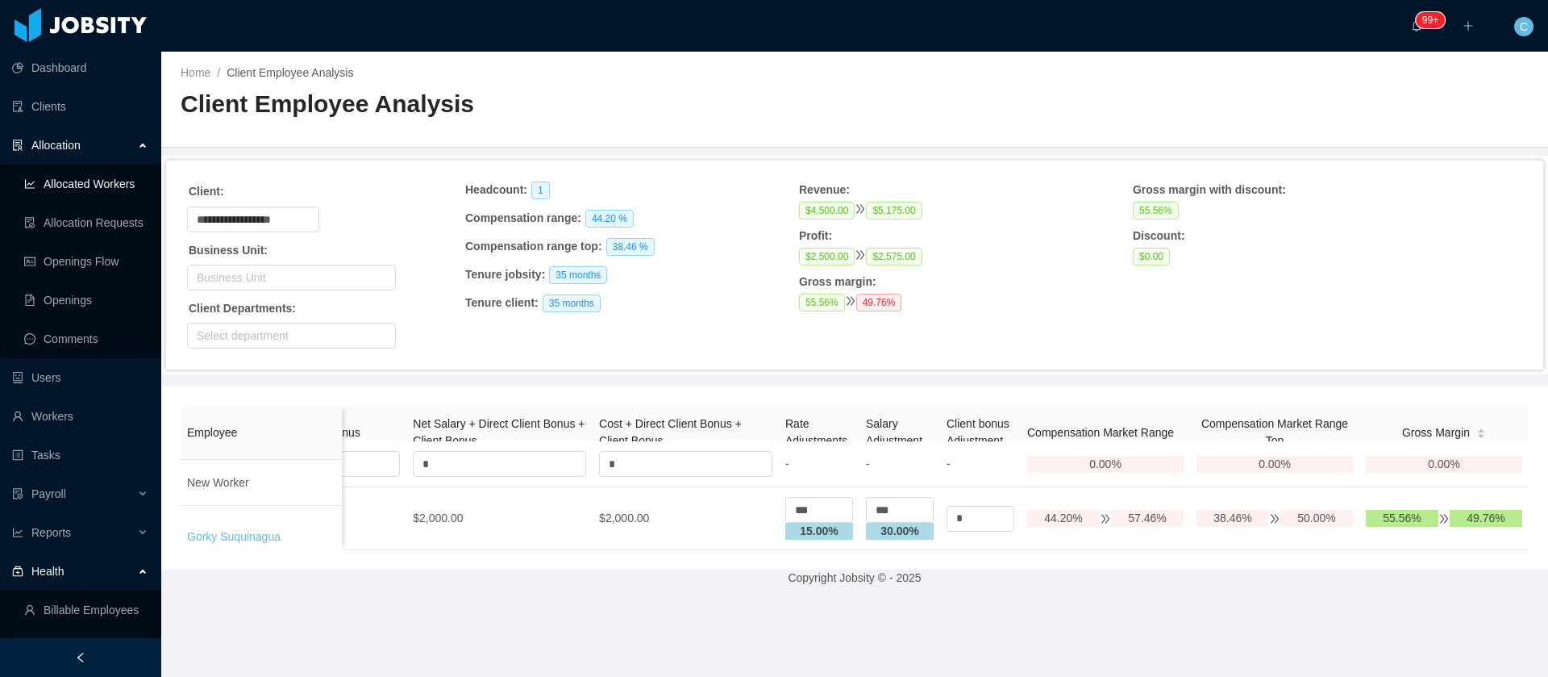
click at [70, 180] on link "Allocated Workers" at bounding box center [86, 184] width 124 height 32
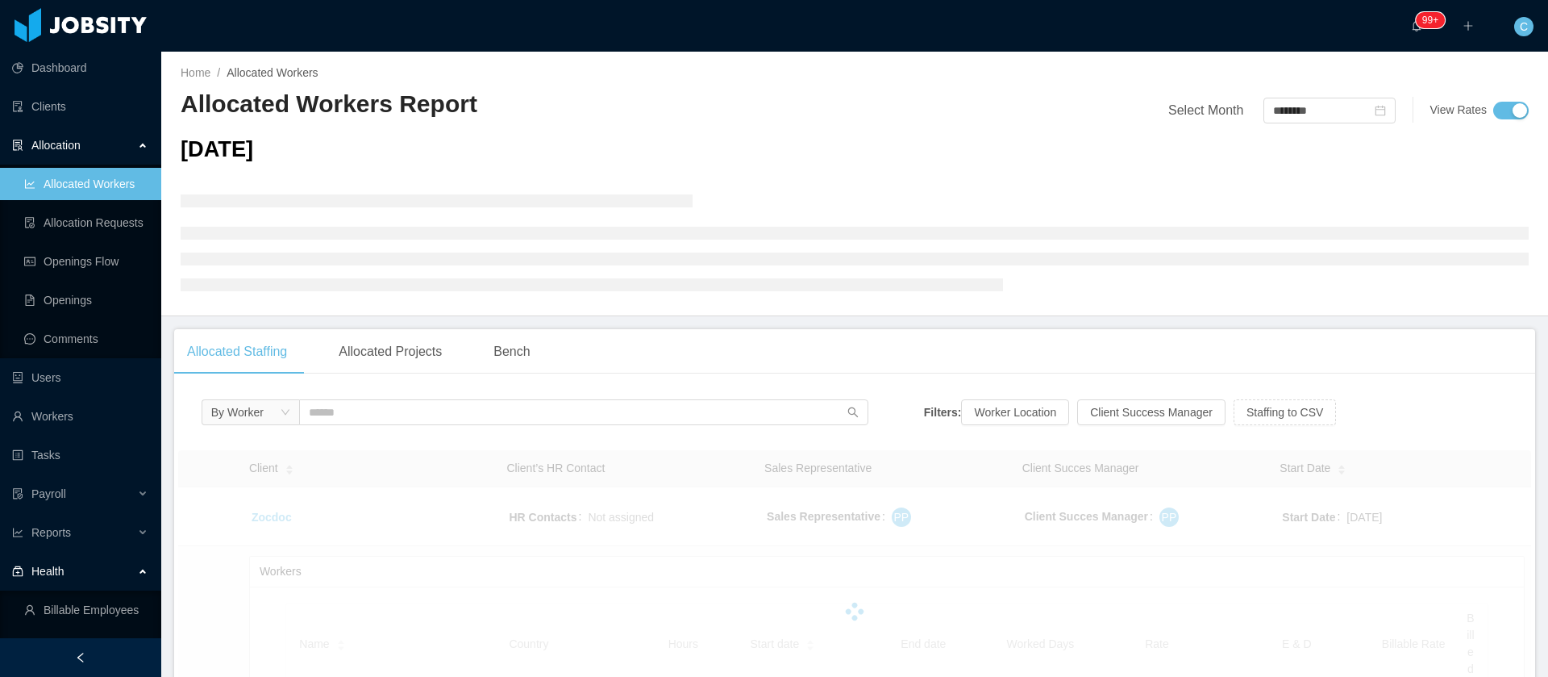
drag, startPoint x: 1153, startPoint y: 640, endPoint x: 1191, endPoint y: 648, distance: 38.7
click at [1191, 648] on div at bounding box center [854, 611] width 1353 height 323
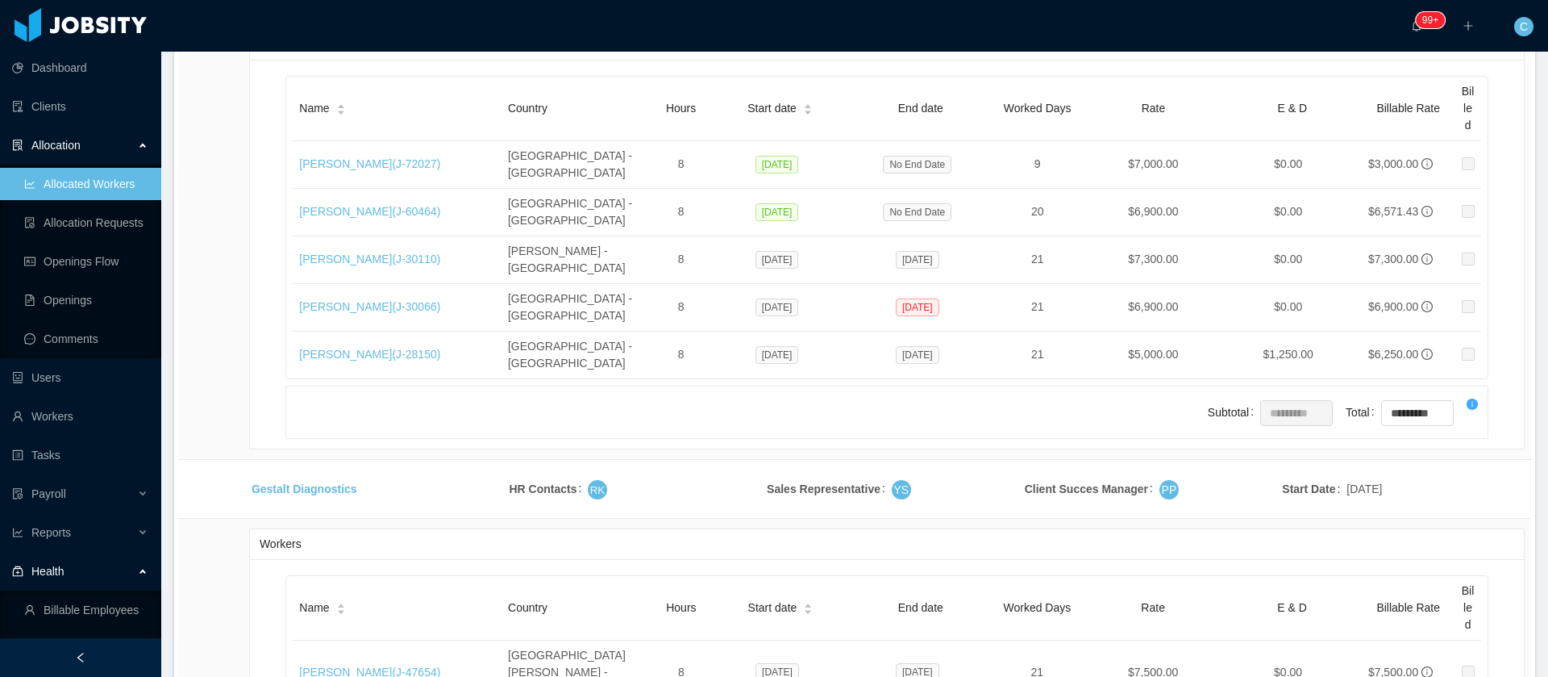
scroll to position [27237, 0]
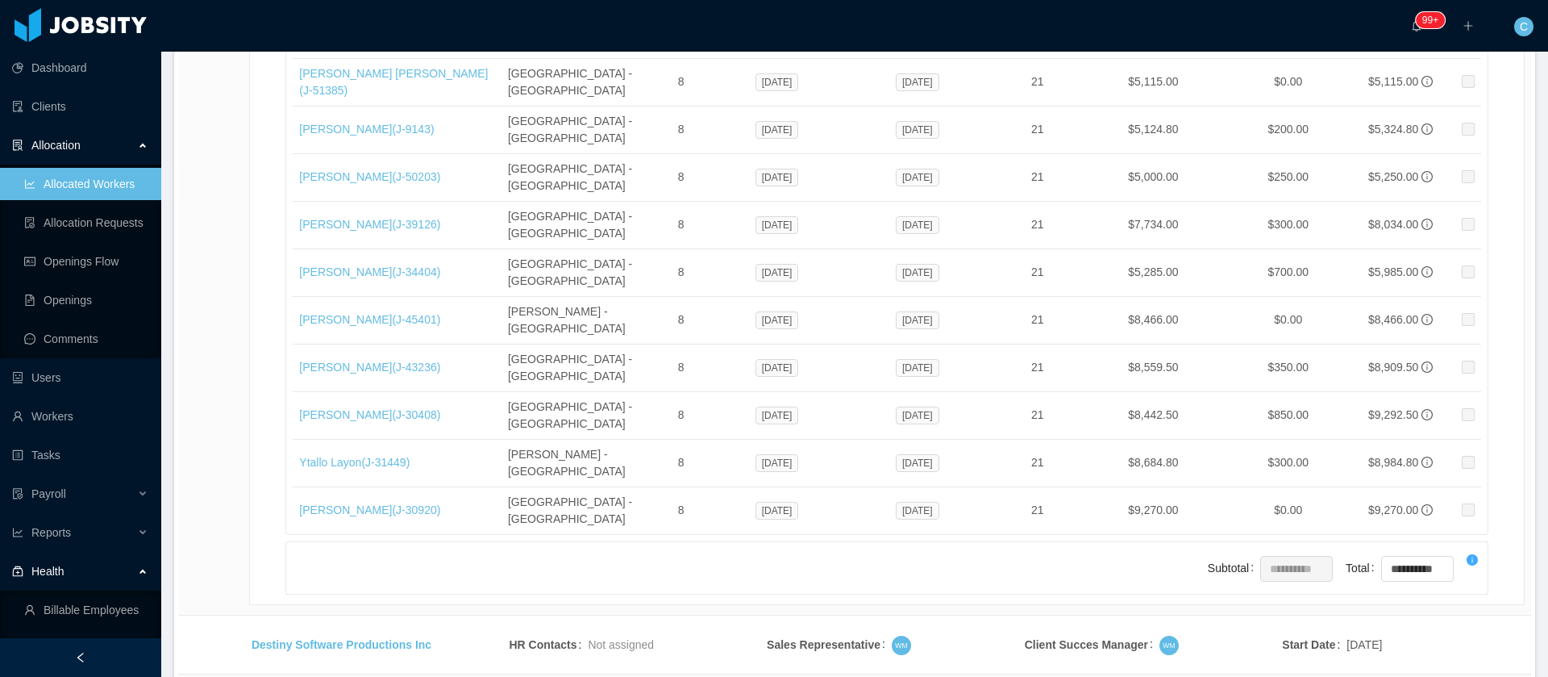
click at [1486, 567] on li "500 / page" at bounding box center [1468, 557] width 74 height 26
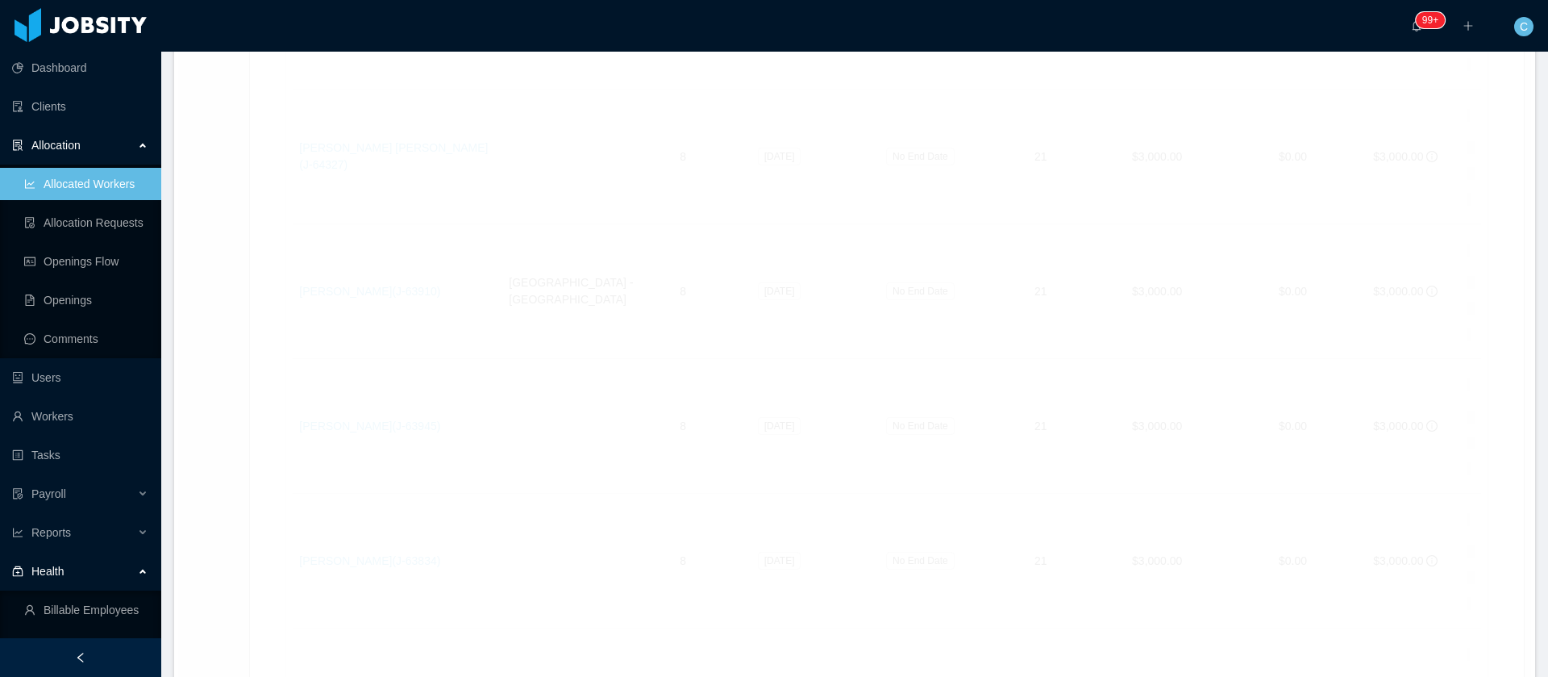
scroll to position [27282, 0]
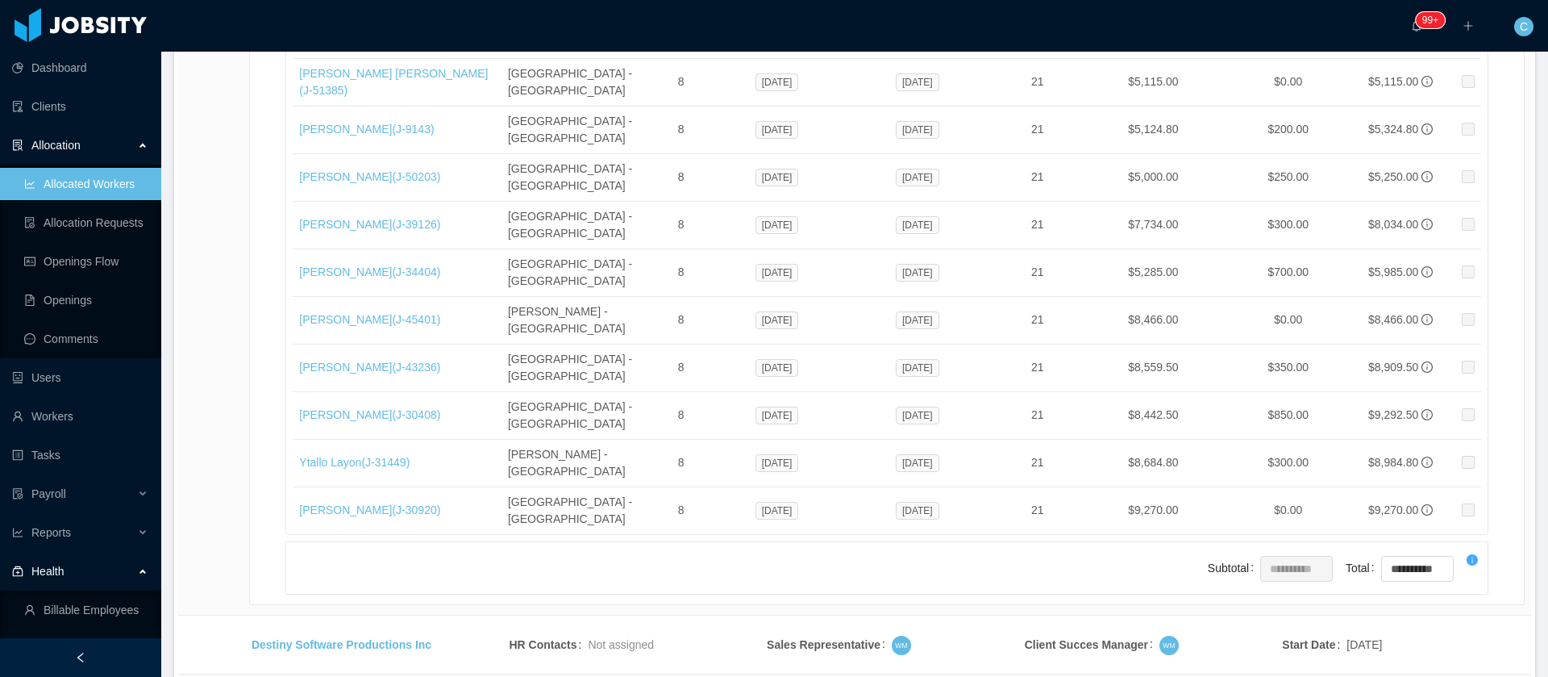
scroll to position [37652, 0]
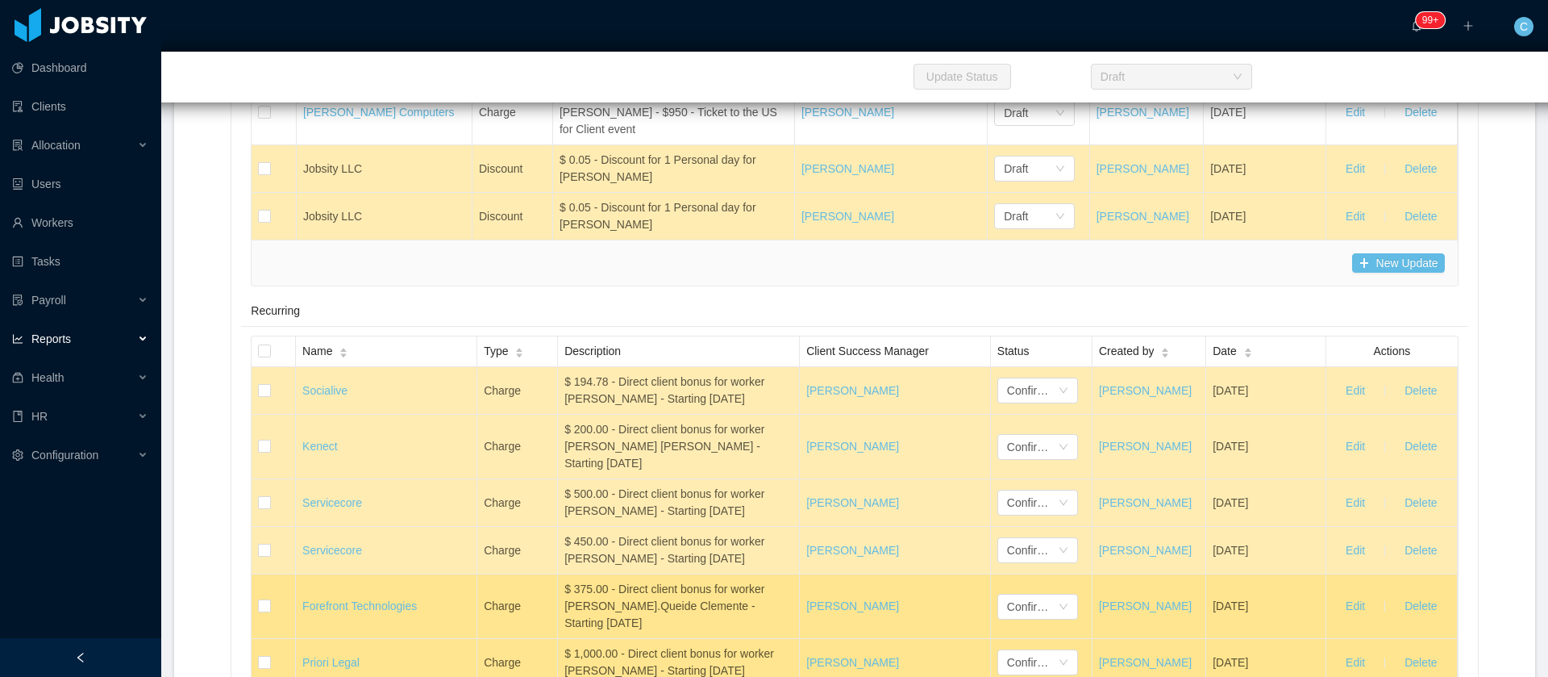
scroll to position [9072, 0]
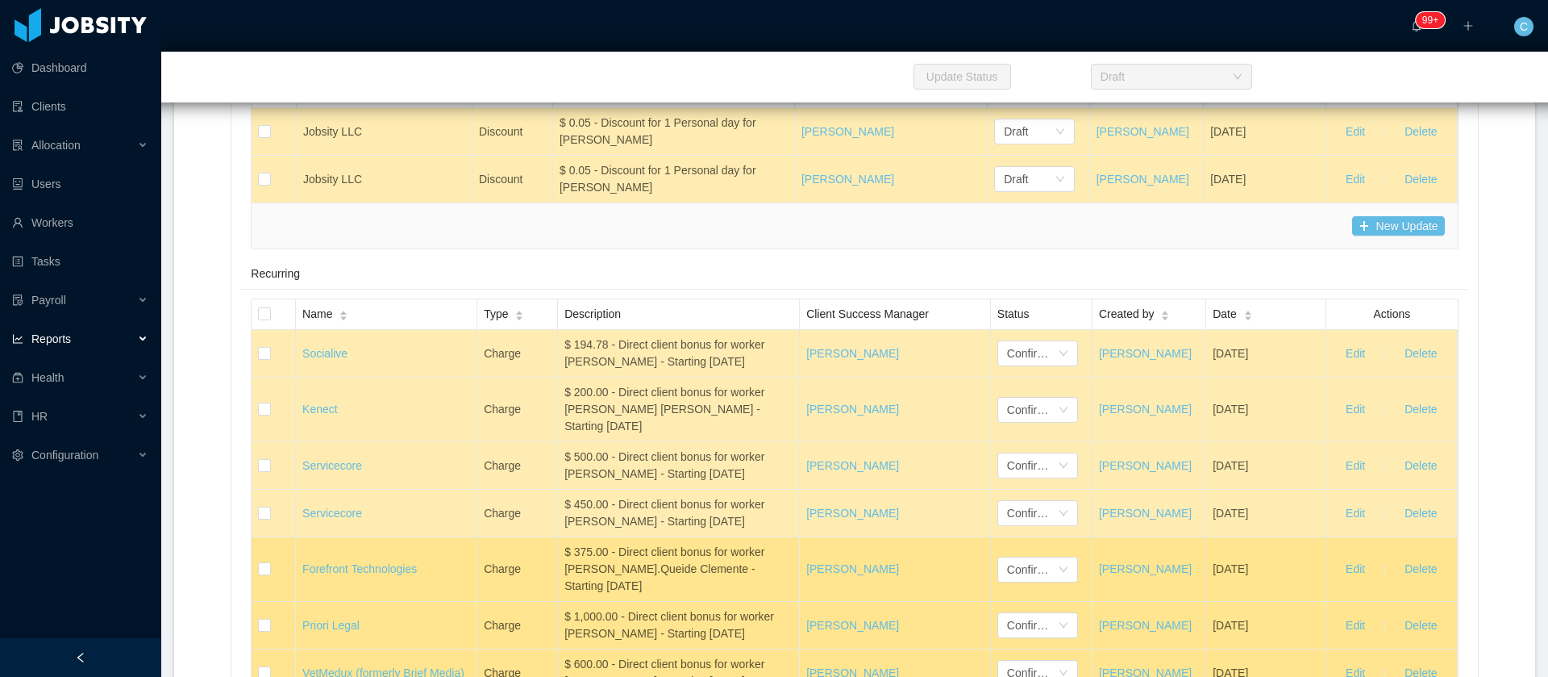
click at [575, 323] on span "Description" at bounding box center [592, 314] width 56 height 17
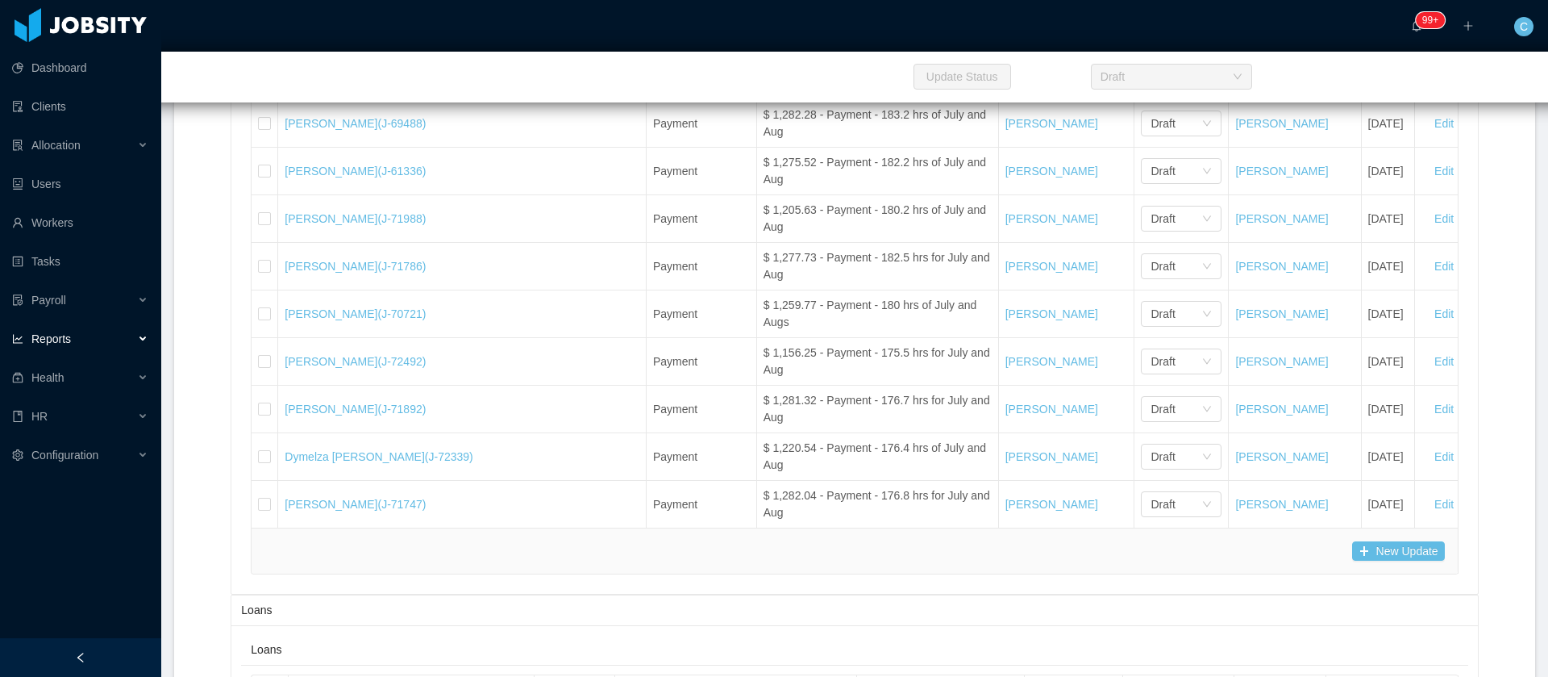
scroll to position [34462, 0]
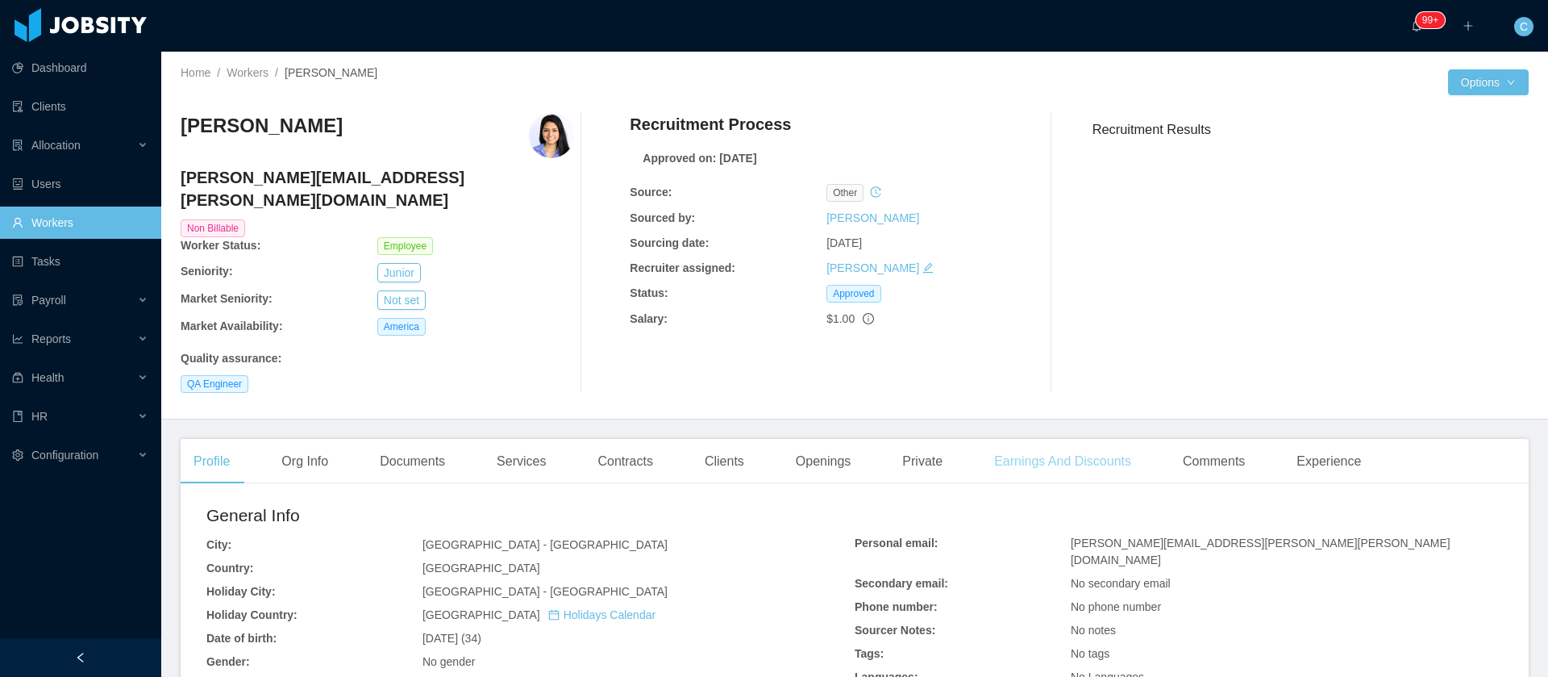
click at [1089, 442] on div "Earnings And Discounts" at bounding box center [1062, 461] width 163 height 45
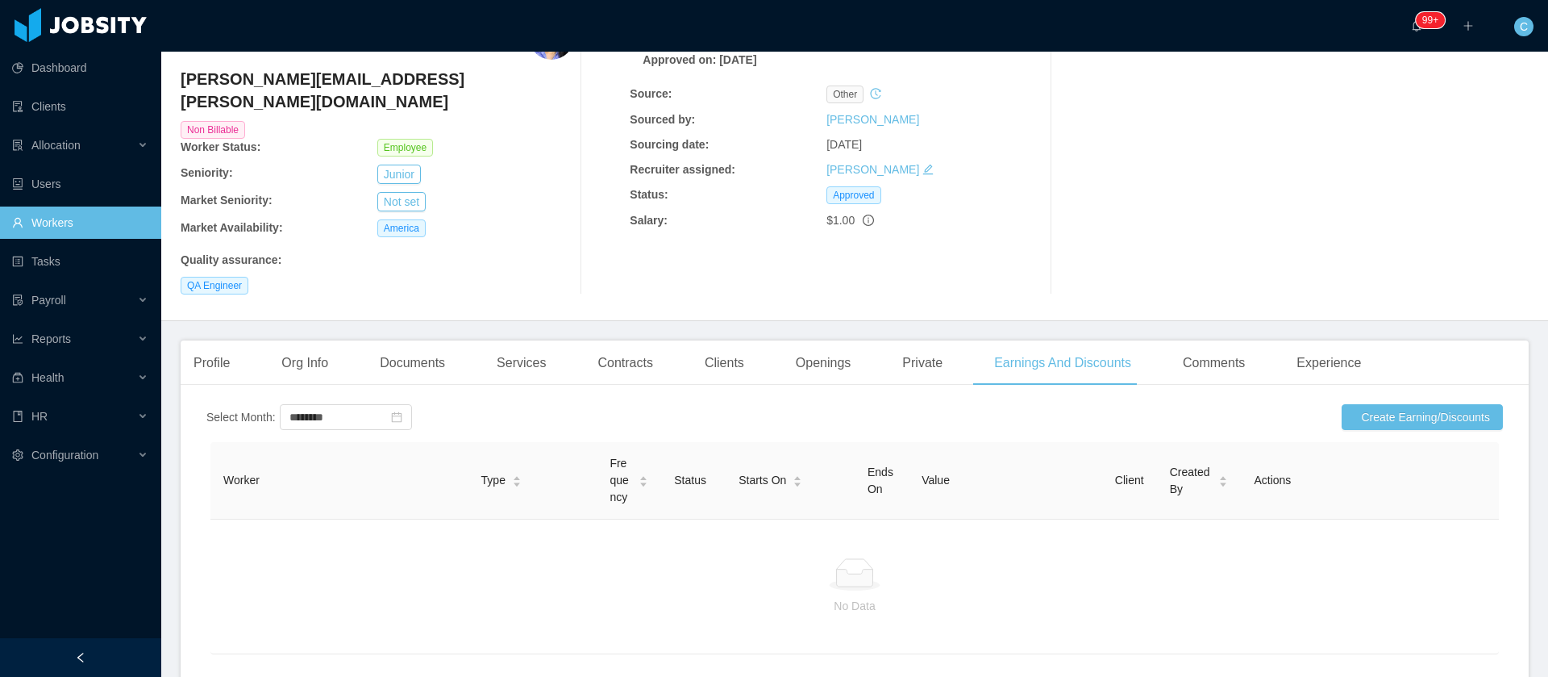
scroll to position [177, 0]
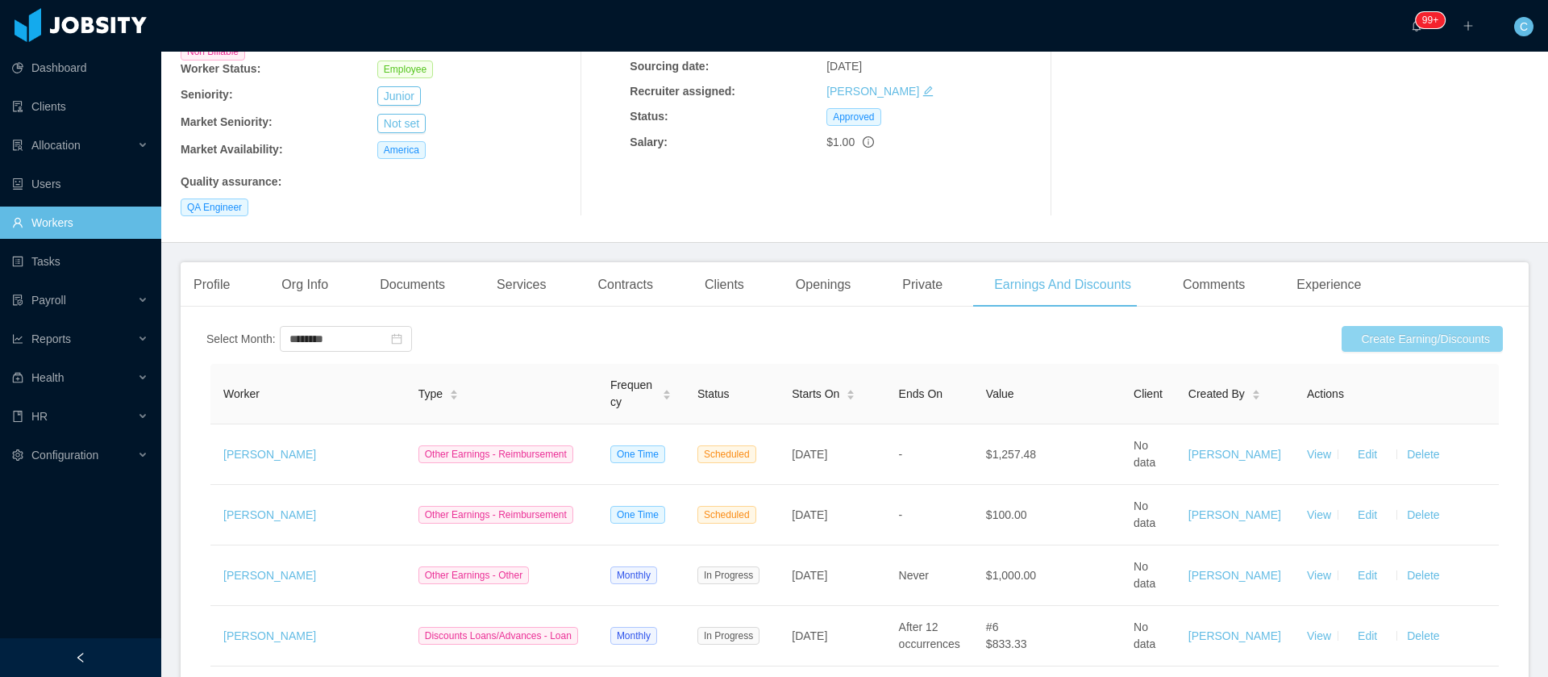
click at [1459, 326] on button "Create Earning/Discounts" at bounding box center [1422, 339] width 161 height 26
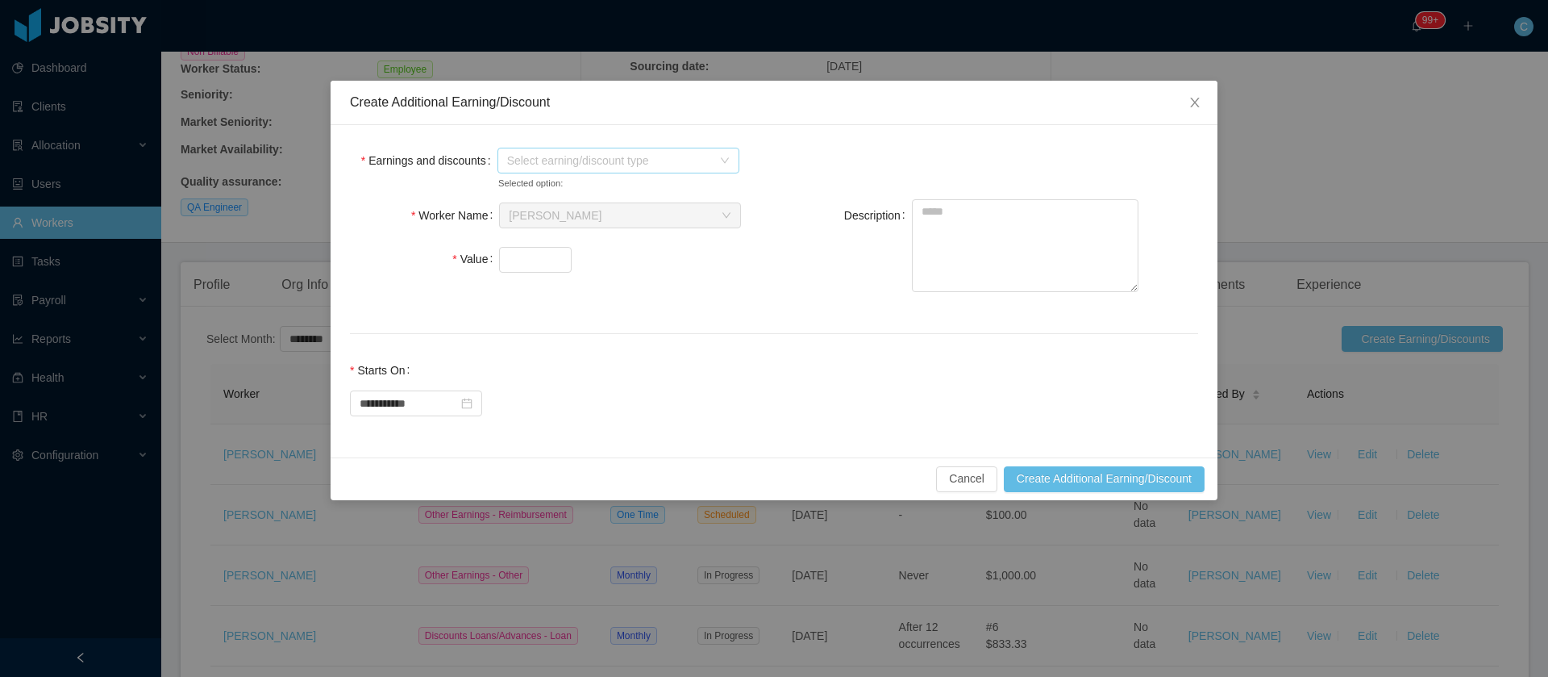
click at [571, 165] on span "Select earning/discount type" at bounding box center [609, 160] width 205 height 16
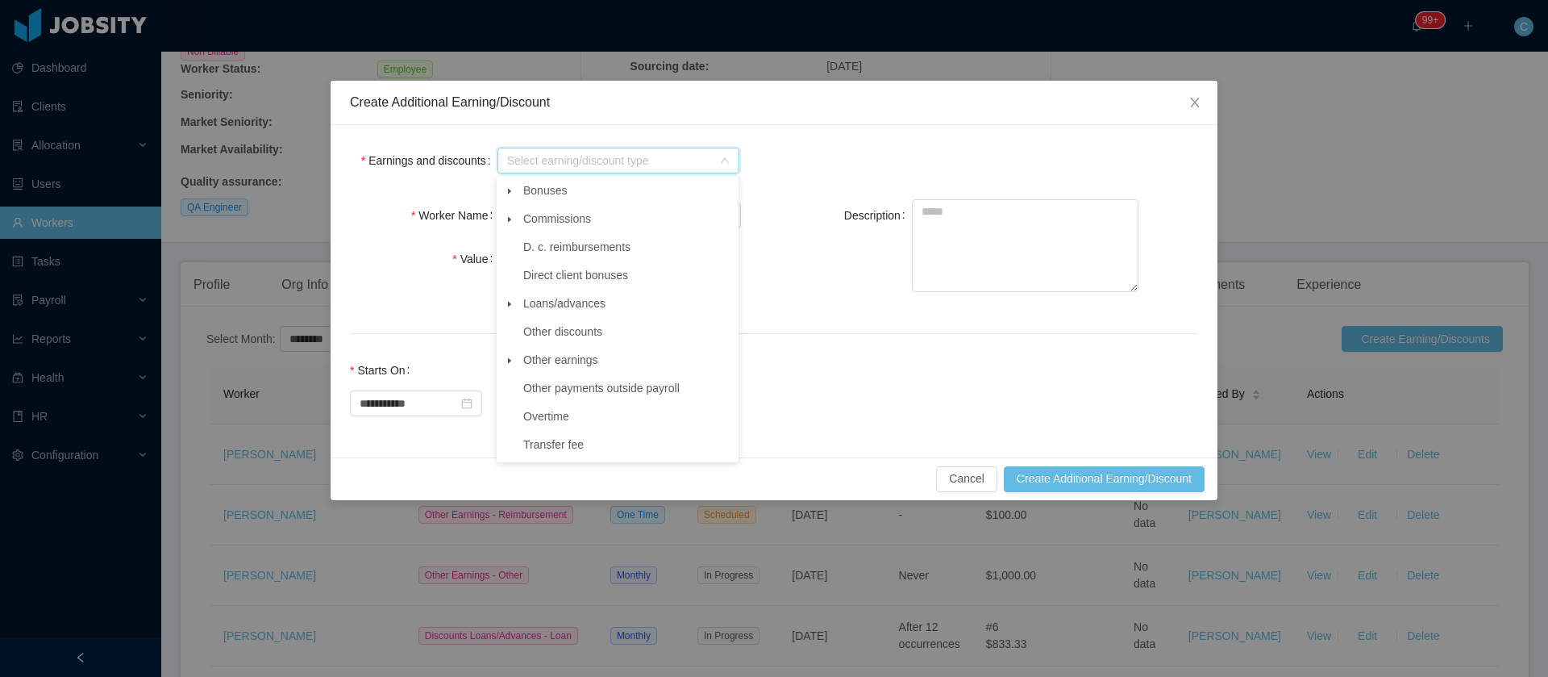
click at [502, 370] on span at bounding box center [509, 360] width 19 height 19
click at [565, 450] on span "Reimbursement" at bounding box center [578, 444] width 80 height 13
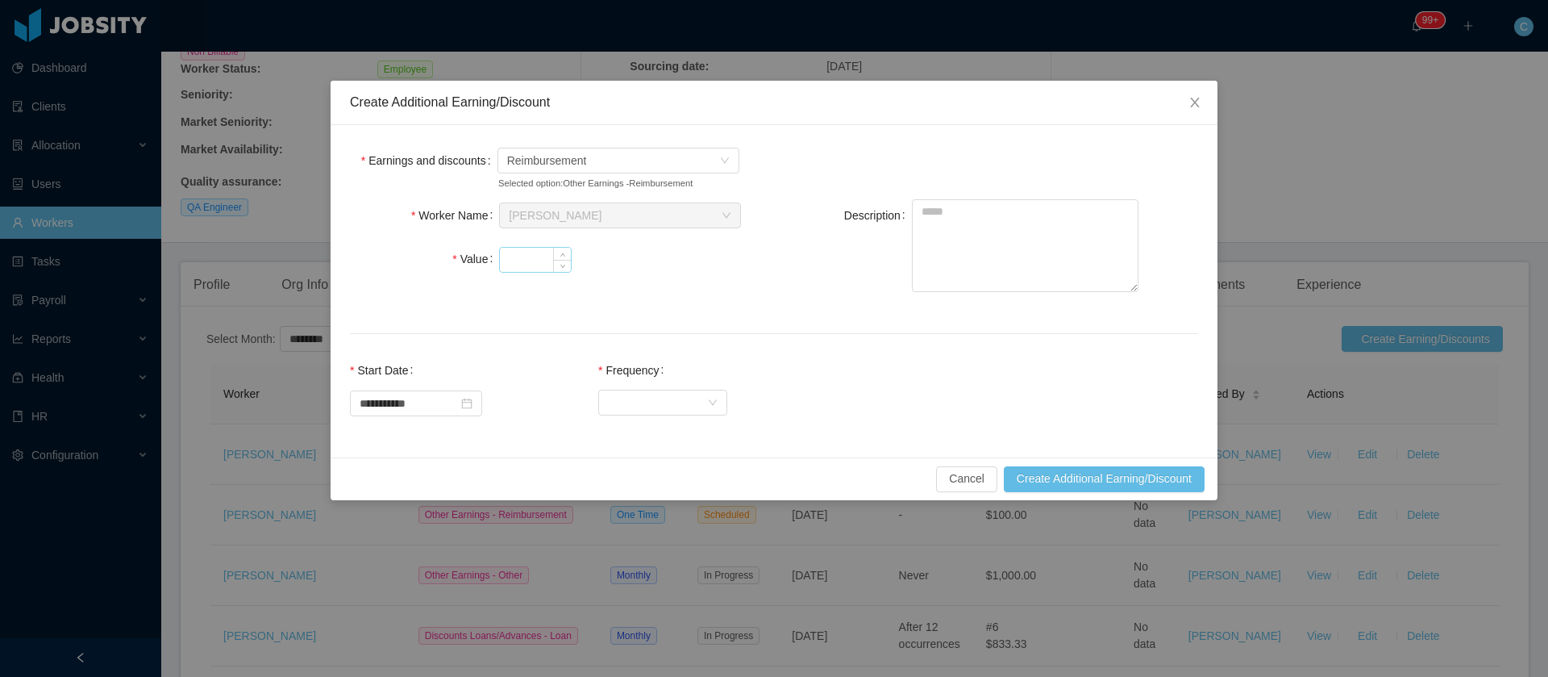
click at [521, 259] on input "Value" at bounding box center [535, 260] width 71 height 24
type input "*****"
click at [648, 403] on div "Select Frequency" at bounding box center [657, 402] width 99 height 24
click at [661, 435] on li "One Time" at bounding box center [678, 434] width 129 height 26
click at [1068, 242] on textarea "Description" at bounding box center [1025, 245] width 227 height 93
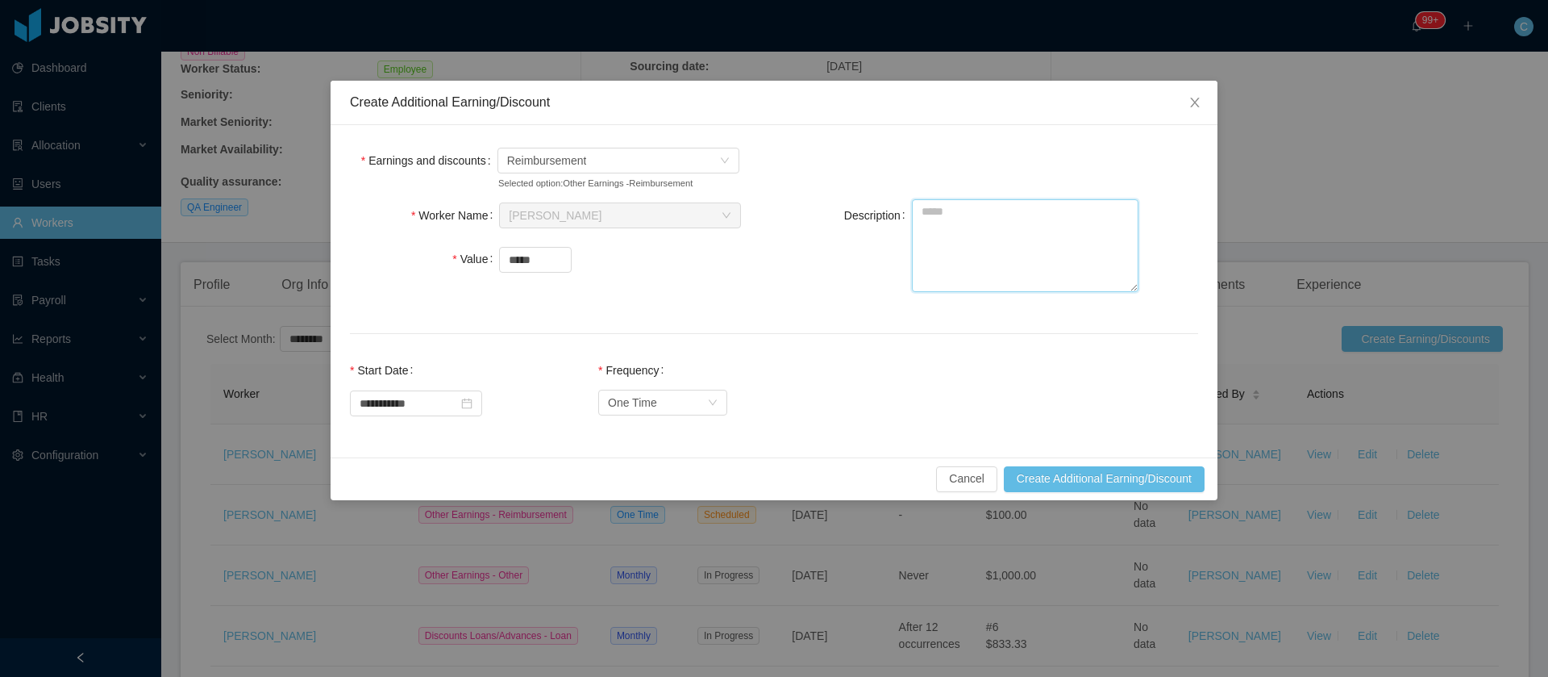
paste textarea "**********"
click at [923, 211] on textarea "**********" at bounding box center [1025, 245] width 227 height 93
type textarea "**********"
click at [1071, 474] on button "Create Additional Earning/Discount" at bounding box center [1104, 479] width 201 height 26
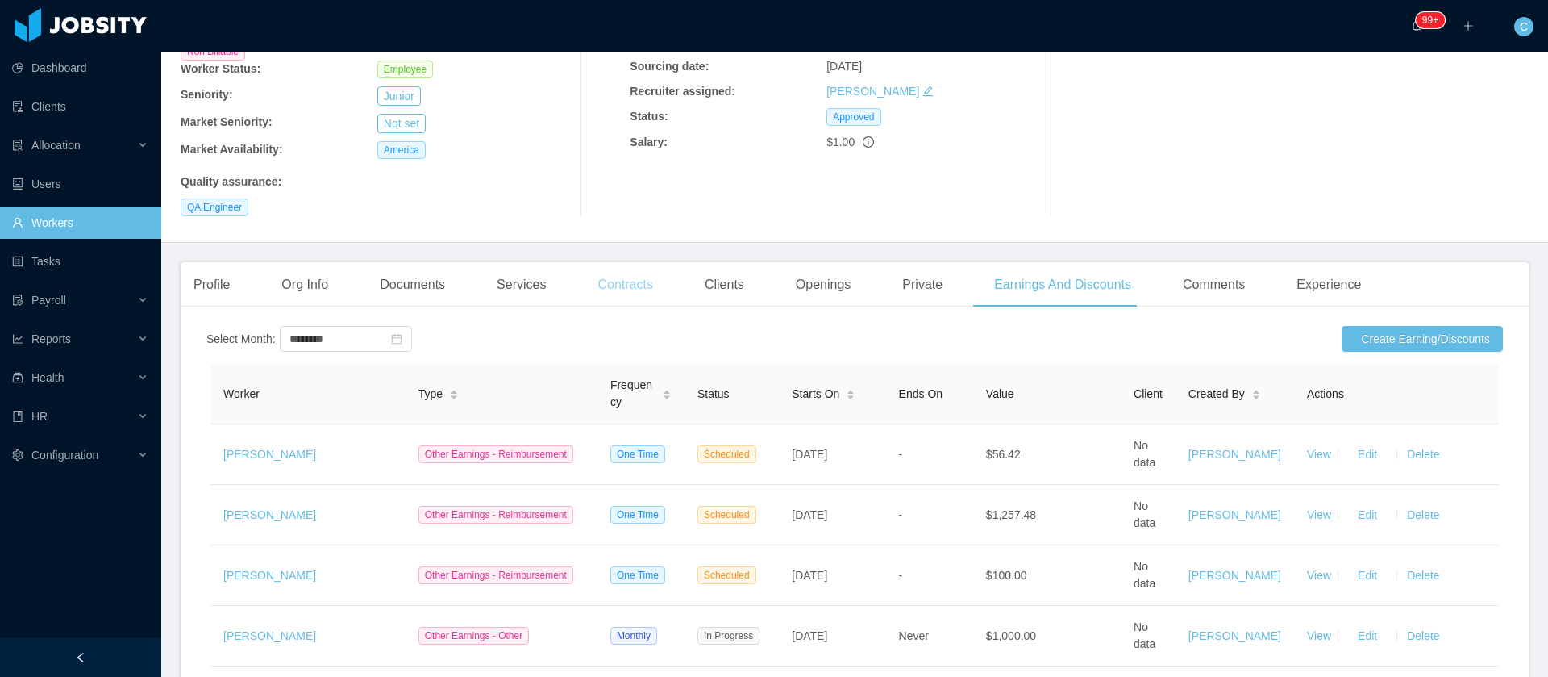
click at [648, 270] on div "Contracts" at bounding box center [625, 284] width 81 height 45
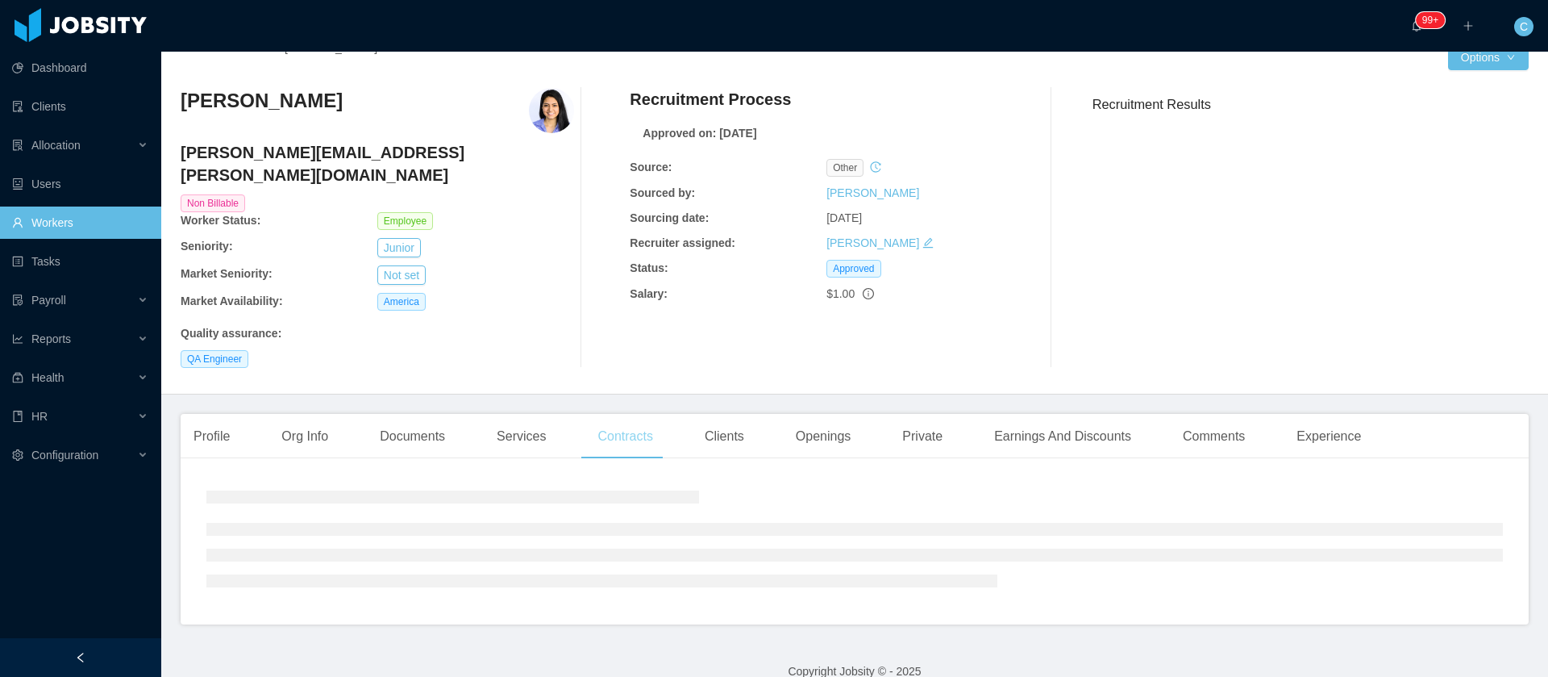
scroll to position [57, 0]
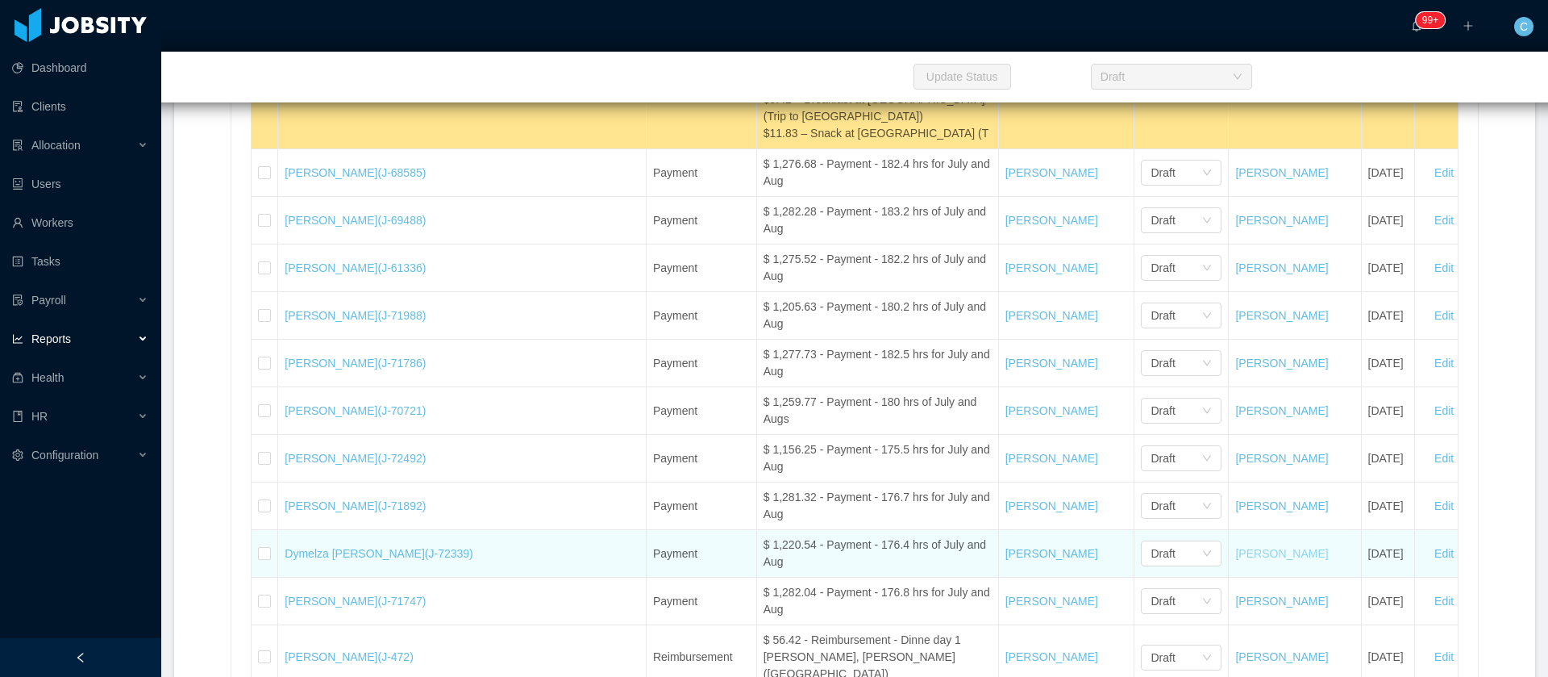
scroll to position [34571, 0]
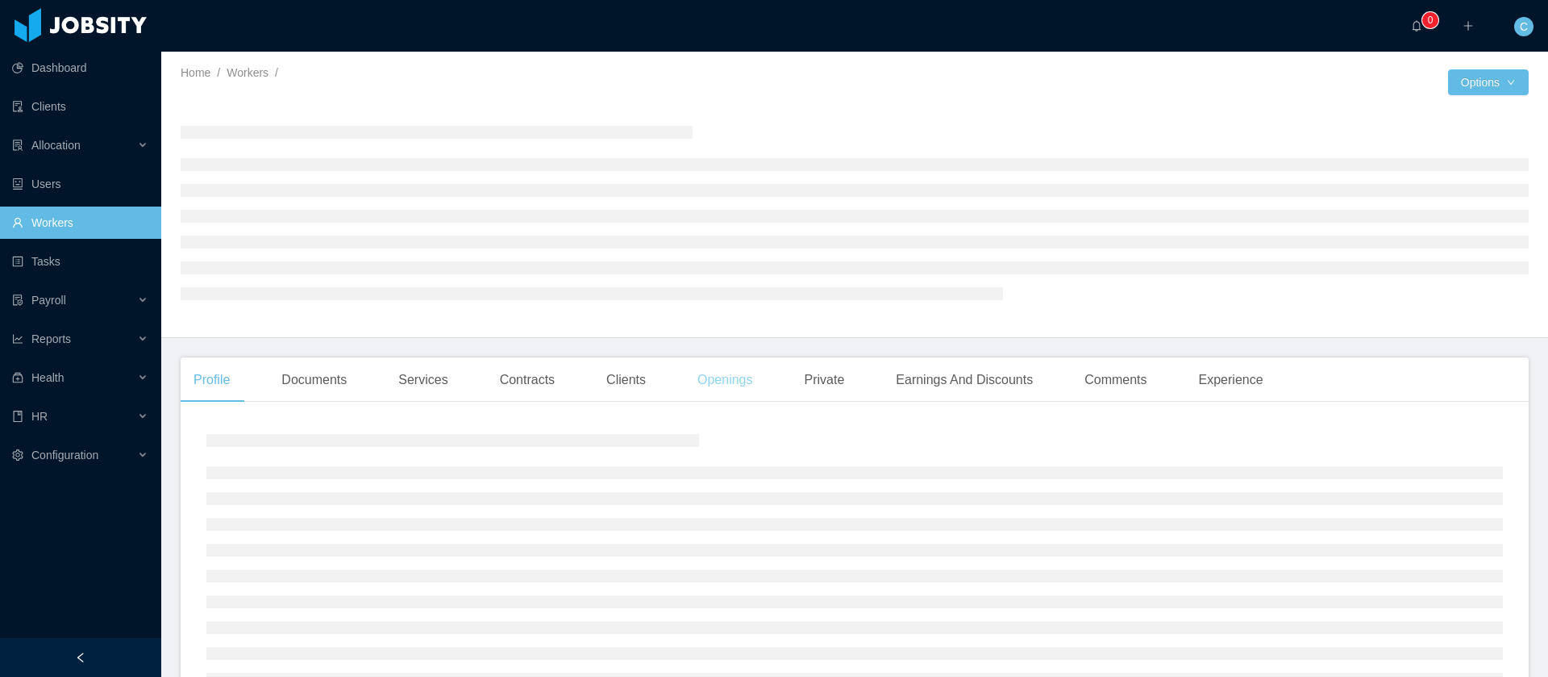
click at [755, 388] on div "Openings" at bounding box center [725, 379] width 81 height 45
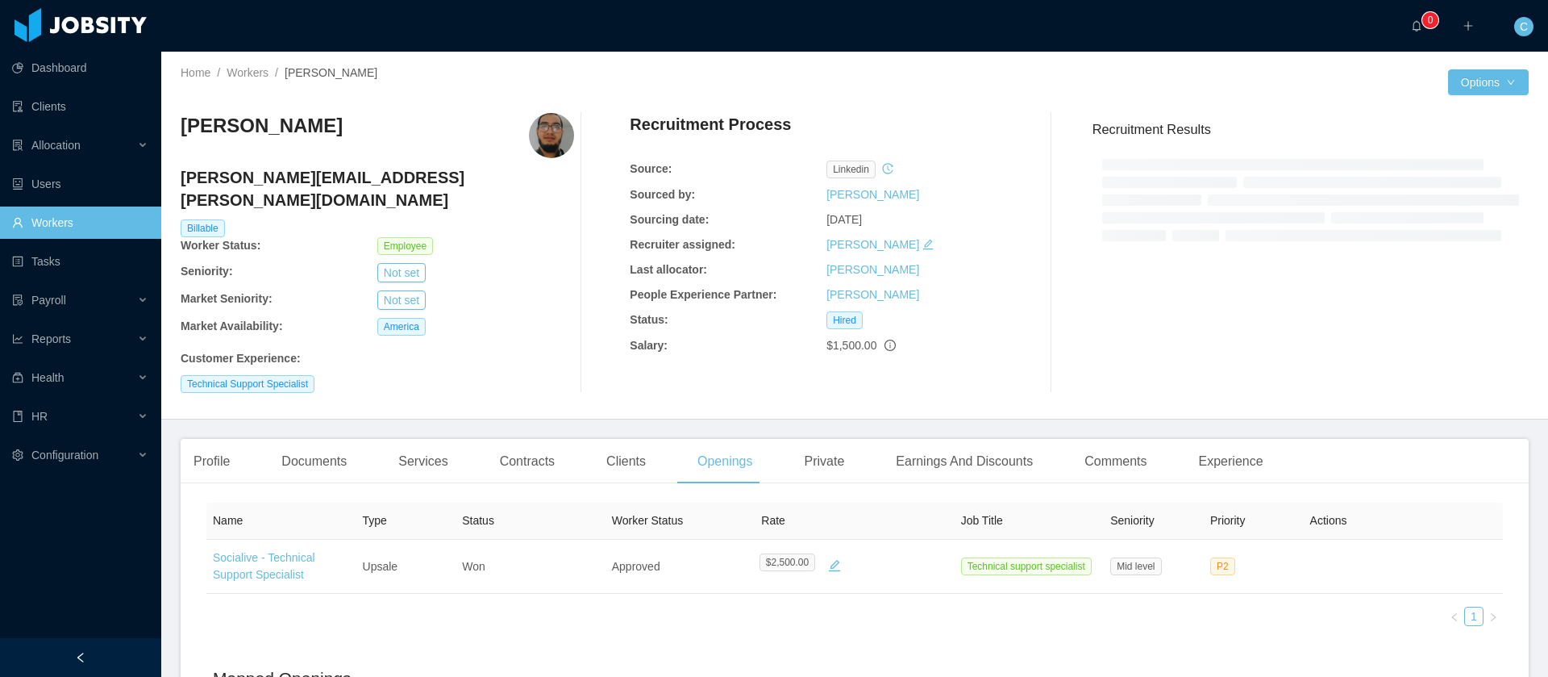
scroll to position [121, 0]
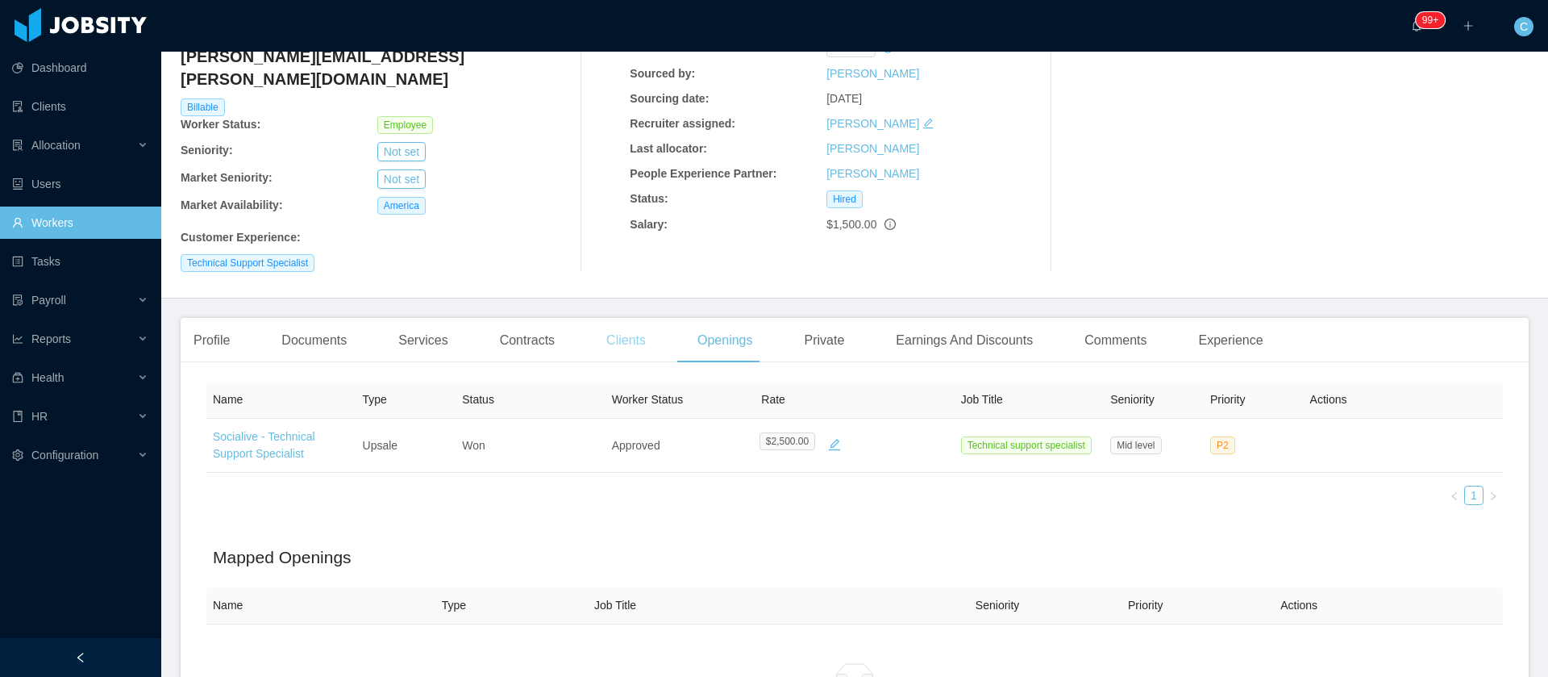
click at [595, 325] on div "Clients" at bounding box center [626, 340] width 65 height 45
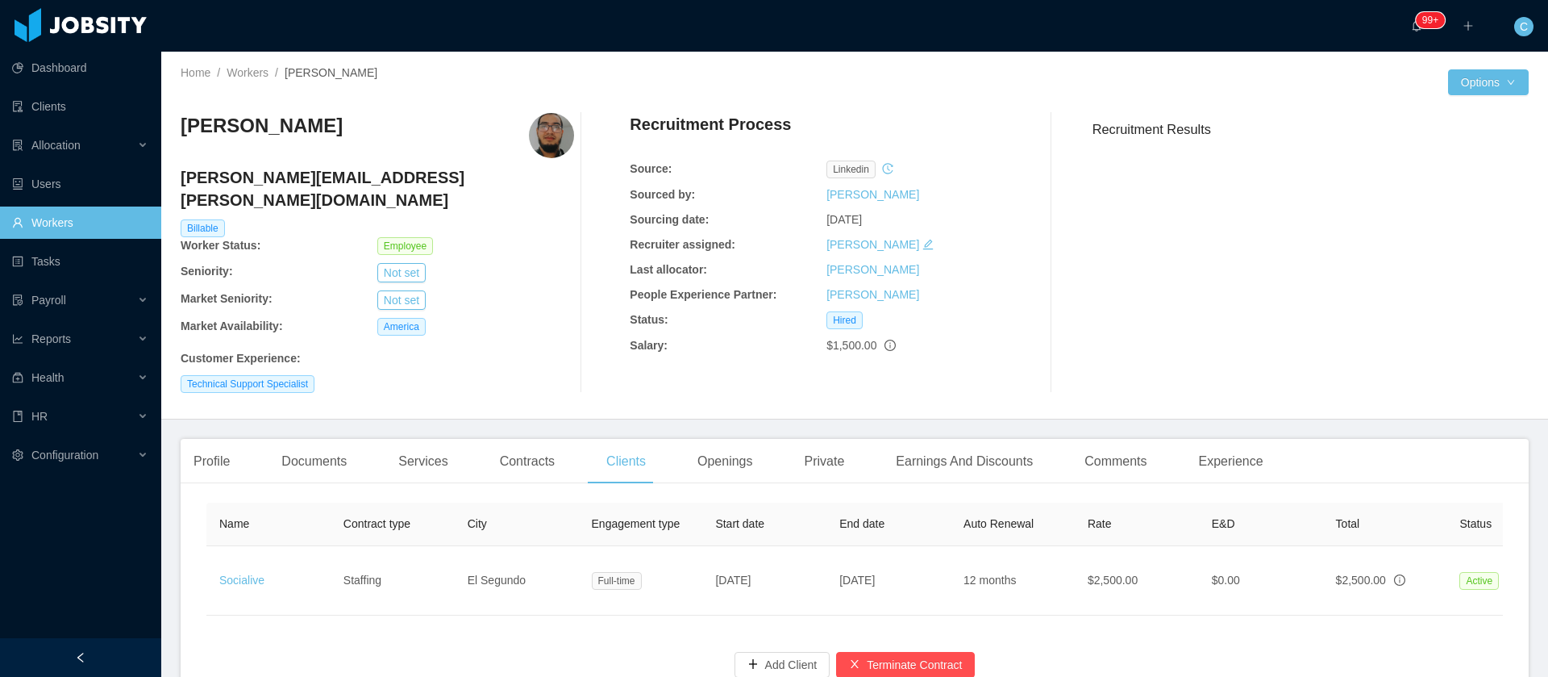
scroll to position [0, 335]
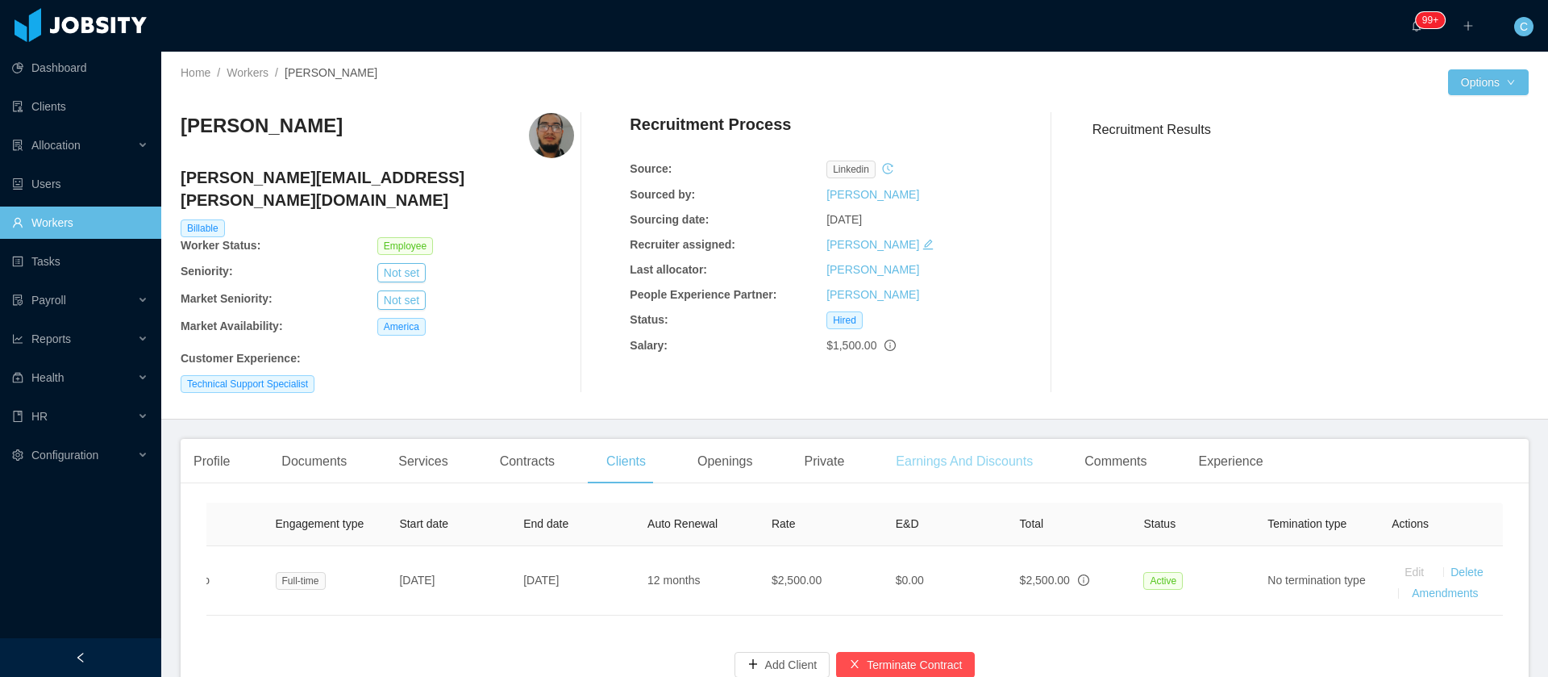
click at [934, 441] on div "Earnings And Discounts" at bounding box center [964, 461] width 163 height 45
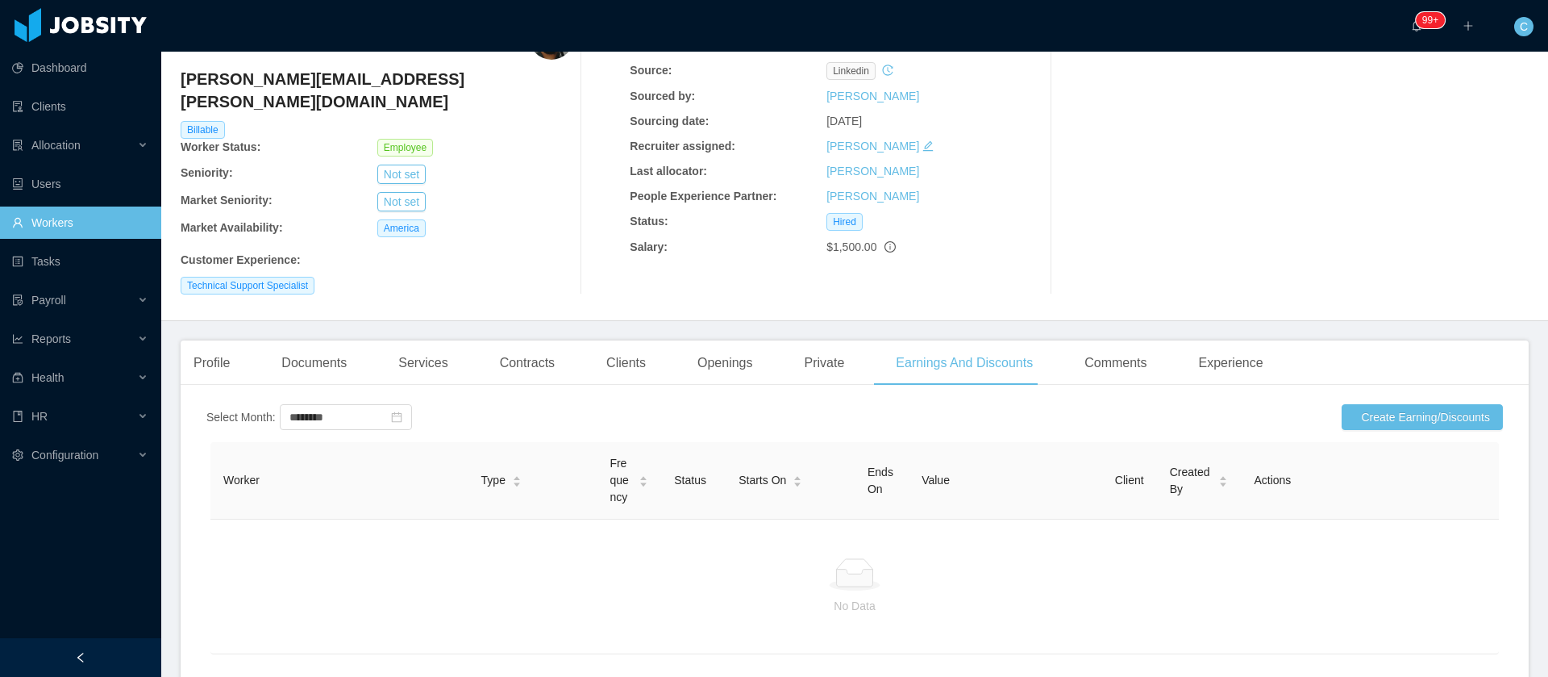
scroll to position [177, 0]
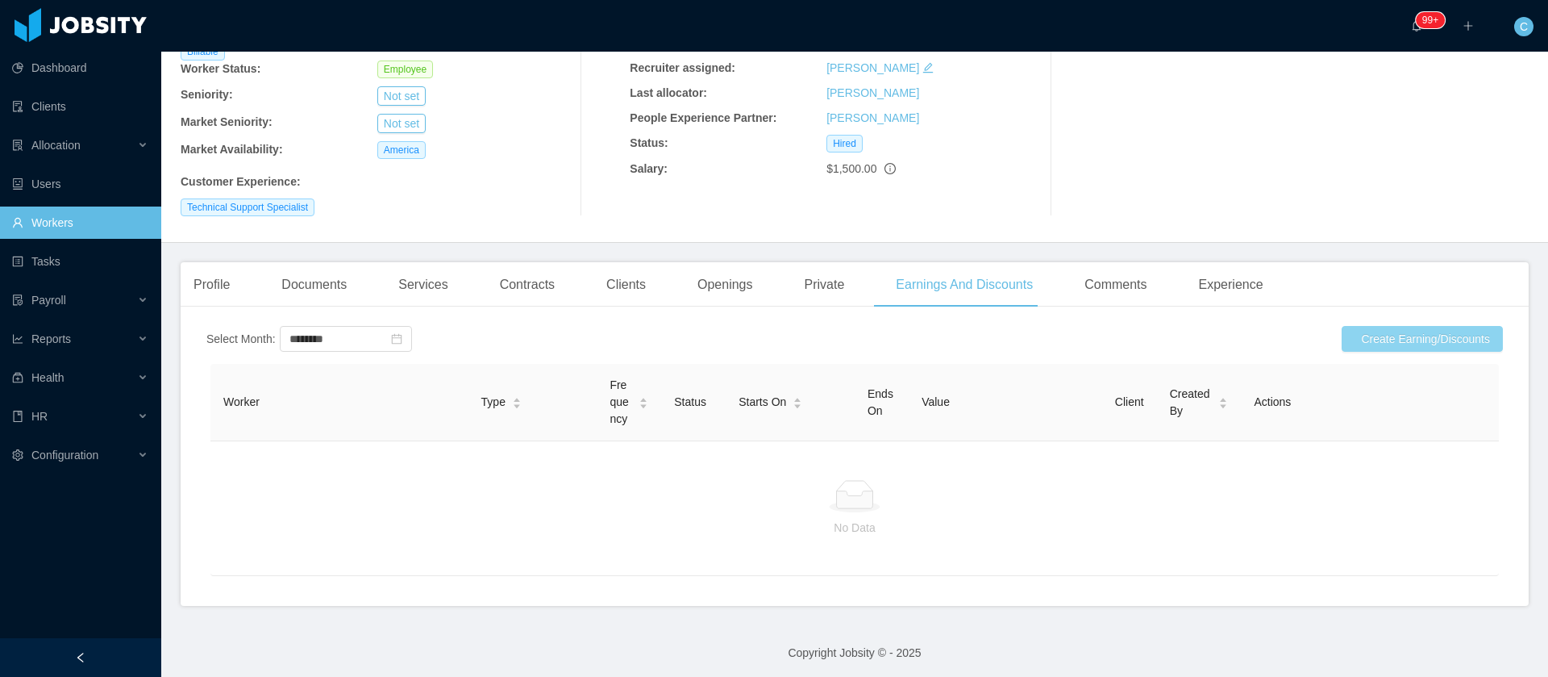
click at [1389, 326] on button "Create Earning/Discounts" at bounding box center [1422, 339] width 161 height 26
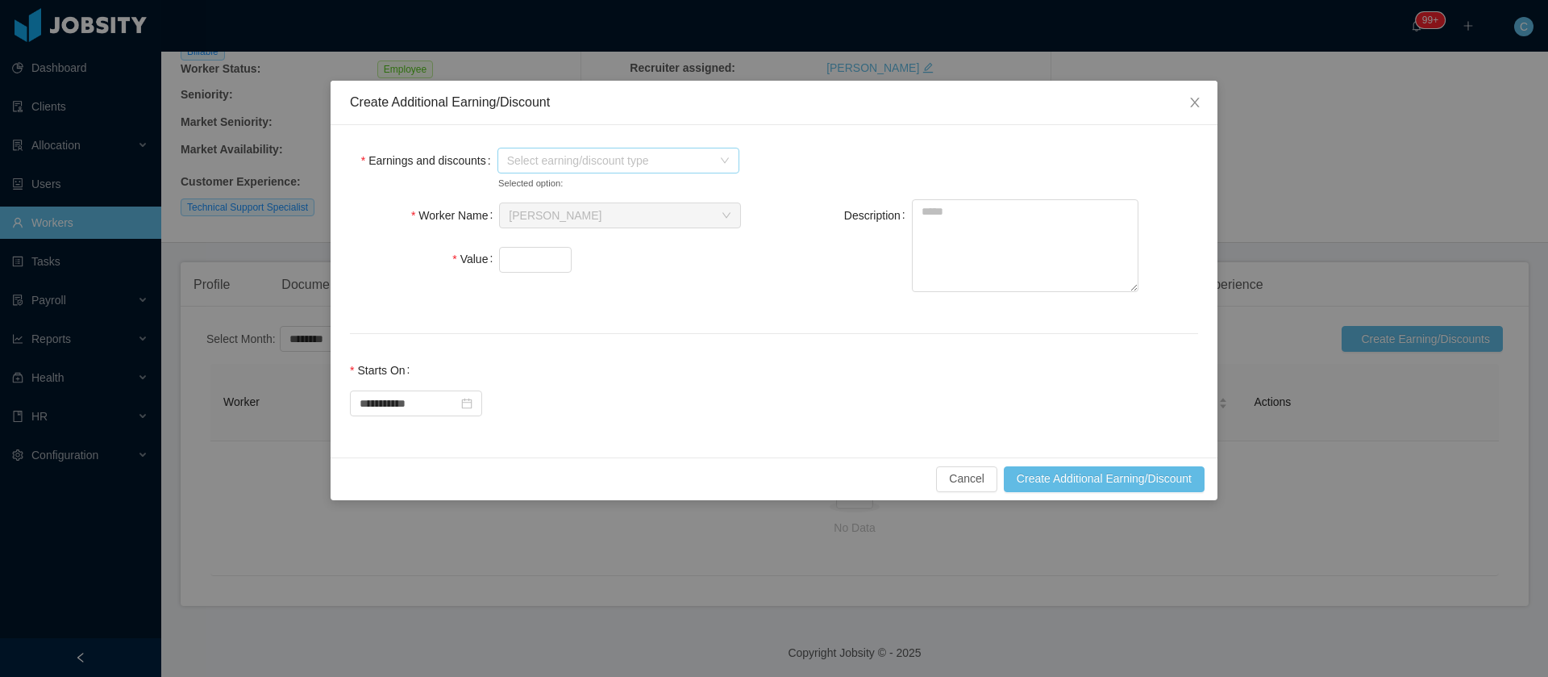
click at [584, 158] on span "Select earning/discount type" at bounding box center [609, 160] width 205 height 16
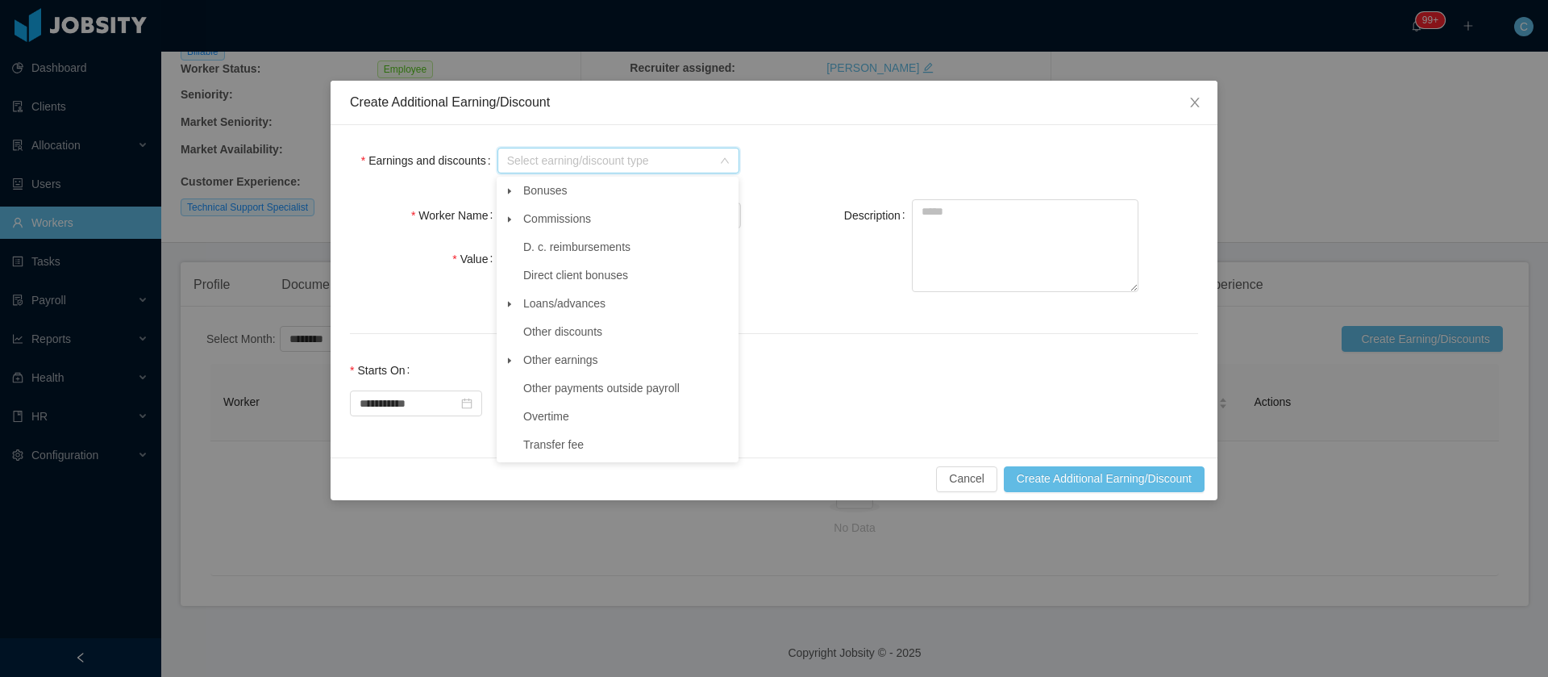
click at [507, 307] on icon "icon: caret-down" at bounding box center [510, 304] width 8 height 8
click at [569, 427] on span "Salary advance" at bounding box center [635, 417] width 202 height 22
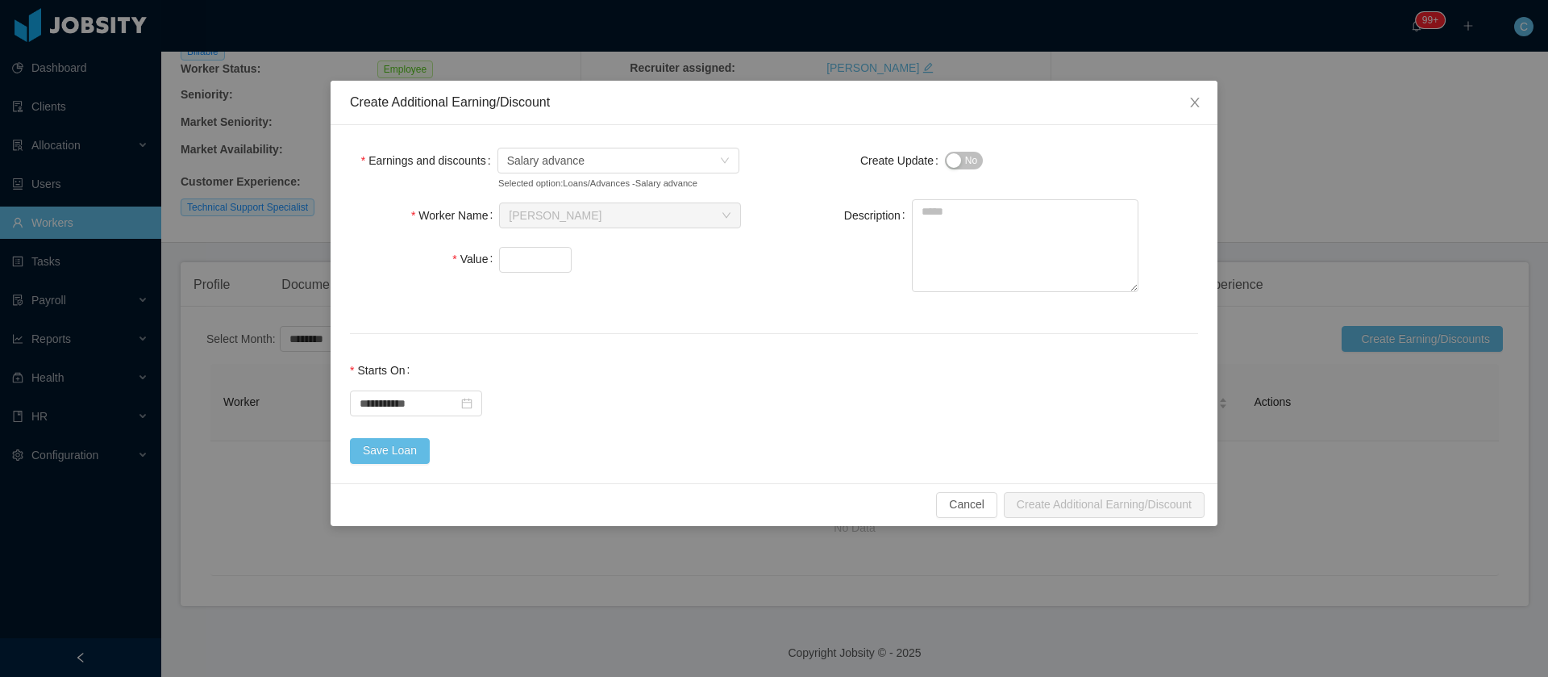
click at [522, 277] on div "Worker Name Search workers... Jose Ovando Value" at bounding box center [570, 246] width 424 height 95
click at [526, 269] on input "Value" at bounding box center [535, 260] width 71 height 24
type input "****"
click at [378, 453] on button "Save Loan" at bounding box center [390, 451] width 80 height 26
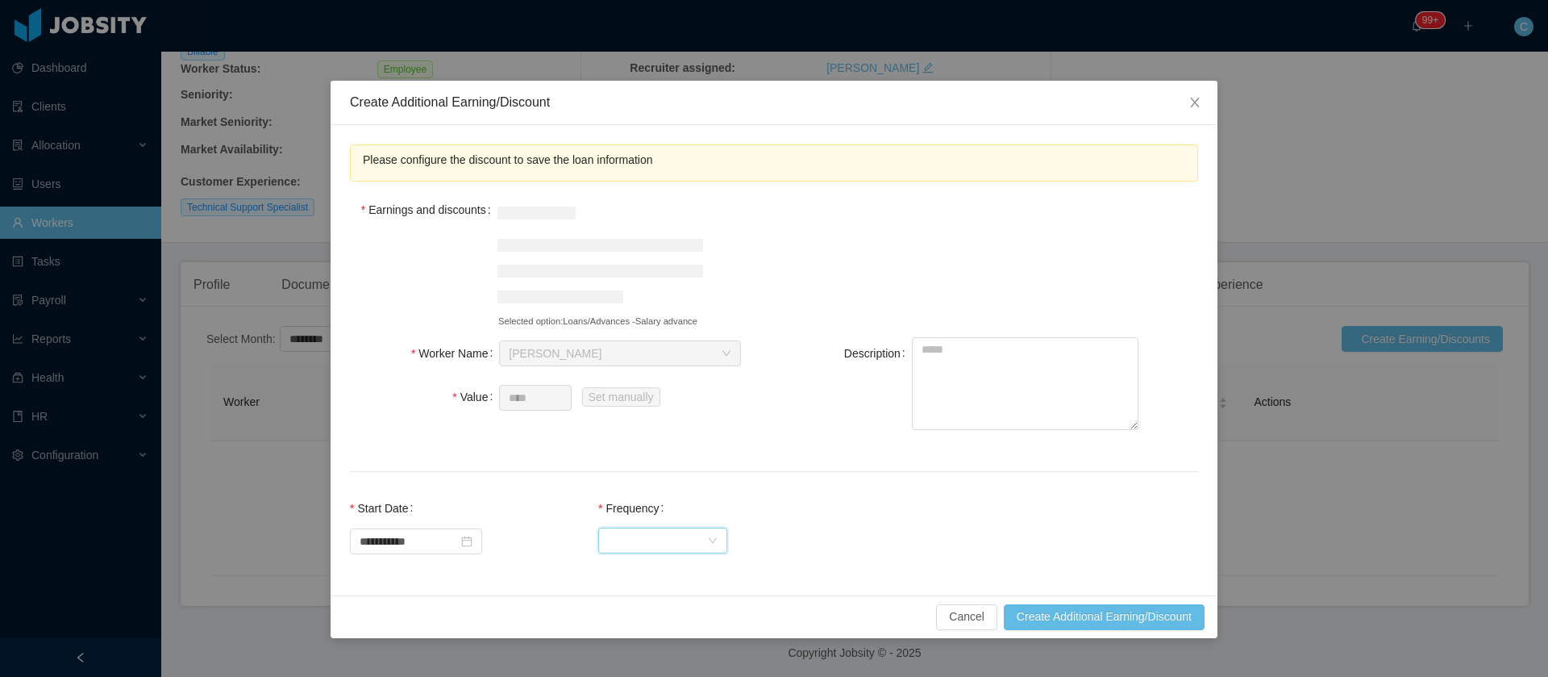
click at [680, 535] on div "Select Frequency" at bounding box center [657, 540] width 99 height 24
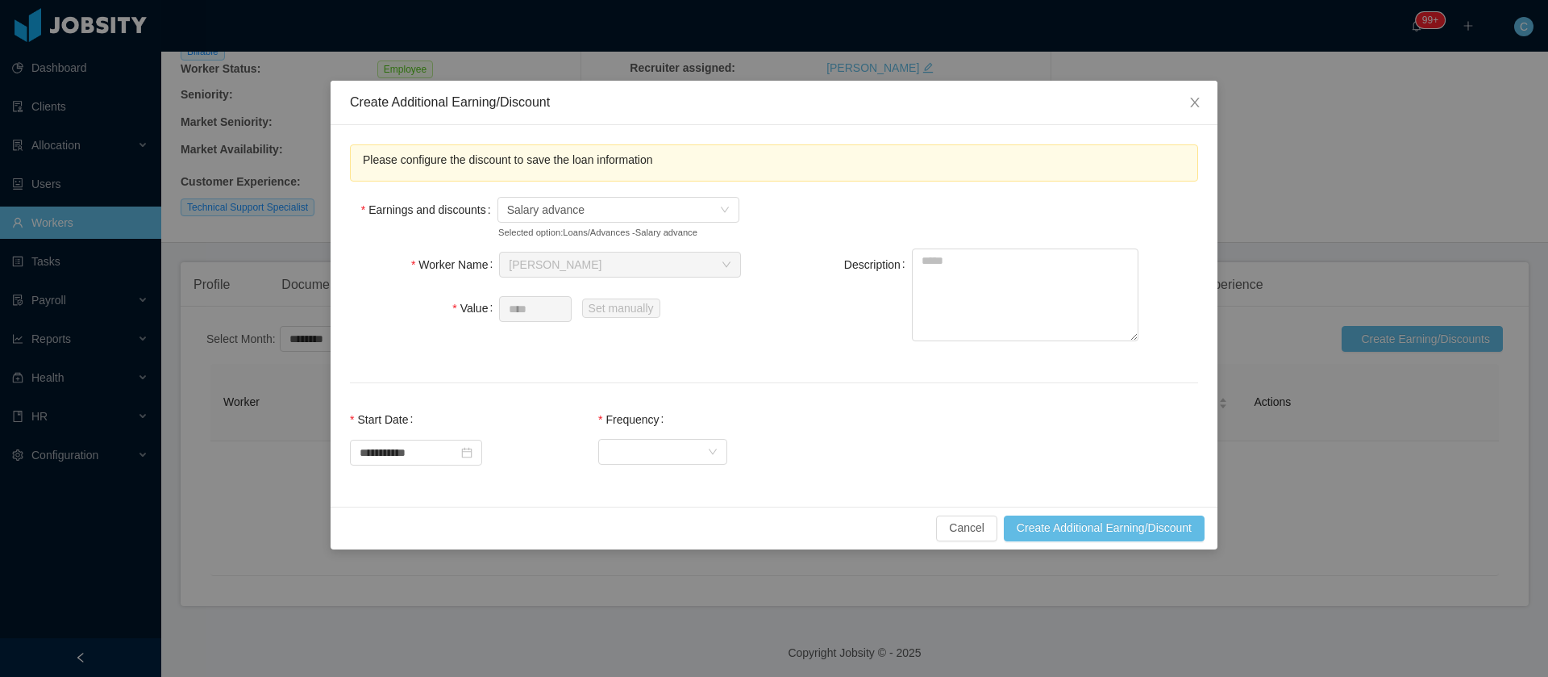
click at [675, 575] on div "**********" at bounding box center [774, 338] width 1548 height 677
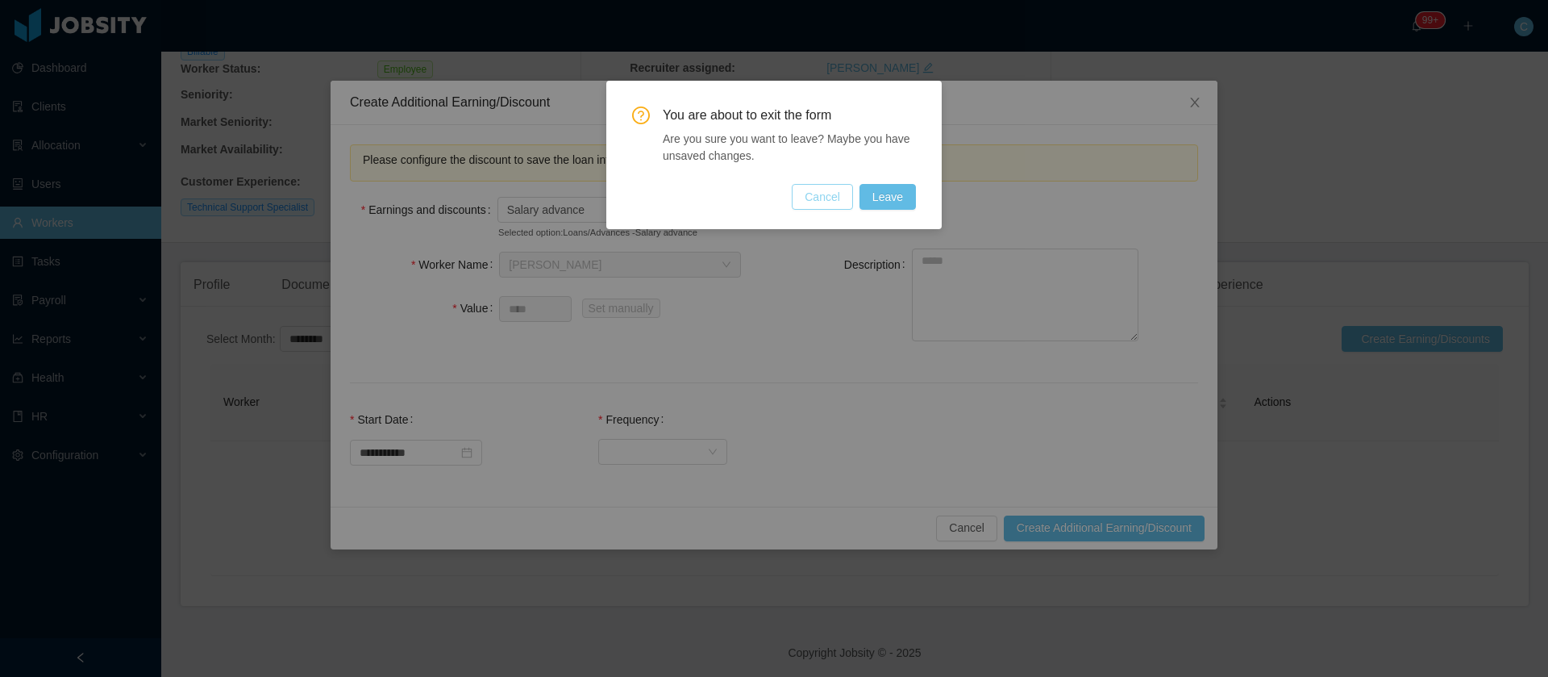
click at [823, 198] on button "Cancel" at bounding box center [822, 197] width 61 height 26
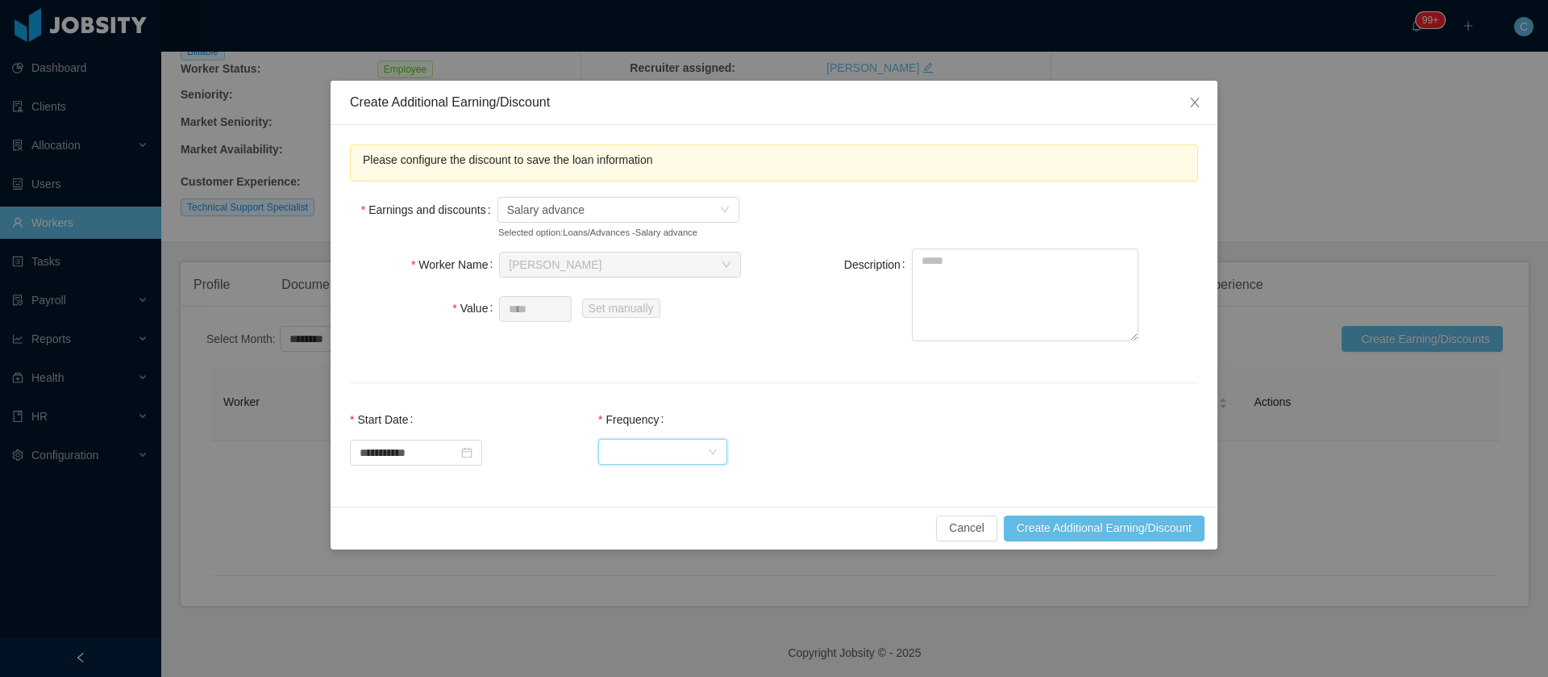
click at [660, 460] on div "Select Frequency" at bounding box center [657, 451] width 99 height 24
click at [659, 484] on li "One Time" at bounding box center [678, 483] width 129 height 26
click at [1024, 531] on button "Create Additional Earning/Discount" at bounding box center [1104, 528] width 201 height 26
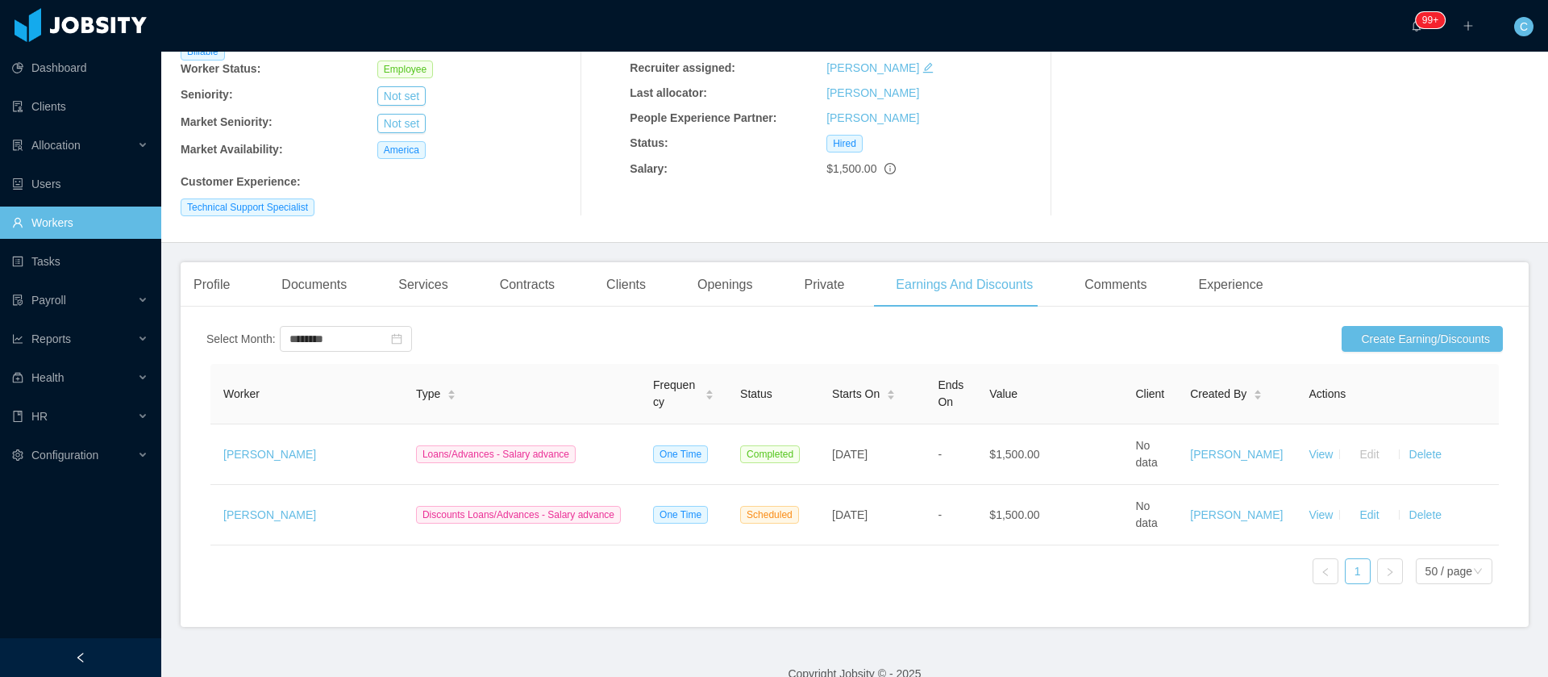
click at [516, 262] on div "Contracts" at bounding box center [527, 284] width 81 height 45
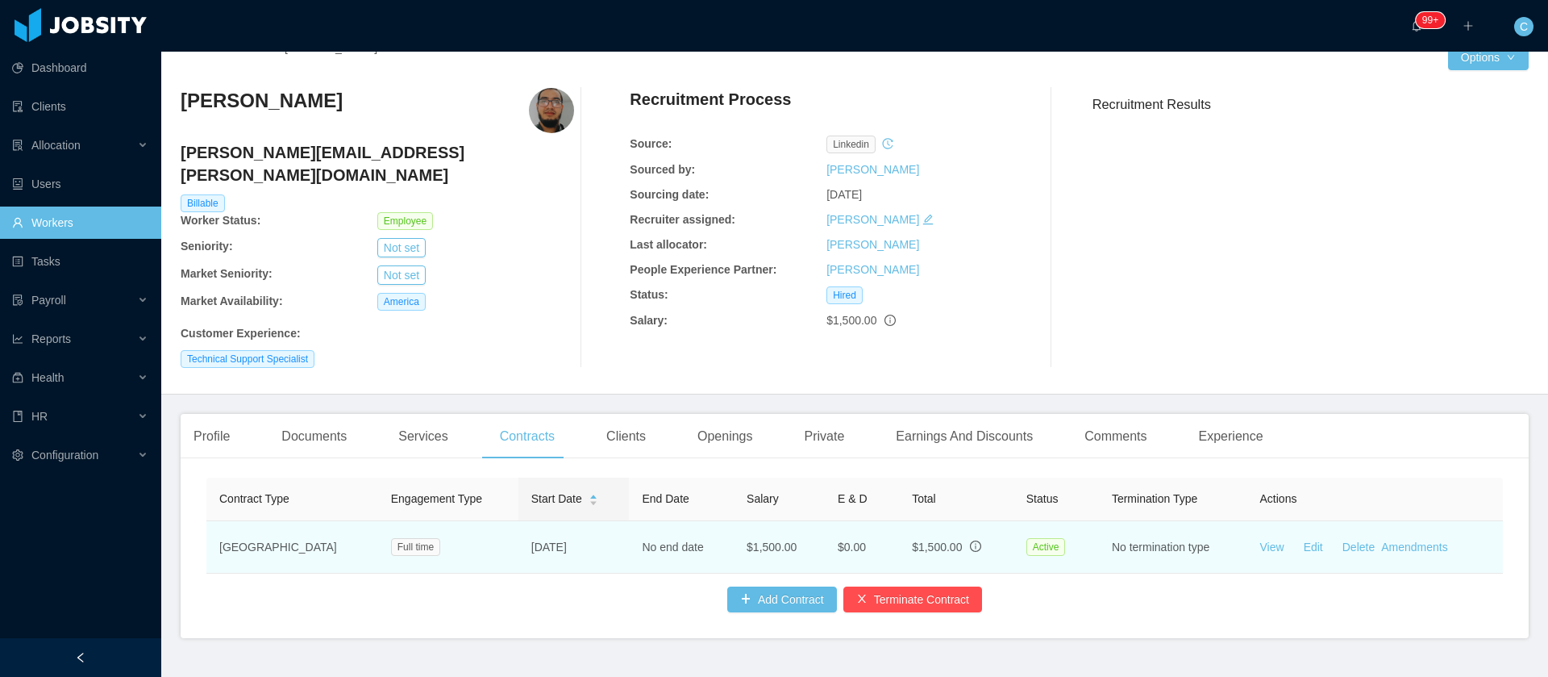
scroll to position [57, 0]
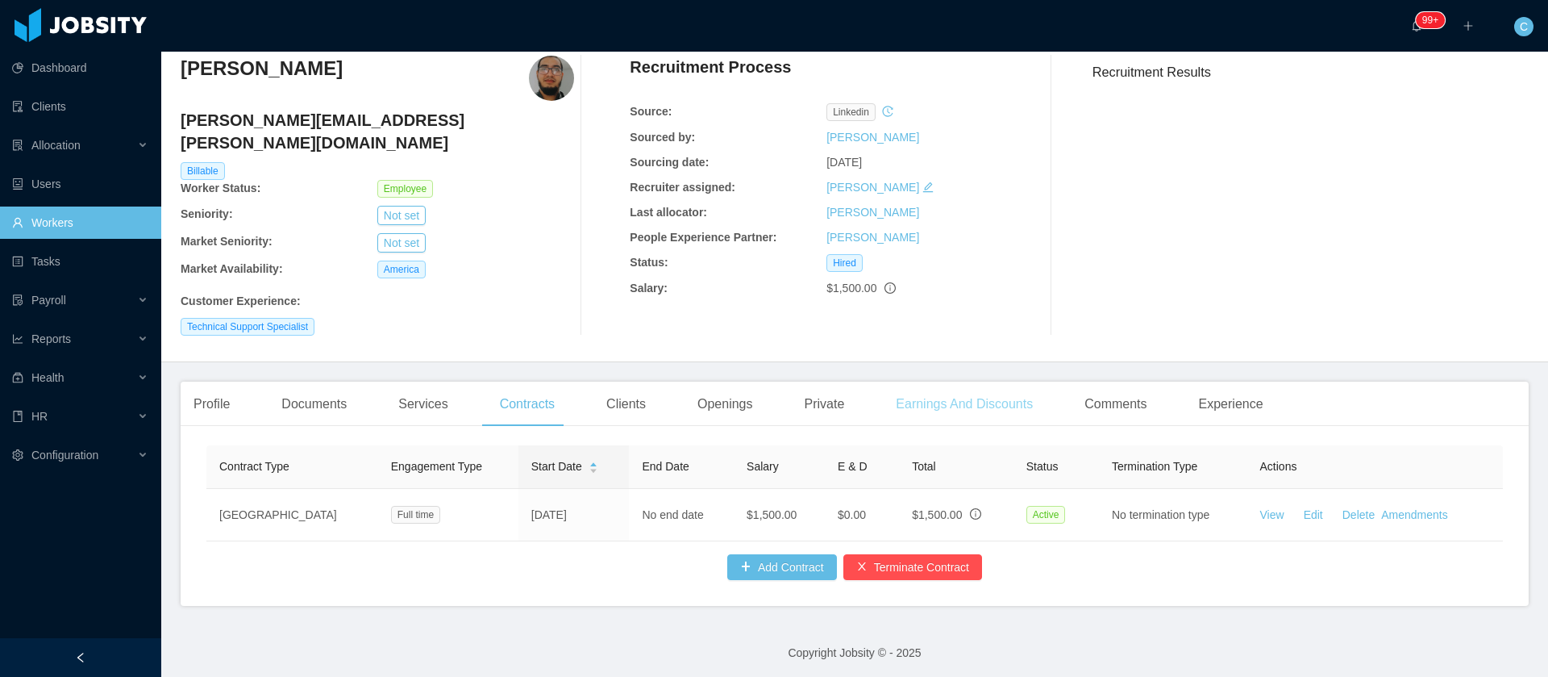
click at [985, 385] on div "Earnings And Discounts" at bounding box center [964, 403] width 163 height 45
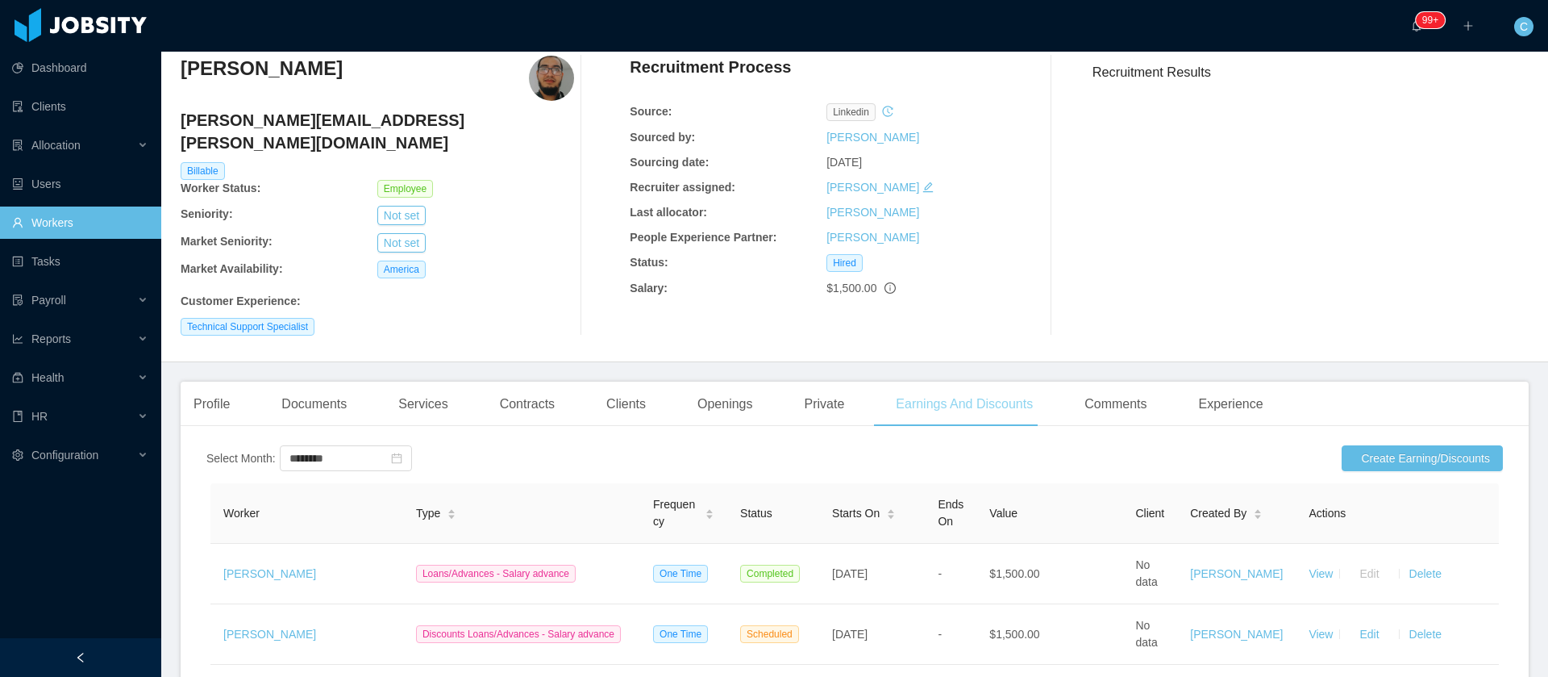
scroll to position [177, 0]
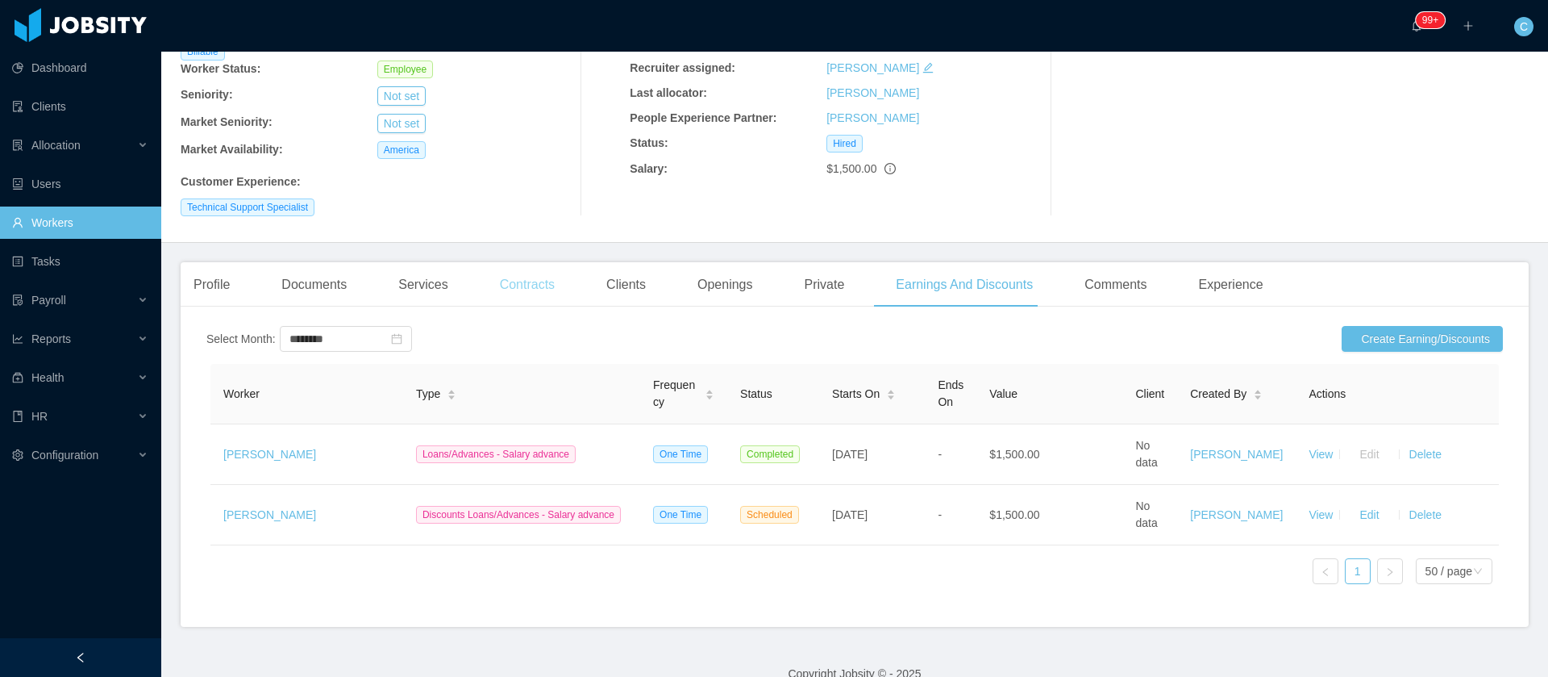
click at [519, 265] on div "Contracts" at bounding box center [527, 284] width 81 height 45
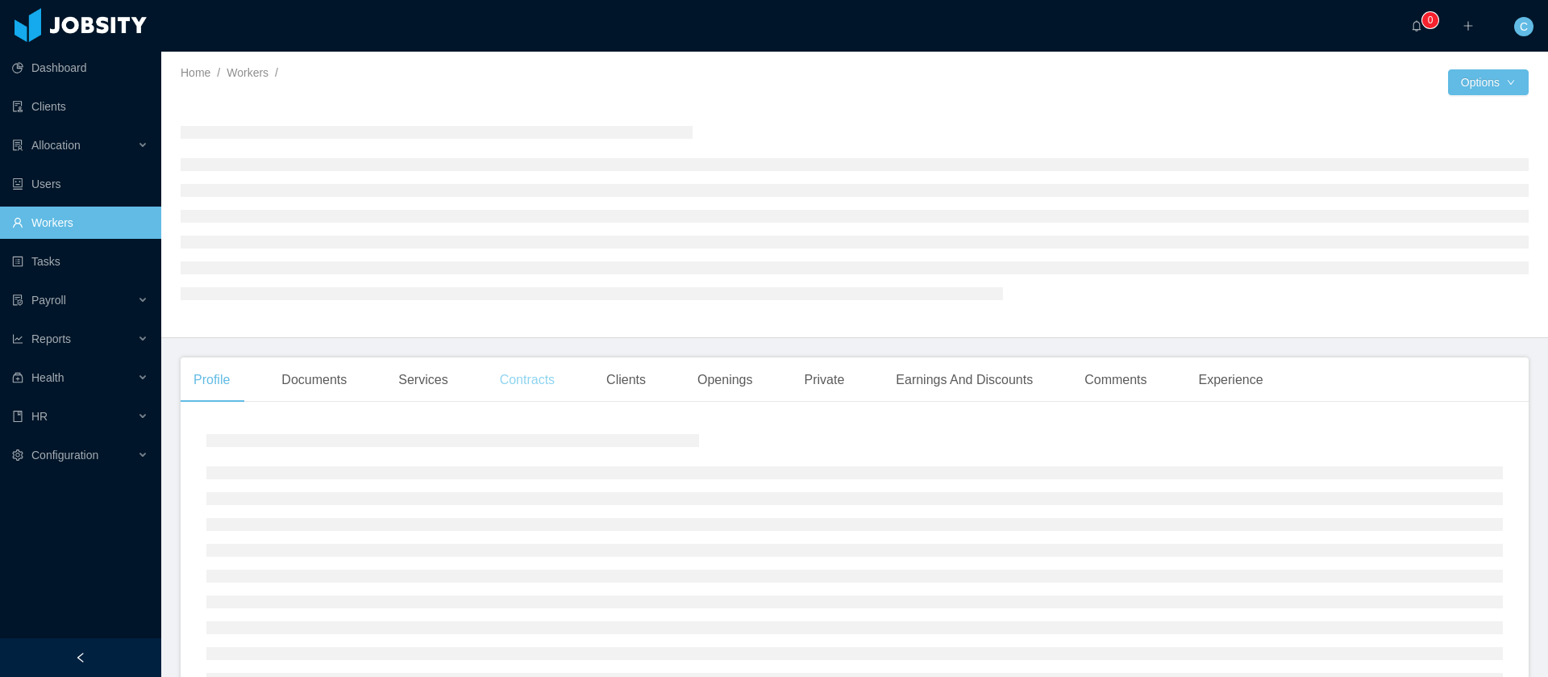
click at [534, 381] on div "Contracts" at bounding box center [527, 379] width 81 height 45
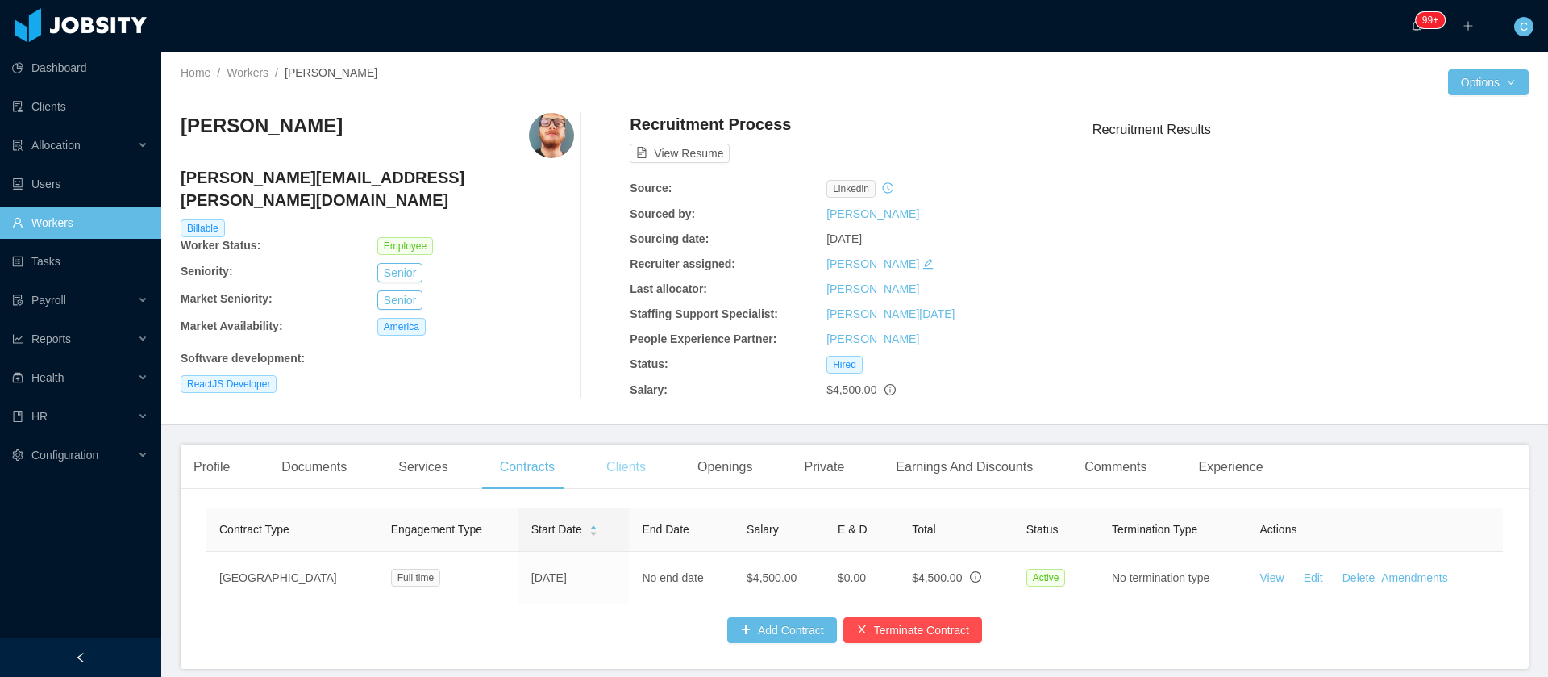
click at [619, 481] on div "Clients" at bounding box center [626, 466] width 65 height 45
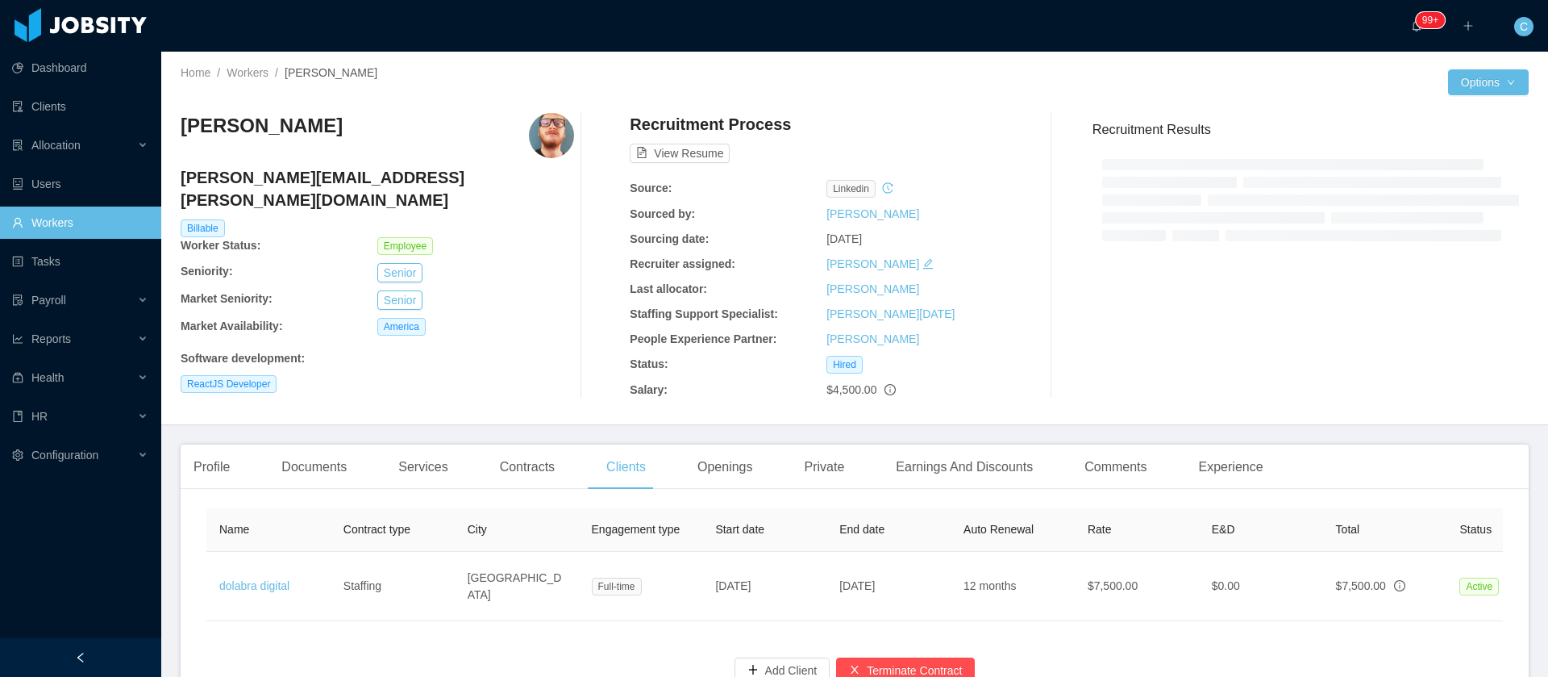
click at [540, 403] on div "[PERSON_NAME] [PERSON_NAME][EMAIL_ADDRESS][PERSON_NAME][DOMAIN_NAME] Billable W…" at bounding box center [855, 255] width 1348 height 311
click at [535, 461] on div "Contracts" at bounding box center [527, 466] width 81 height 45
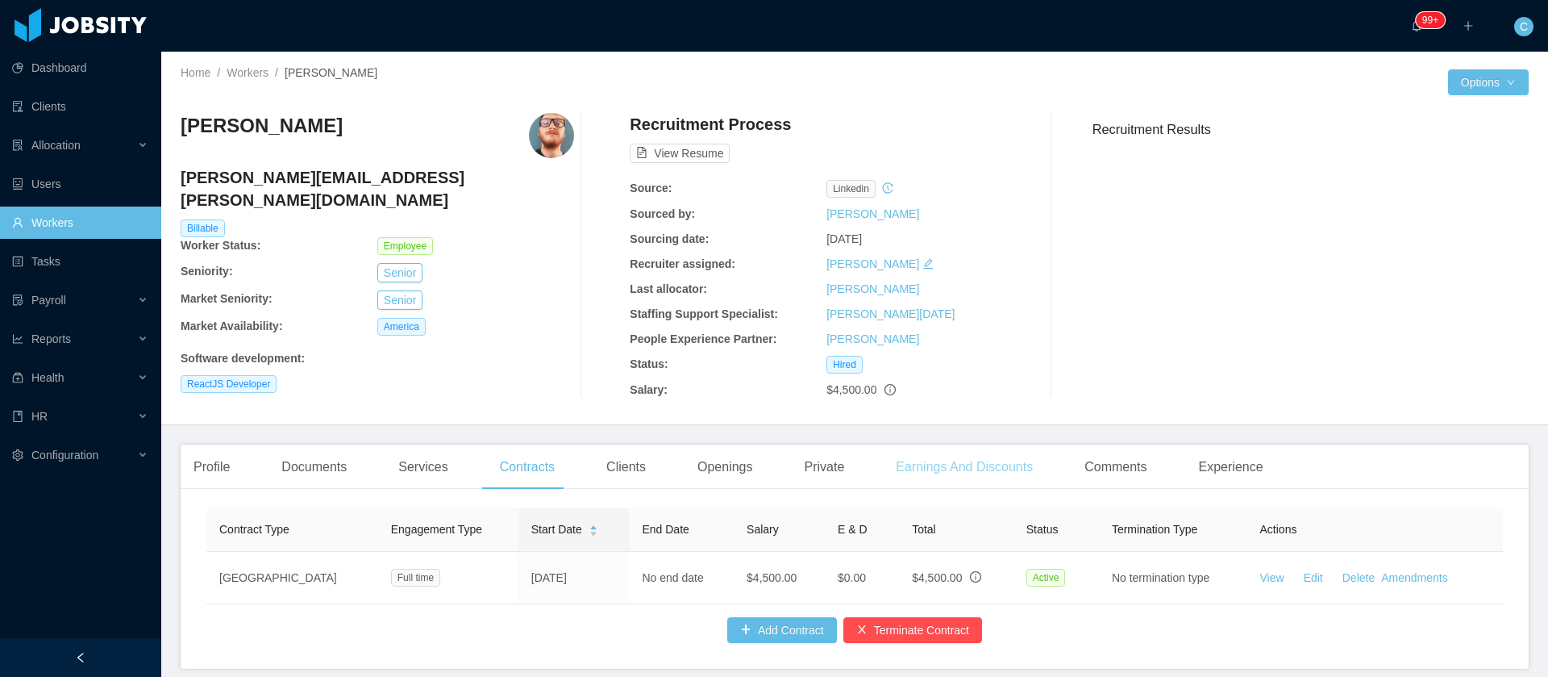
click at [984, 464] on div "Earnings And Discounts" at bounding box center [964, 466] width 163 height 45
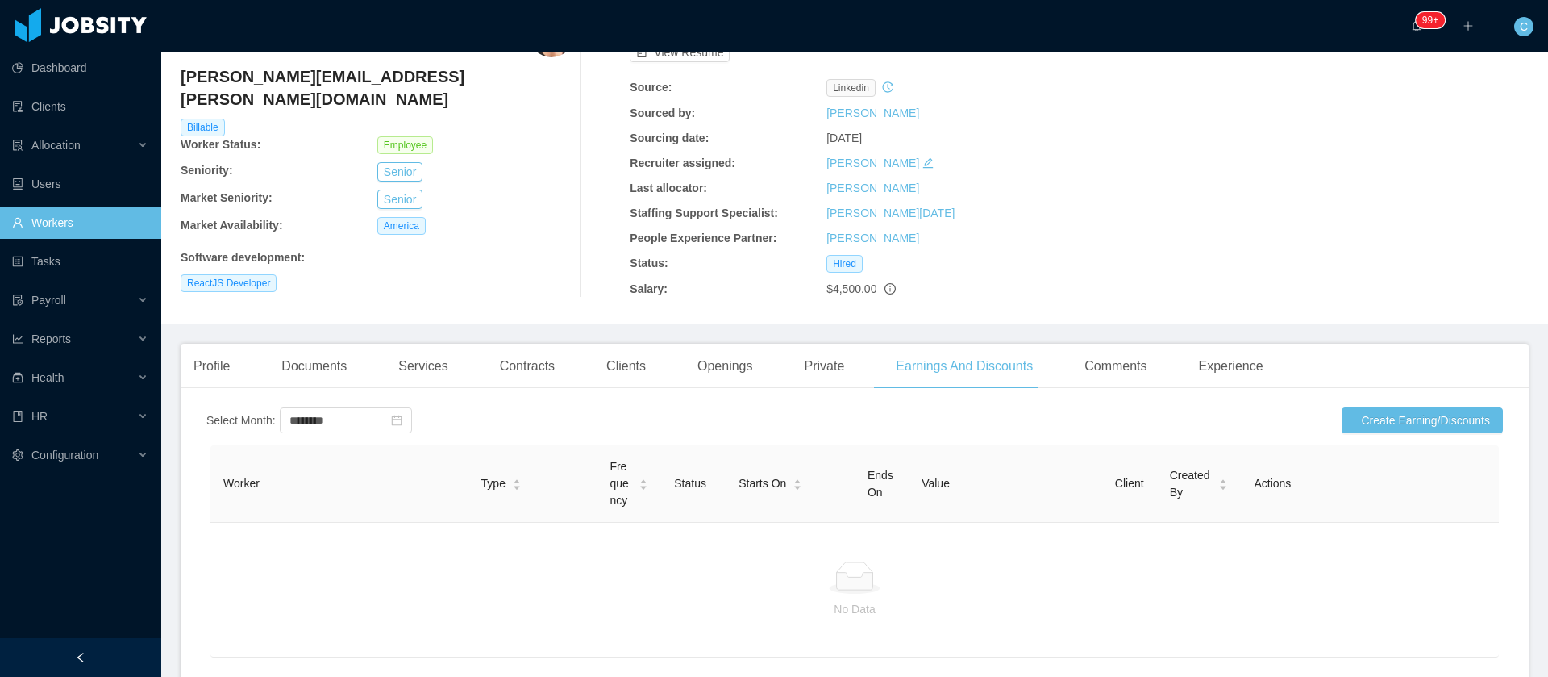
scroll to position [205, 0]
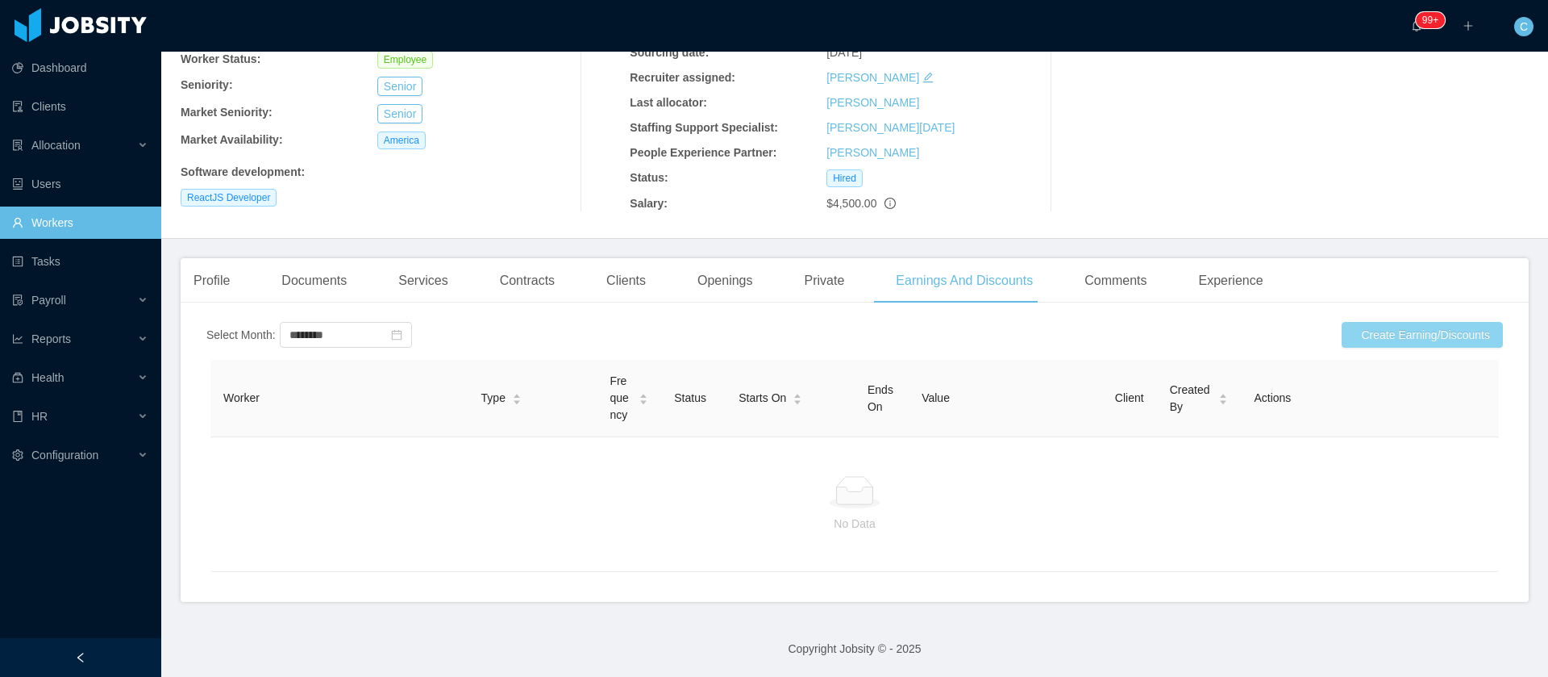
click at [1342, 322] on button "Create Earning/Discounts" at bounding box center [1422, 335] width 161 height 26
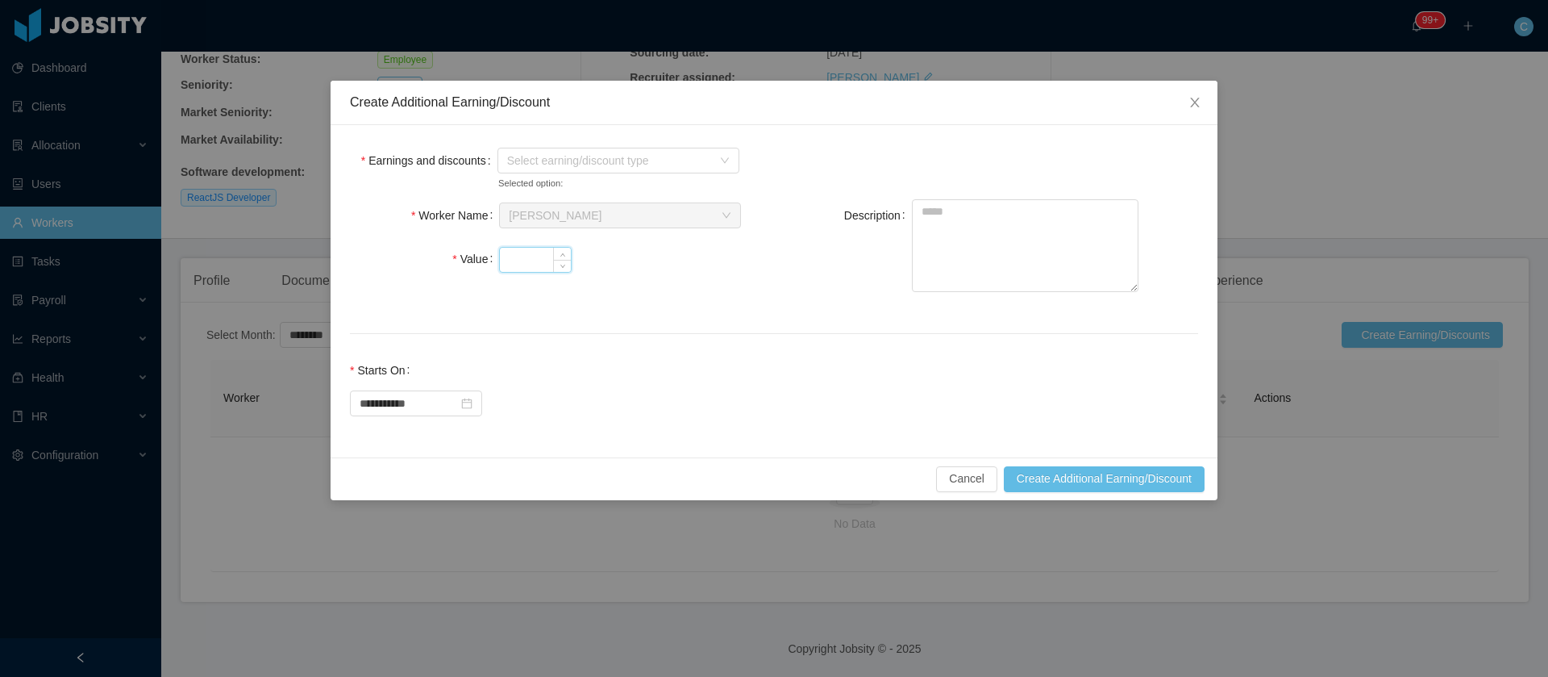
click at [552, 257] on input "Value" at bounding box center [535, 260] width 71 height 24
type input "****"
click at [539, 162] on span "Select earning/discount type" at bounding box center [609, 160] width 205 height 16
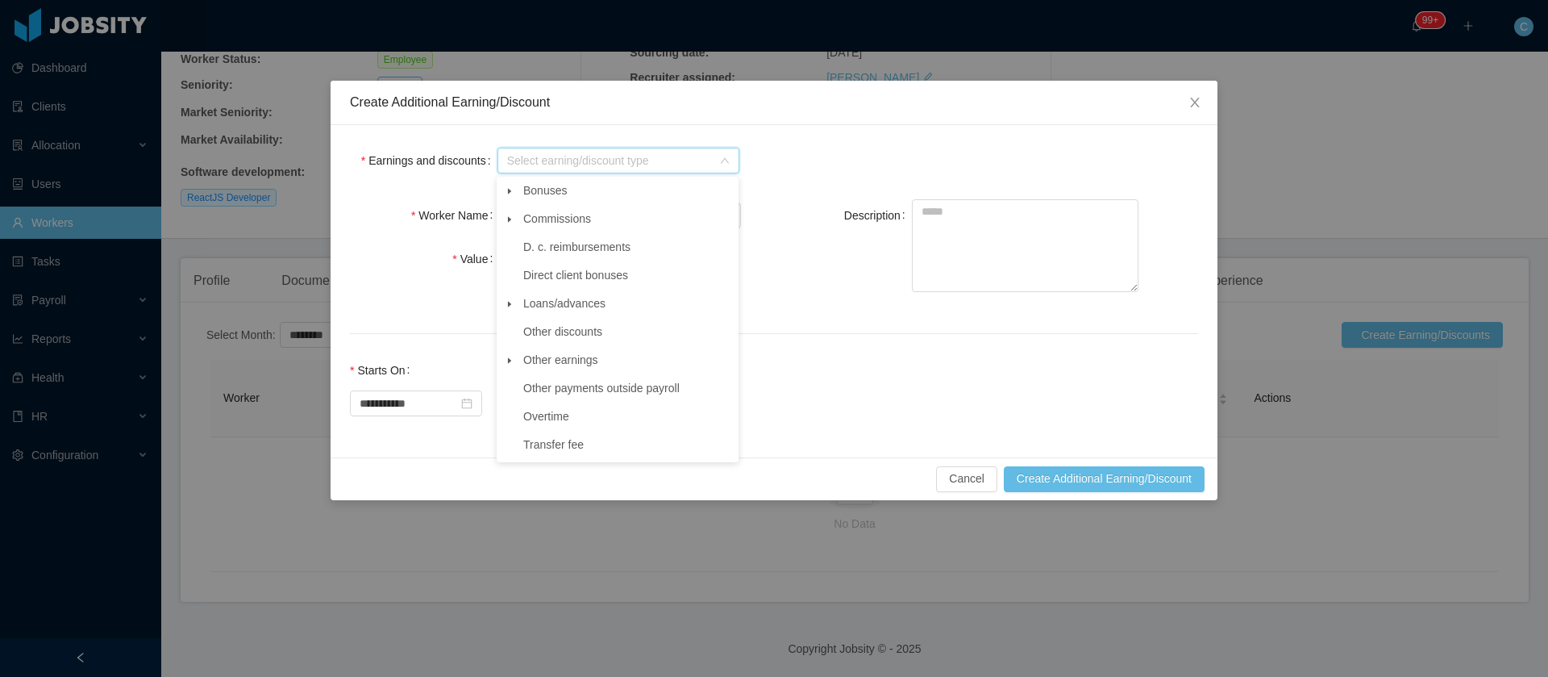
click at [507, 311] on span at bounding box center [509, 303] width 19 height 19
click at [617, 421] on span "Salary advance" at bounding box center [635, 417] width 202 height 22
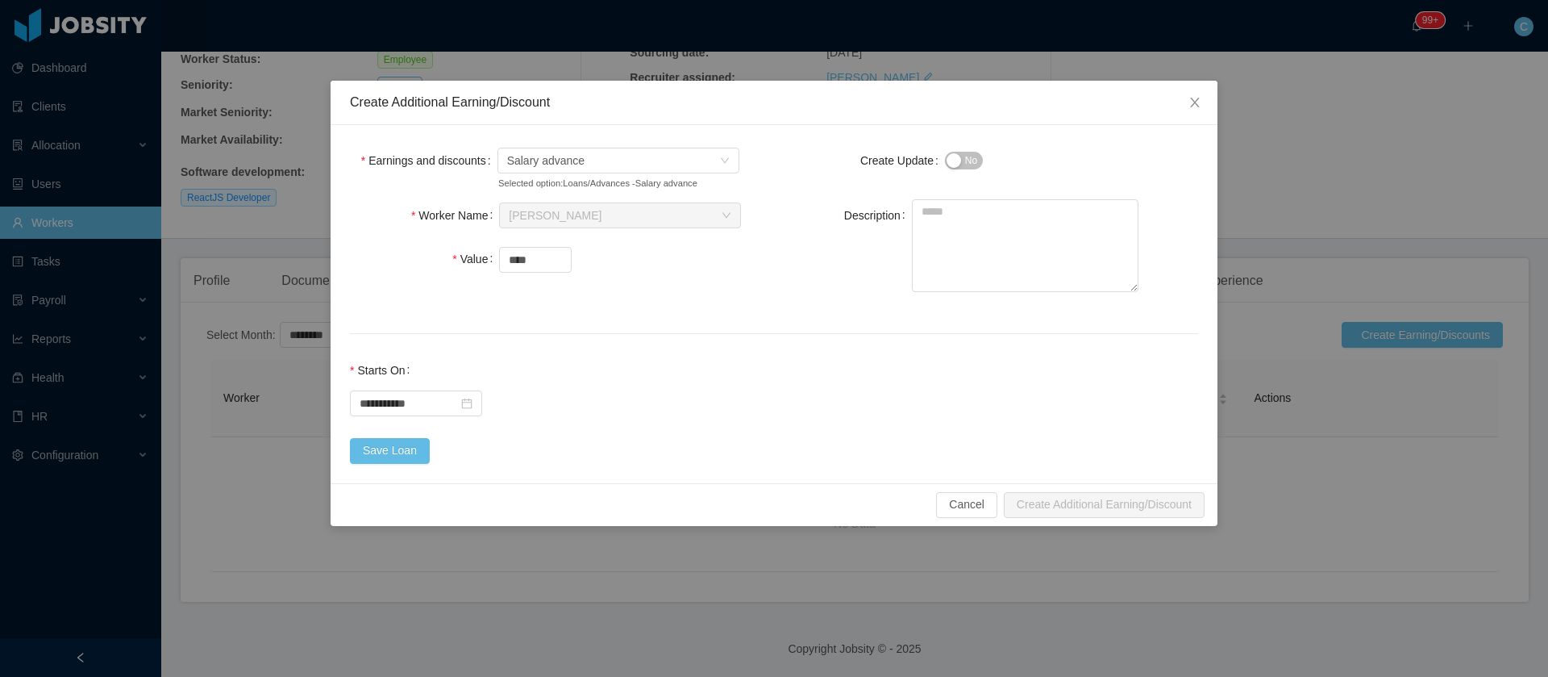
click at [385, 464] on div "**********" at bounding box center [774, 304] width 887 height 358
click at [391, 452] on button "Save Loan" at bounding box center [390, 451] width 80 height 26
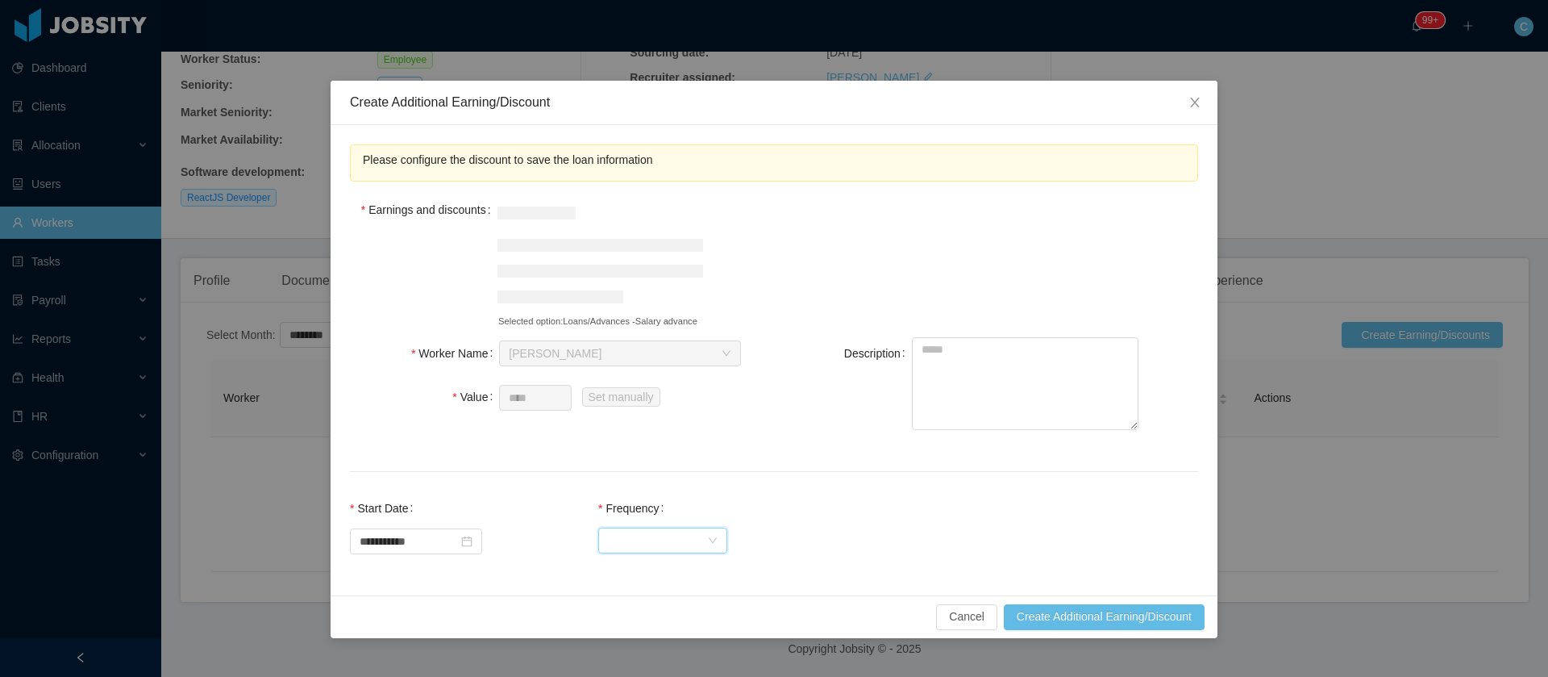
click at [648, 531] on div "Select Frequency" at bounding box center [657, 540] width 99 height 24
click at [674, 571] on div "**********" at bounding box center [774, 338] width 1548 height 677
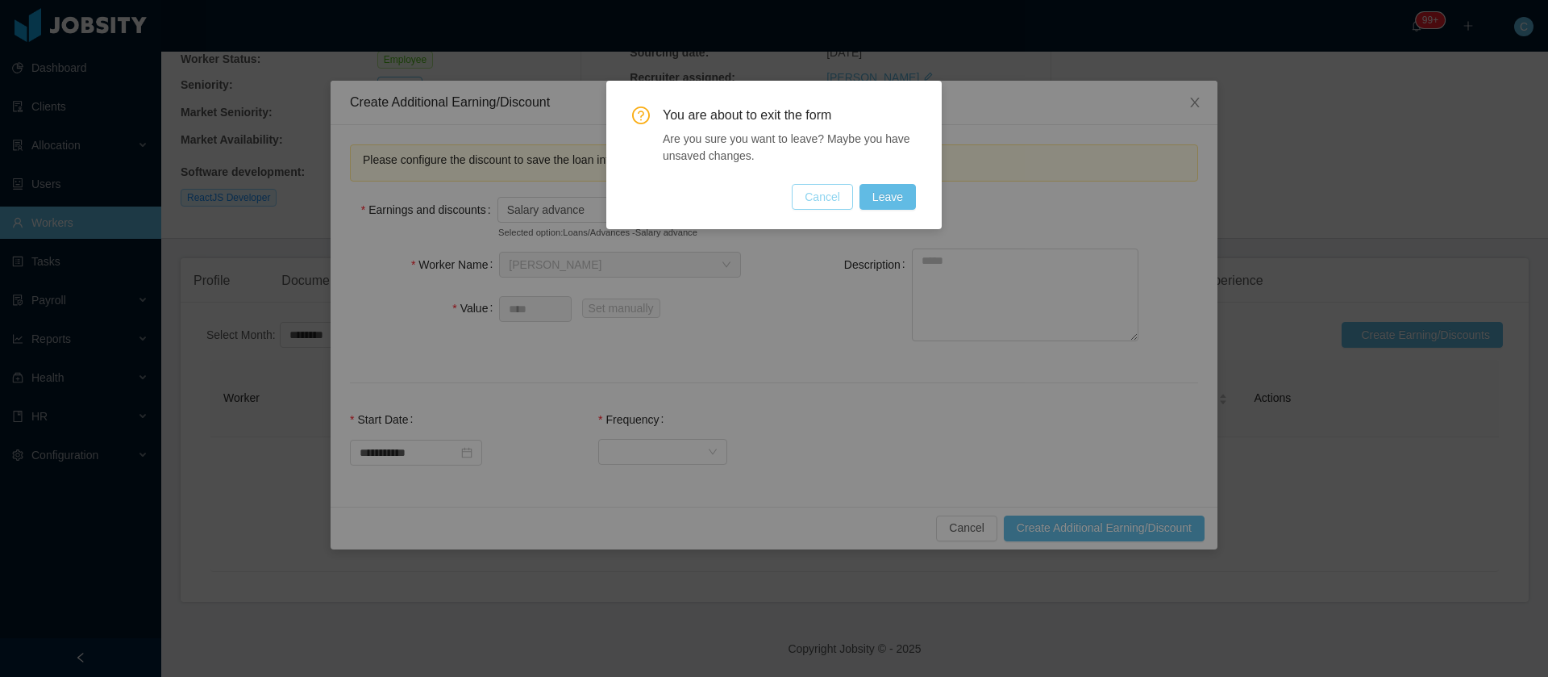
click at [828, 205] on button "Cancel" at bounding box center [822, 197] width 61 height 26
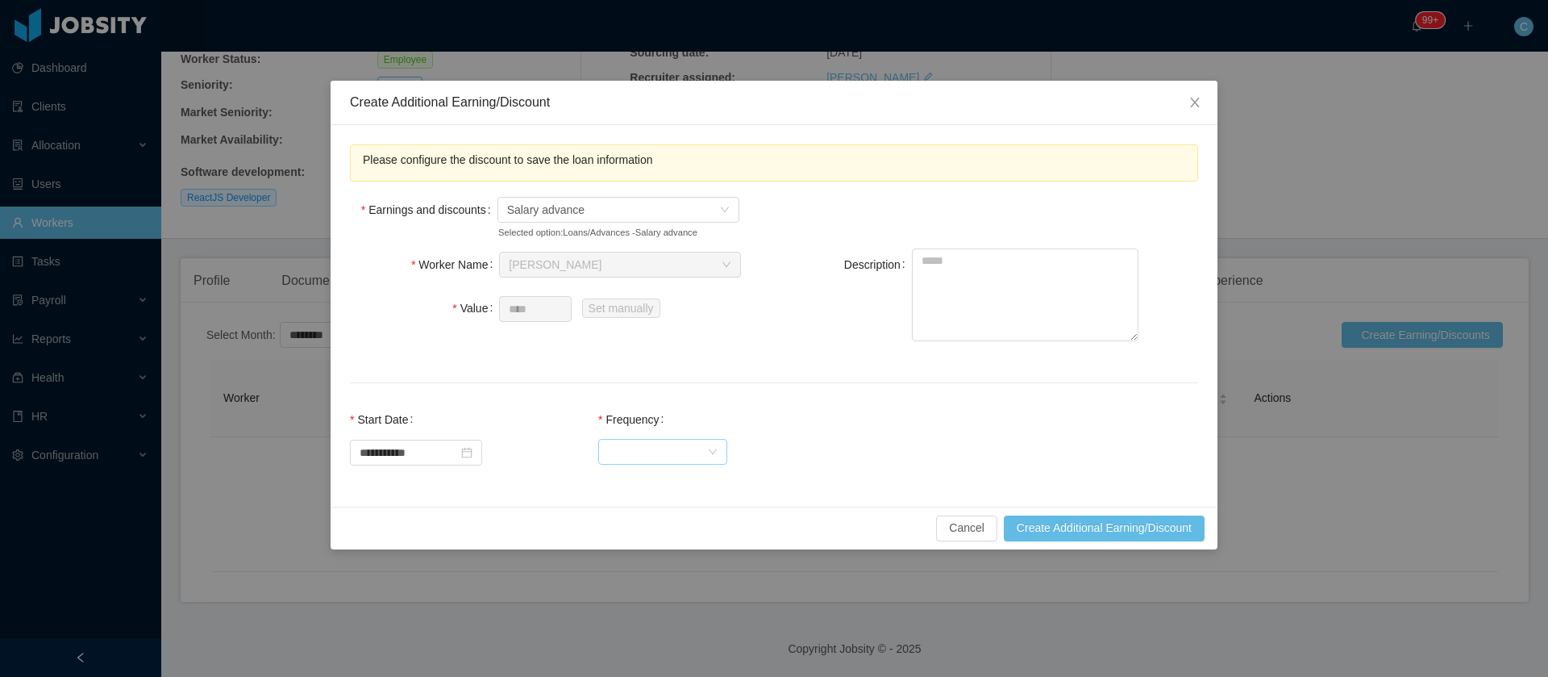
click at [681, 436] on div "Select Frequency" at bounding box center [662, 451] width 129 height 32
click at [679, 461] on div "Select Frequency" at bounding box center [657, 451] width 99 height 24
click at [681, 485] on li "One Time" at bounding box center [678, 483] width 129 height 26
click at [1057, 527] on button "Create Additional Earning/Discount" at bounding box center [1104, 528] width 201 height 26
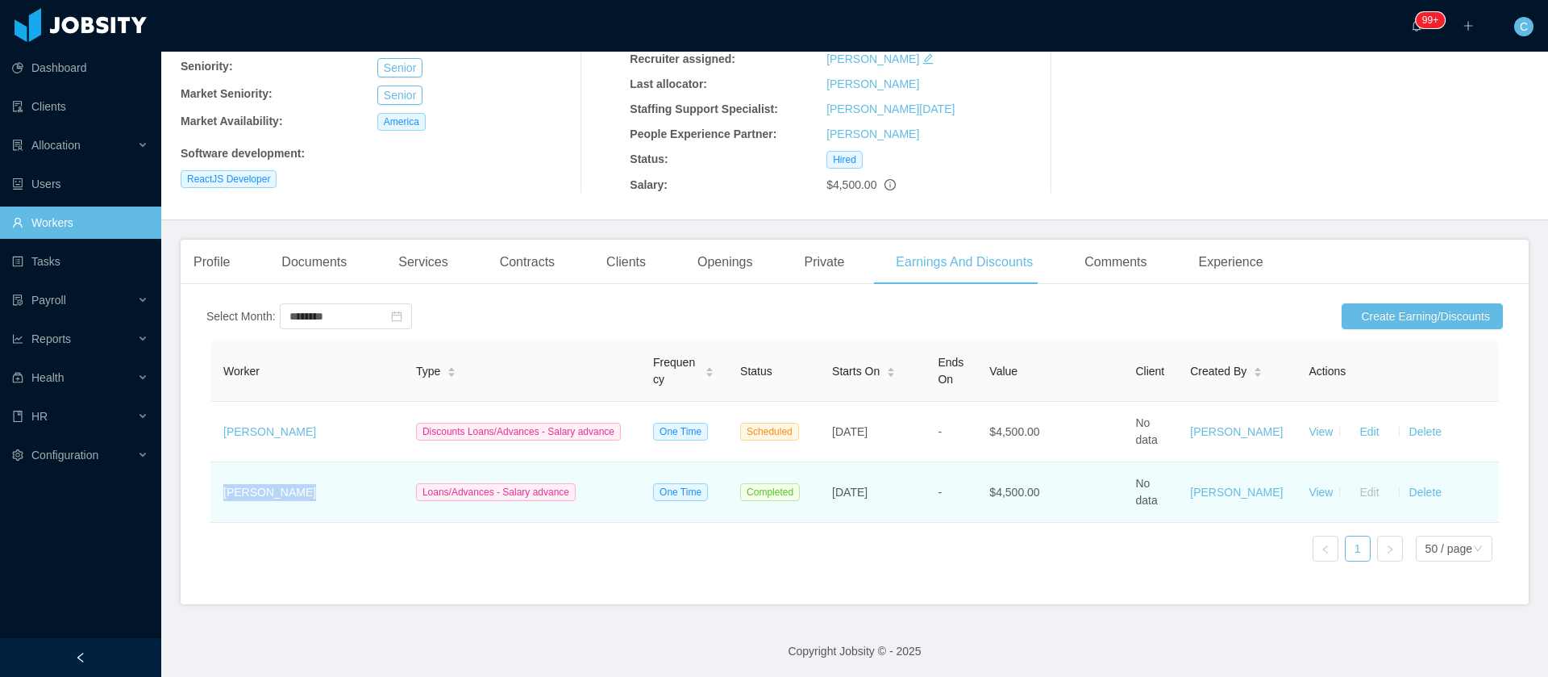
drag, startPoint x: 324, startPoint y: 502, endPoint x: 217, endPoint y: 501, distance: 107.3
click at [217, 501] on td "[PERSON_NAME]" at bounding box center [306, 492] width 193 height 60
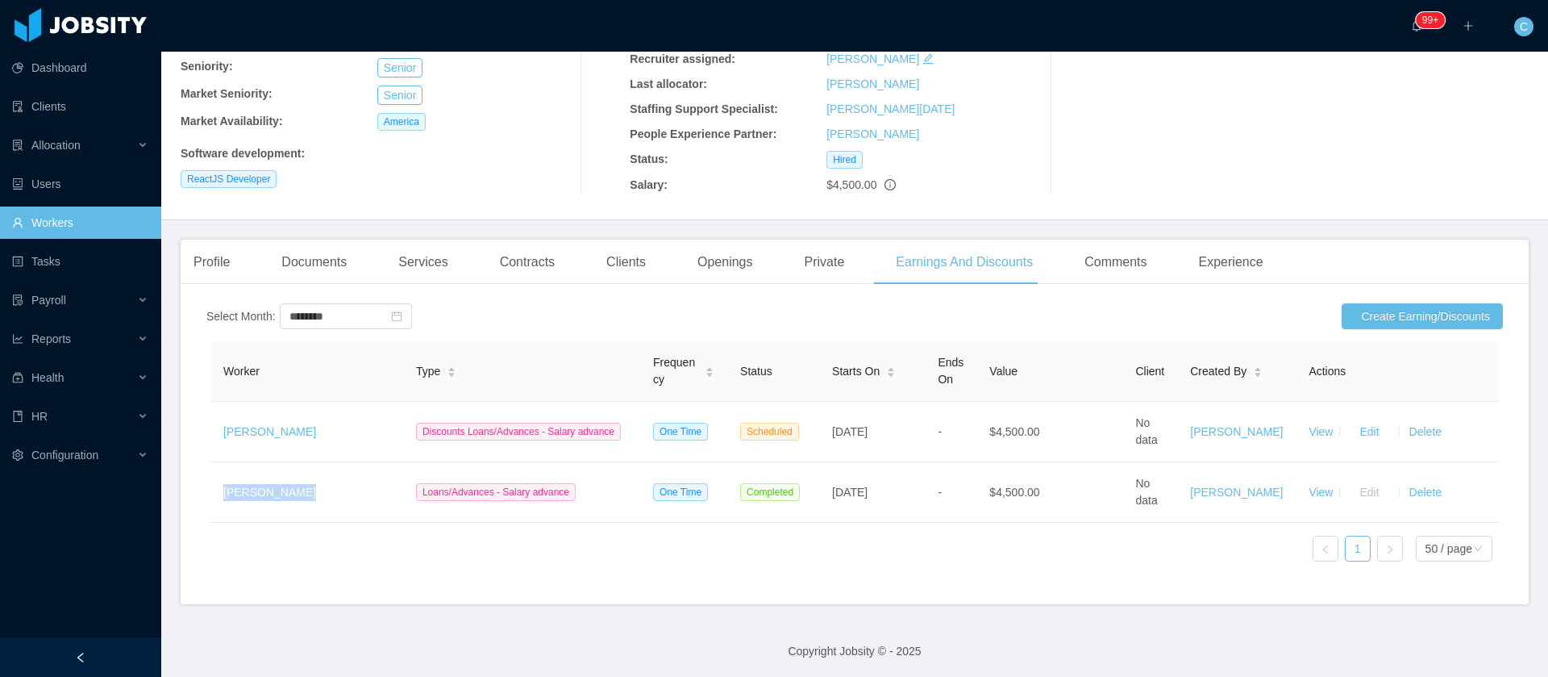
copy link "[PERSON_NAME]"
